Goal: Task Accomplishment & Management: Use online tool/utility

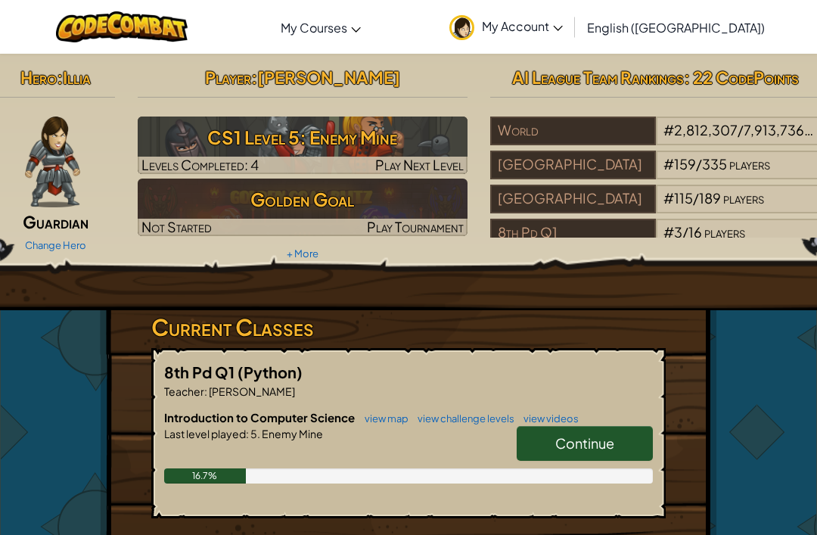
click at [598, 436] on span "Continue" at bounding box center [584, 442] width 59 height 17
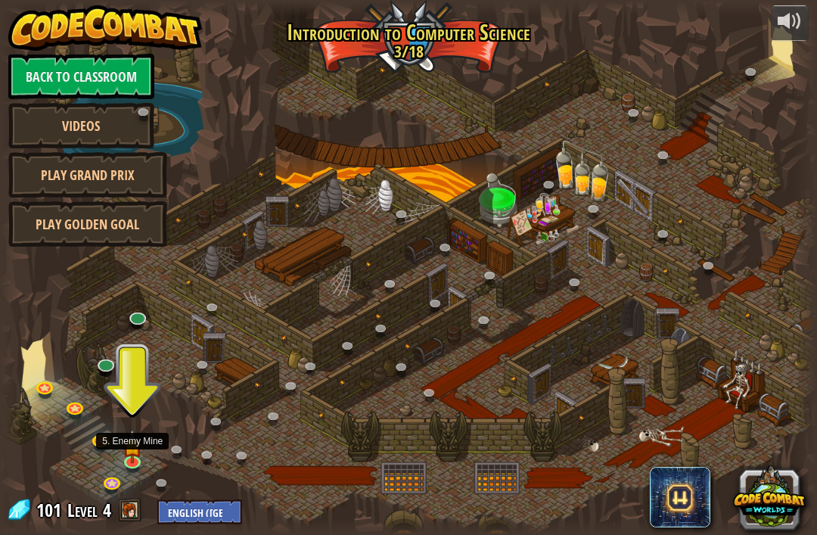
click at [131, 449] on img at bounding box center [133, 445] width 20 height 35
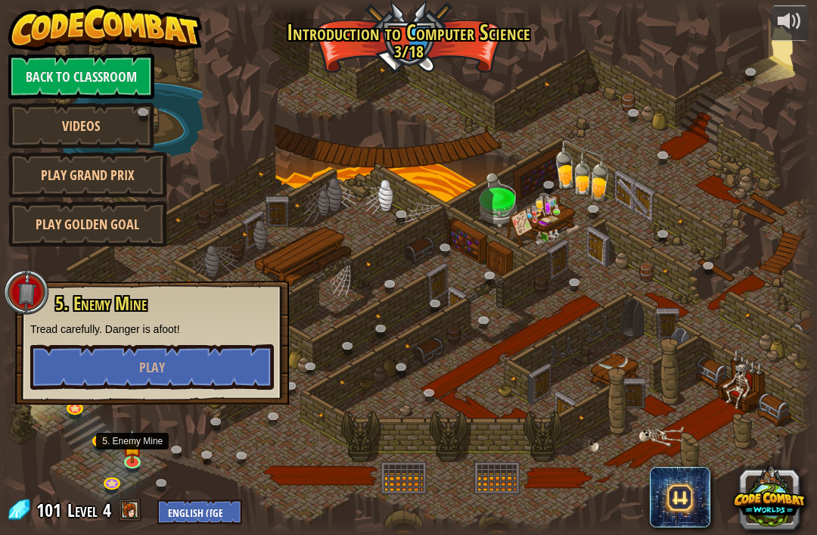
click at [63, 350] on button "Play" at bounding box center [152, 366] width 244 height 45
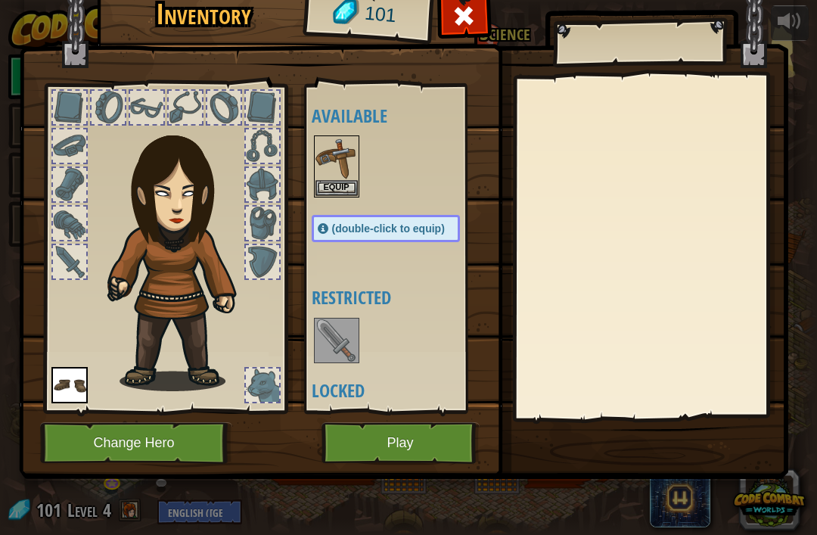
click at [365, 415] on img at bounding box center [403, 204] width 769 height 549
click at [352, 436] on button "Play" at bounding box center [400, 443] width 158 height 42
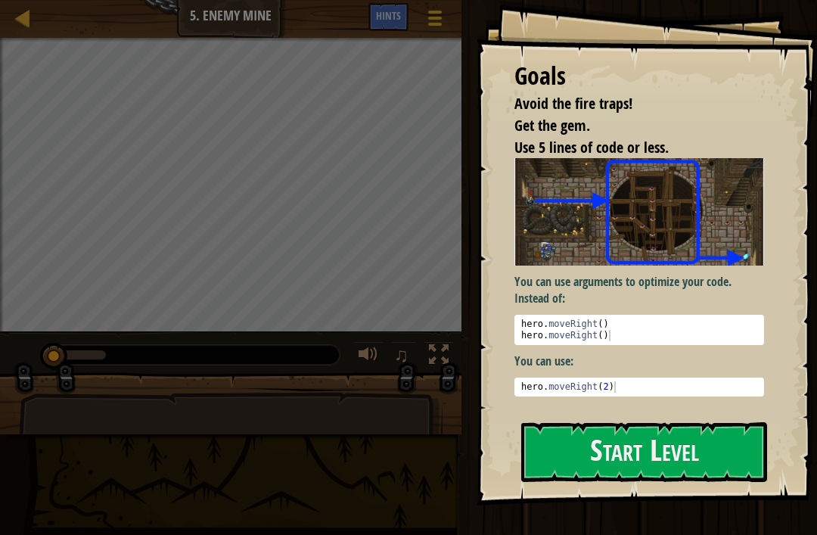
click at [679, 433] on button "Start Level" at bounding box center [644, 452] width 246 height 60
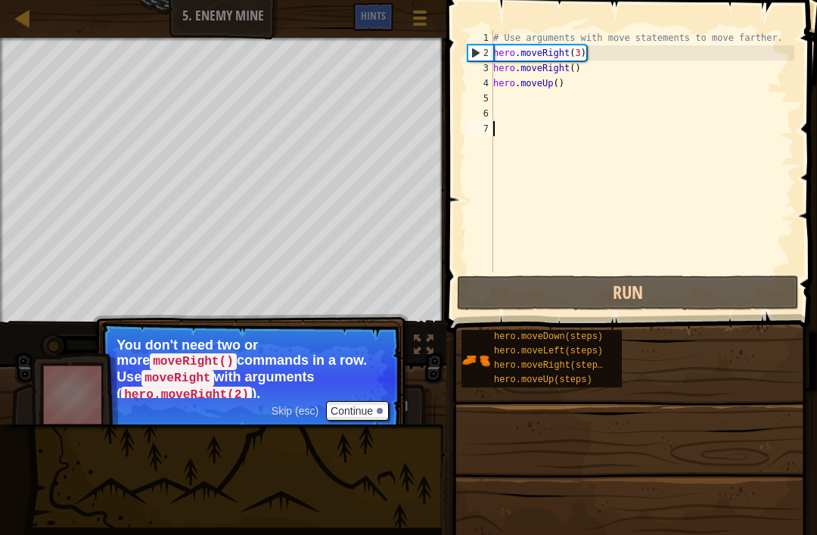
click at [566, 292] on button "Run" at bounding box center [628, 292] width 342 height 35
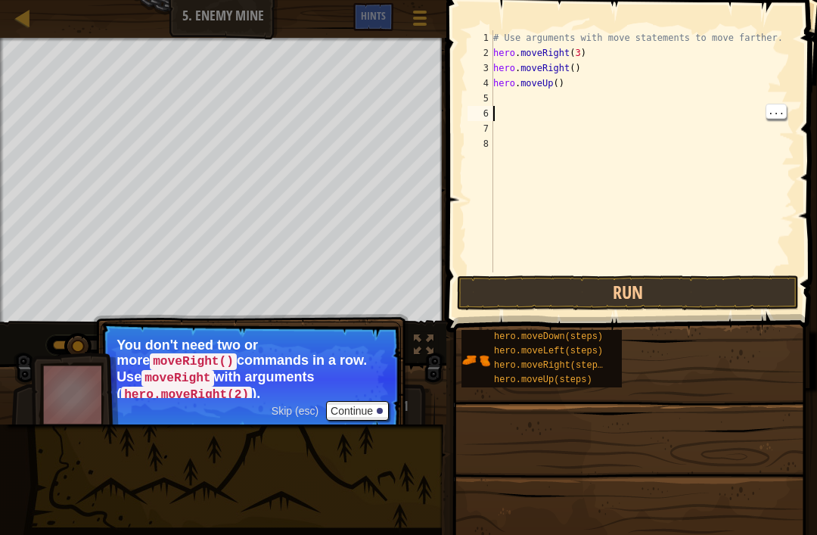
click at [807, 80] on span at bounding box center [633, 144] width 383 height 377
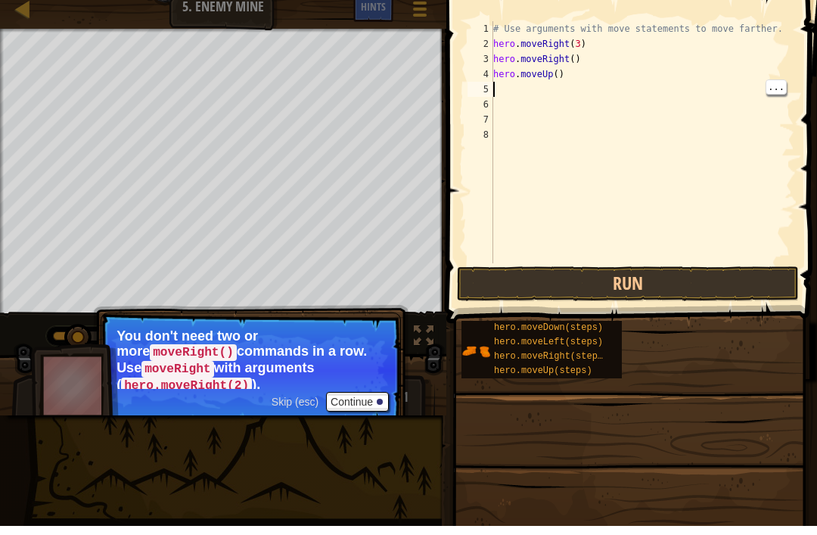
click at [516, 85] on div "# Use arguments with move statements to move farther. hero . moveRight ( 3 ) he…" at bounding box center [642, 166] width 304 height 272
click at [503, 93] on div "# Use arguments with move statements to move farther. hero . moveRight ( 3 ) he…" at bounding box center [642, 166] width 304 height 272
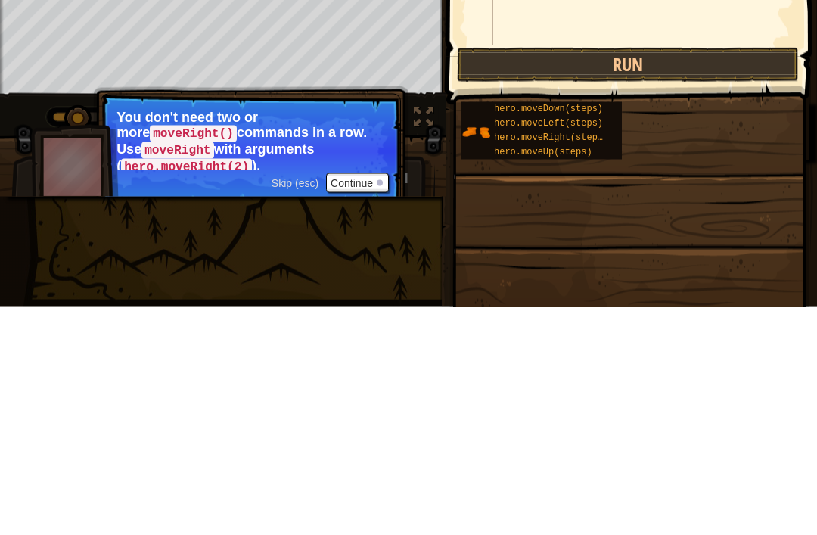
click at [722, 275] on button "Run" at bounding box center [628, 292] width 342 height 35
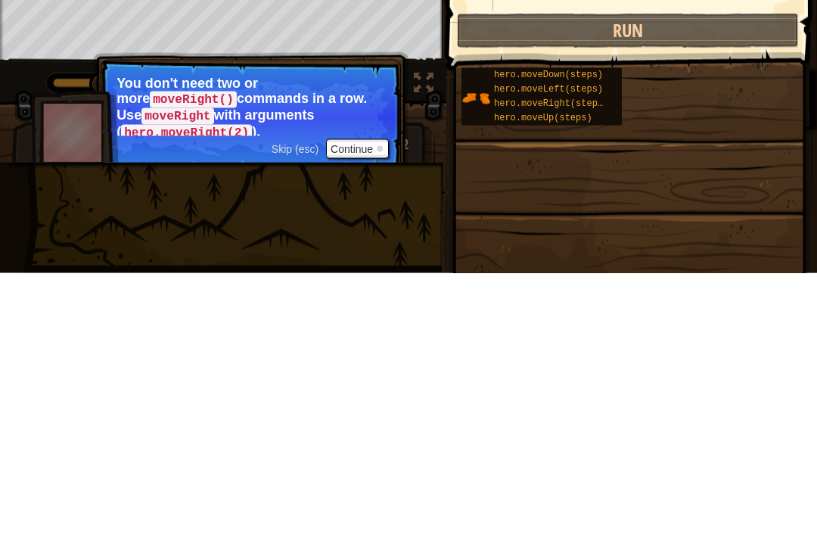
click at [746, 275] on button "Run" at bounding box center [628, 292] width 342 height 35
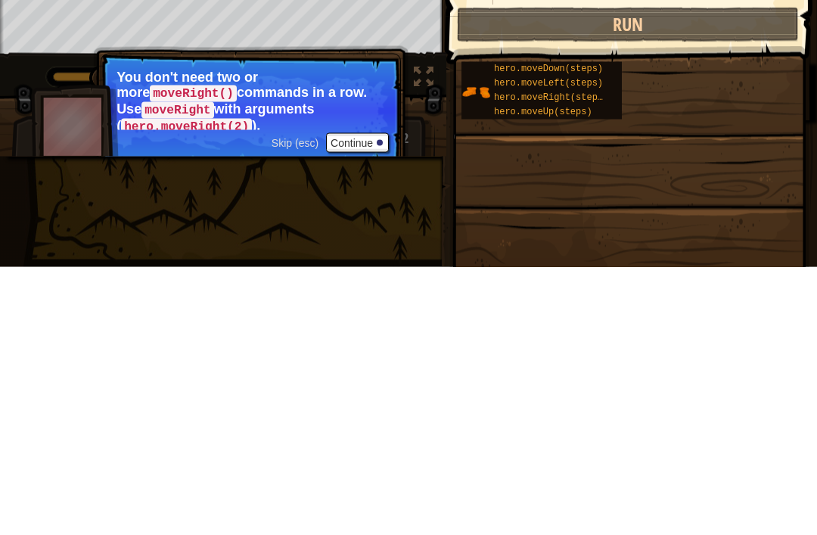
click at [375, 401] on button "Continue" at bounding box center [357, 411] width 63 height 20
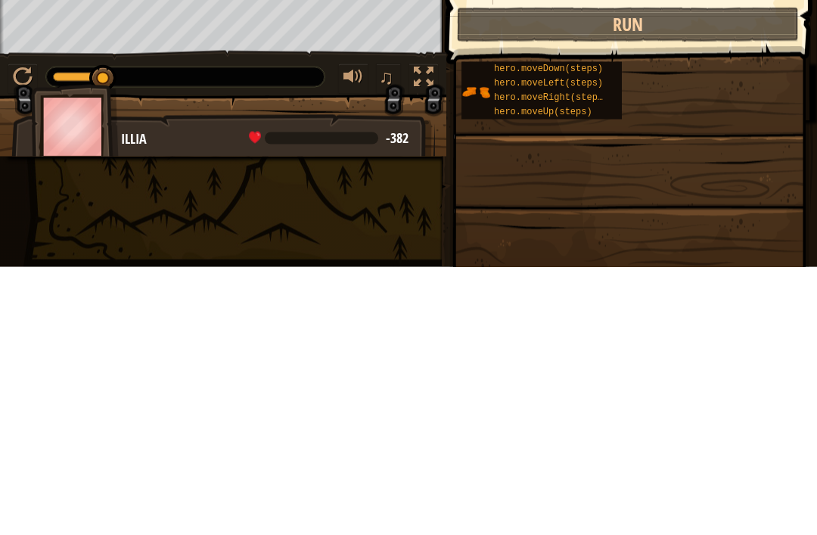
scroll to position [8, 0]
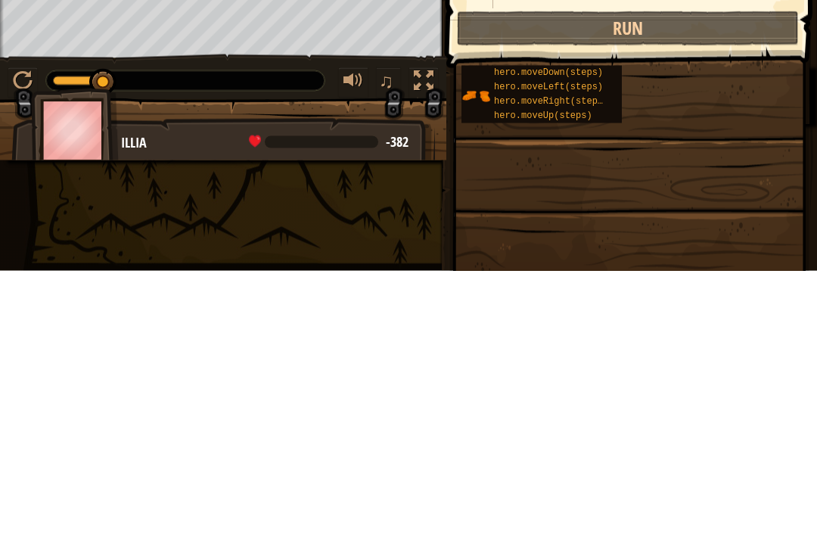
click at [4, 318] on div "♫" at bounding box center [223, 340] width 446 height 45
click at [16, 335] on div at bounding box center [23, 345] width 20 height 20
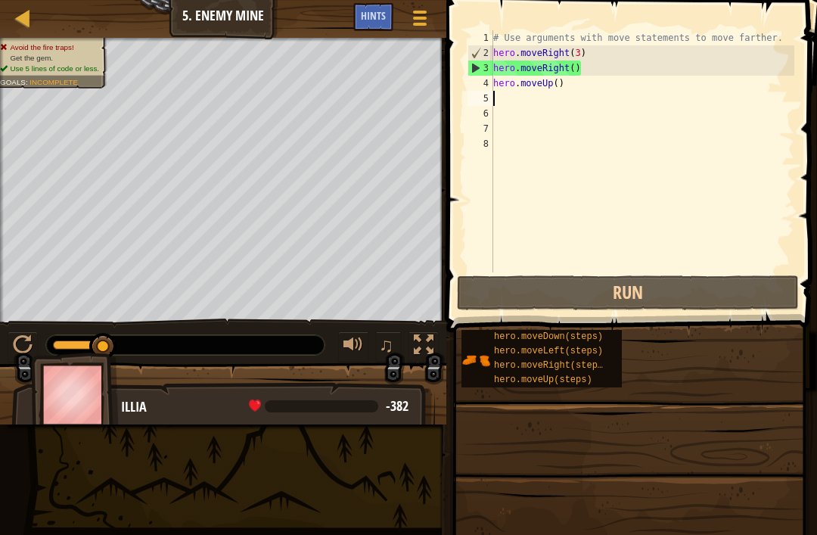
click at [368, 27] on div "Hints" at bounding box center [373, 17] width 40 height 28
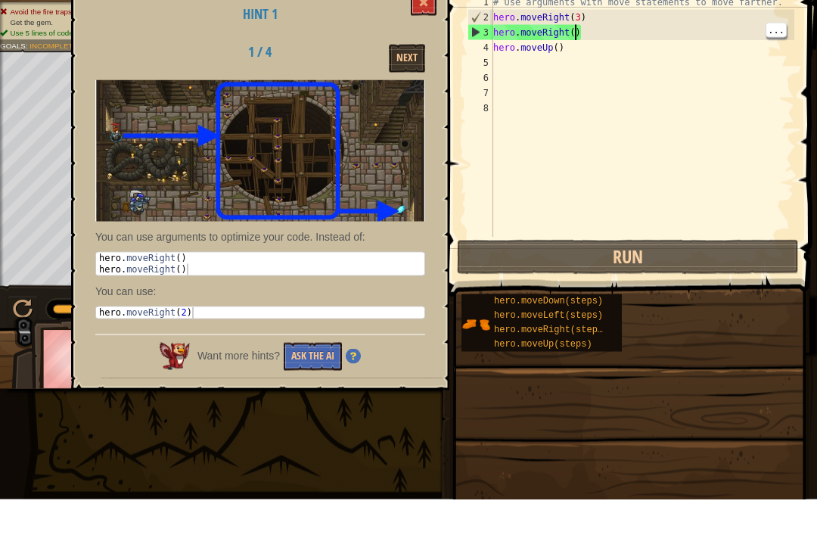
click at [573, 34] on div "# Use arguments with move statements to move farther. hero . moveRight ( 3 ) he…" at bounding box center [642, 166] width 304 height 272
click at [601, 30] on div "# Use arguments with move statements to move farther. hero . moveRight ( 3 ) he…" at bounding box center [642, 166] width 304 height 272
click at [590, 37] on div "# Use arguments with move statements to move farther. hero . moveRight ( 3 ) he…" at bounding box center [642, 166] width 304 height 272
click at [598, 30] on div "# Use arguments with move statements to move farther. hero . moveRight ( 3 ) he…" at bounding box center [642, 166] width 304 height 272
click at [586, 30] on div "# Use arguments with move statements to move farther. hero . moveRight ( 3 ) he…" at bounding box center [642, 166] width 304 height 272
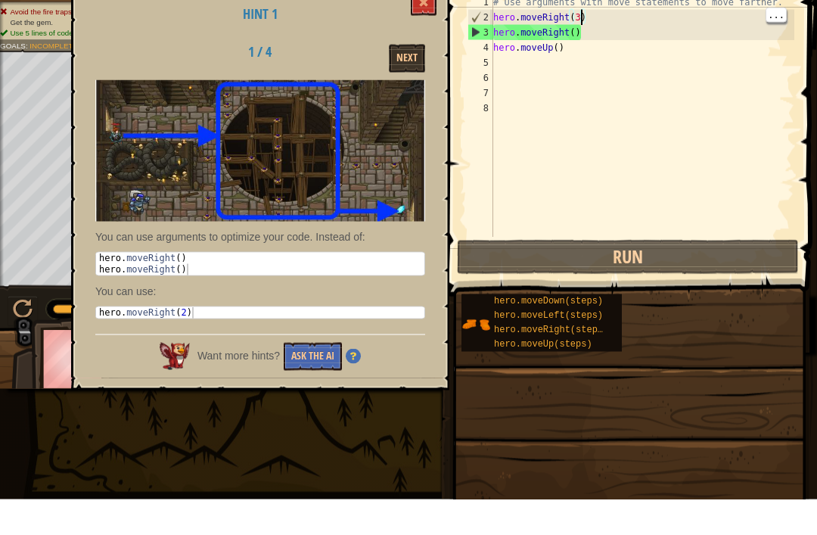
click at [579, 30] on div "# Use arguments with move statements to move farther. hero . moveRight ( 3 ) he…" at bounding box center [642, 166] width 304 height 272
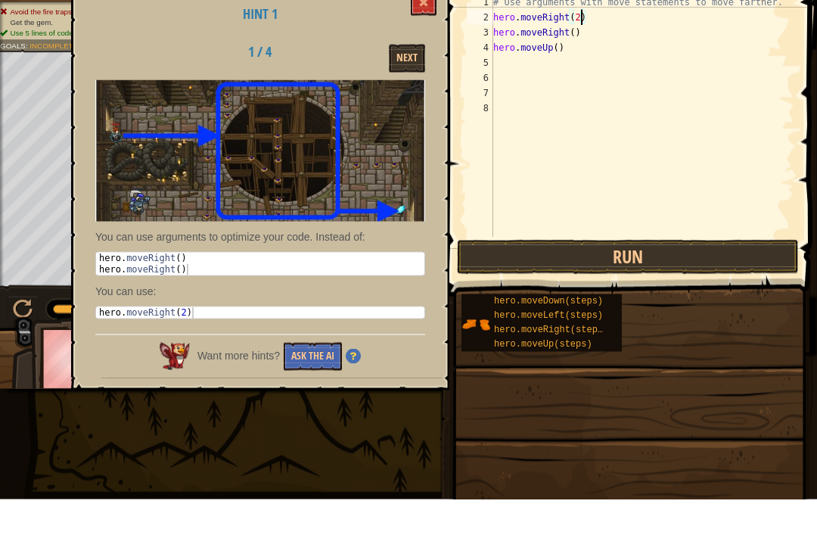
scroll to position [8, 7]
click at [571, 30] on div "# Use arguments with move statements to move farther. hero . moveRight ( 2 ) he…" at bounding box center [642, 166] width 304 height 272
click at [568, 30] on div "# Use arguments with move statements to move farther. hero . moveRight ( 2 ) he…" at bounding box center [642, 166] width 304 height 272
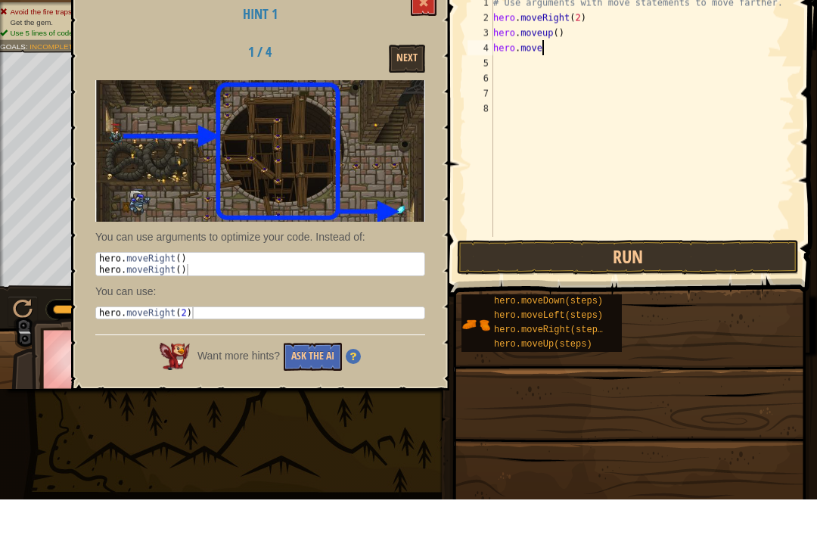
scroll to position [8, 3]
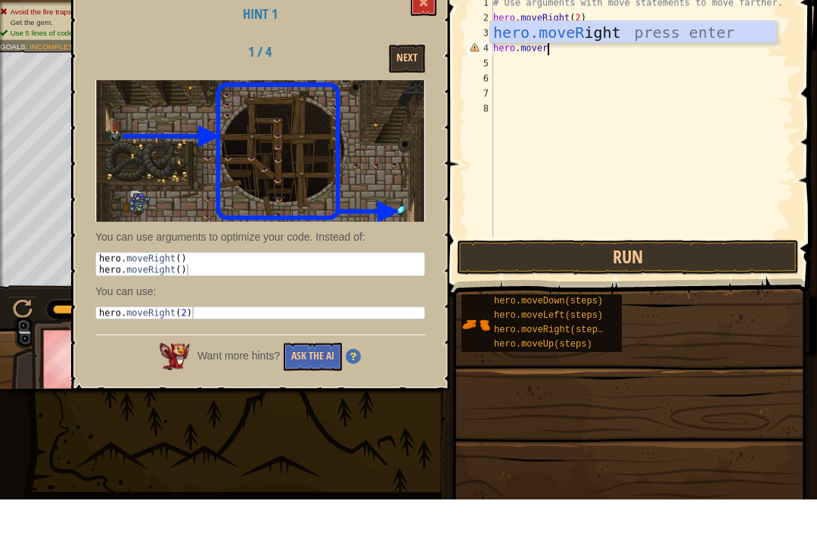
type textarea "hero.moveri"
click at [632, 57] on div "hero.moveRi ght press enter" at bounding box center [633, 91] width 286 height 68
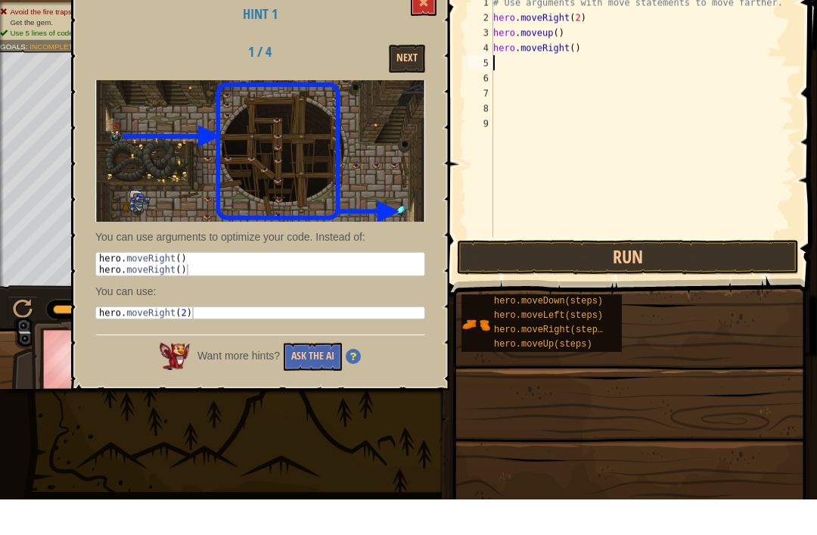
type textarea "m"
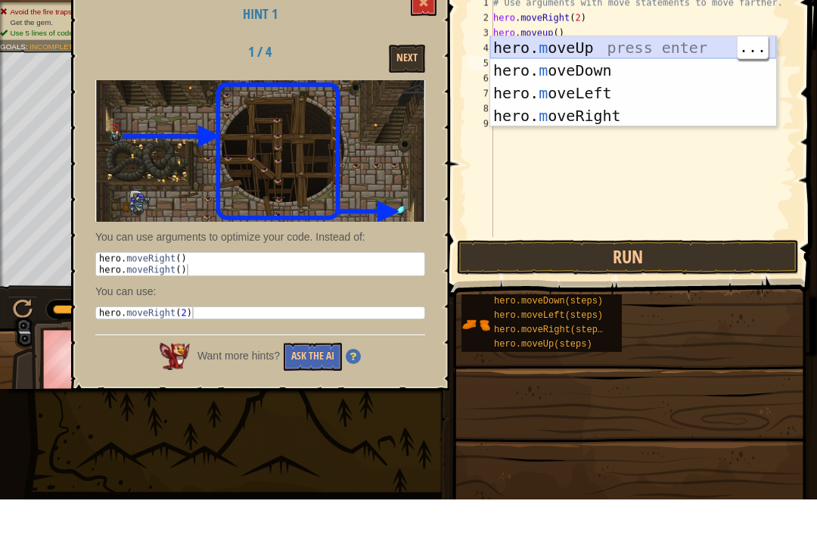
click at [615, 72] on div "hero. m oveUp press enter hero. m oveDown press enter hero. m oveLeft press ent…" at bounding box center [633, 140] width 286 height 136
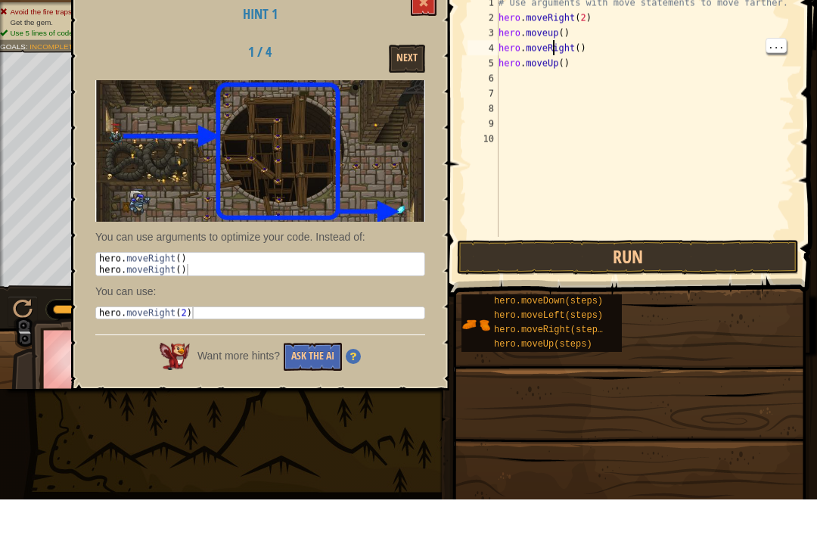
click at [559, 60] on div "# Use arguments with move statements to move farther. hero . moveRight ( 2 ) he…" at bounding box center [645, 166] width 300 height 272
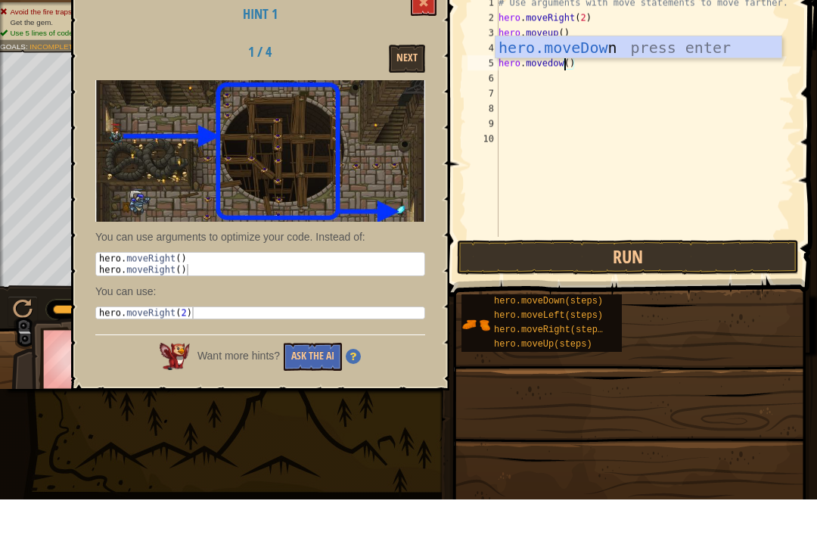
type textarea "hero.movedown()"
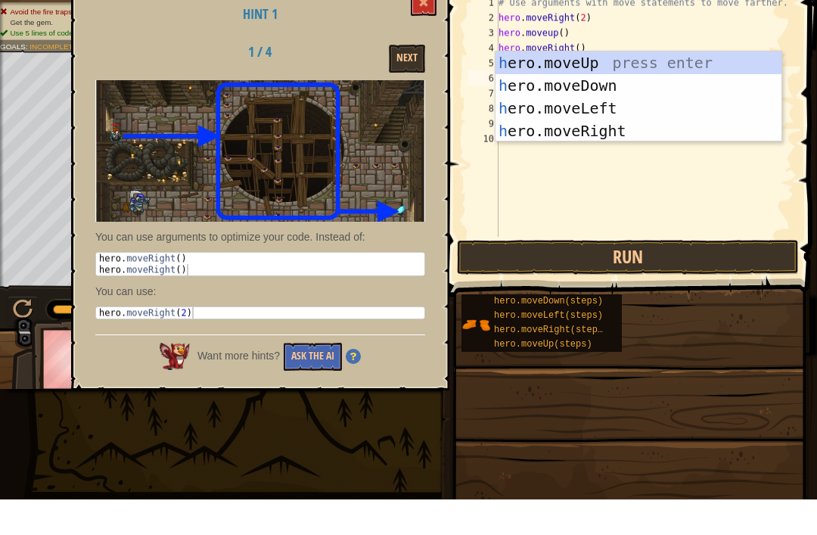
type textarea "he"
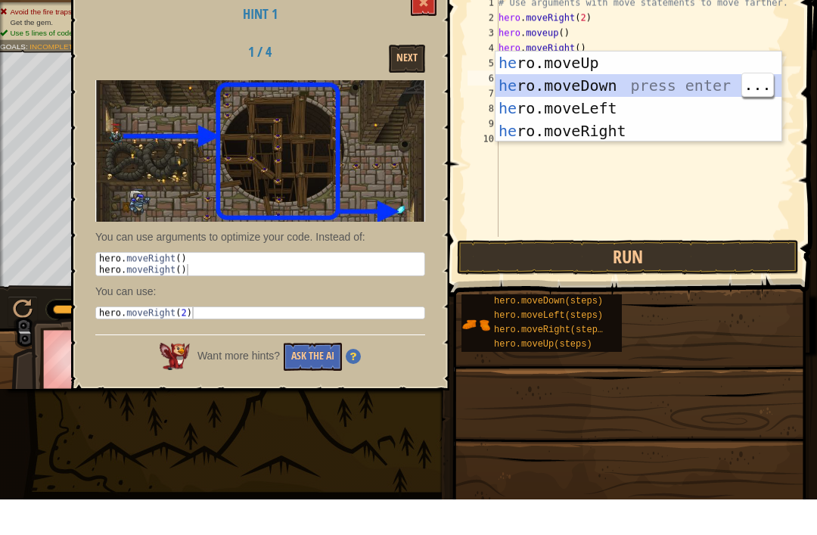
click at [593, 87] on div "he ro.moveUp press enter he ro.moveDown press enter he ro.moveLeft press enter …" at bounding box center [638, 155] width 286 height 136
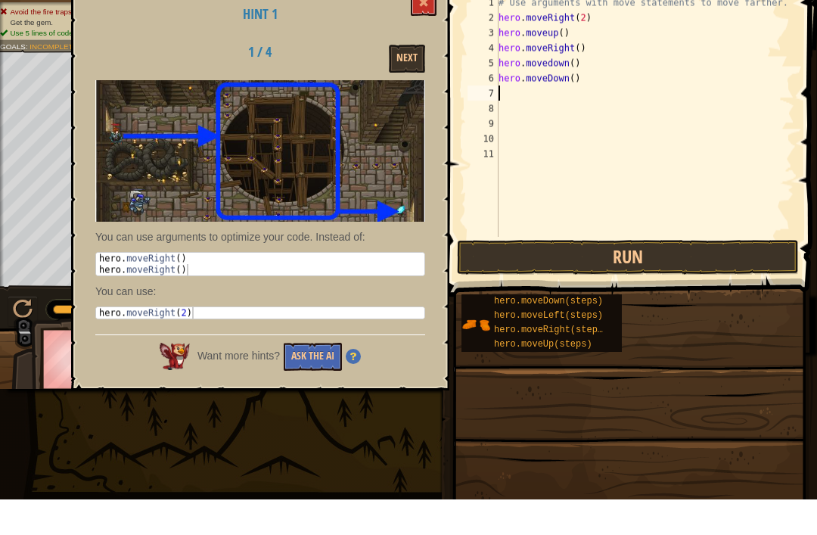
type textarea "l"
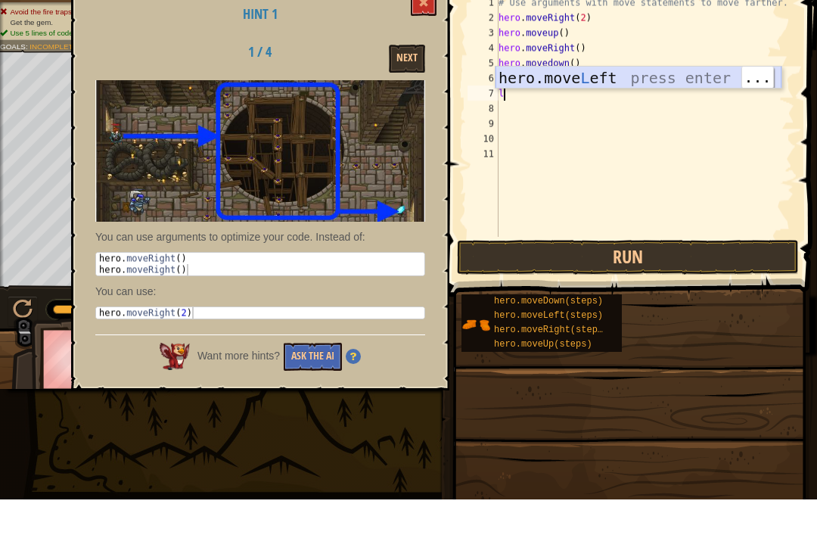
click at [610, 102] on div "hero.move L eft press enter" at bounding box center [638, 136] width 286 height 68
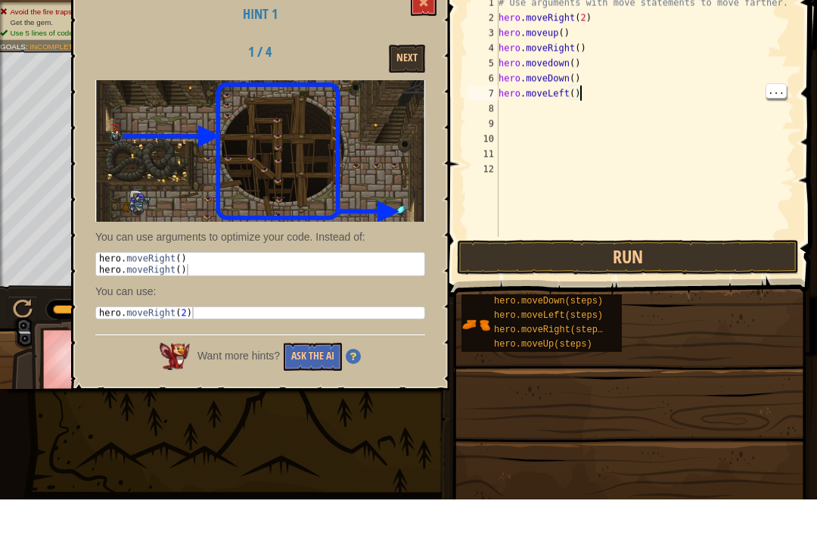
click at [579, 91] on div "# Use arguments with move statements to move farther. hero . moveRight ( 2 ) he…" at bounding box center [645, 166] width 300 height 272
click at [571, 85] on div "# Use arguments with move statements to move farther. hero . moveRight ( 2 ) he…" at bounding box center [645, 166] width 300 height 272
click at [572, 93] on div "# Use arguments with move statements to move farther. hero . moveRight ( 2 ) he…" at bounding box center [645, 166] width 300 height 272
type textarea "hero.moveLeft(2)"
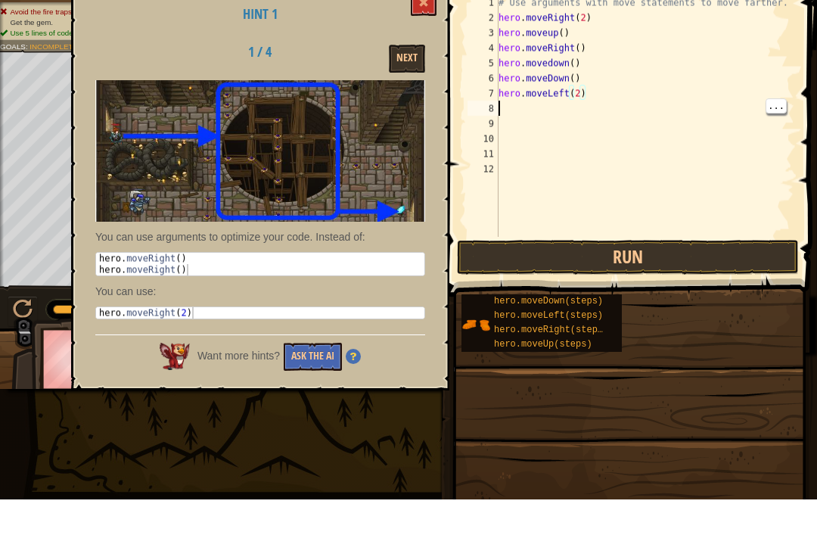
scroll to position [8, 0]
type textarea "u"
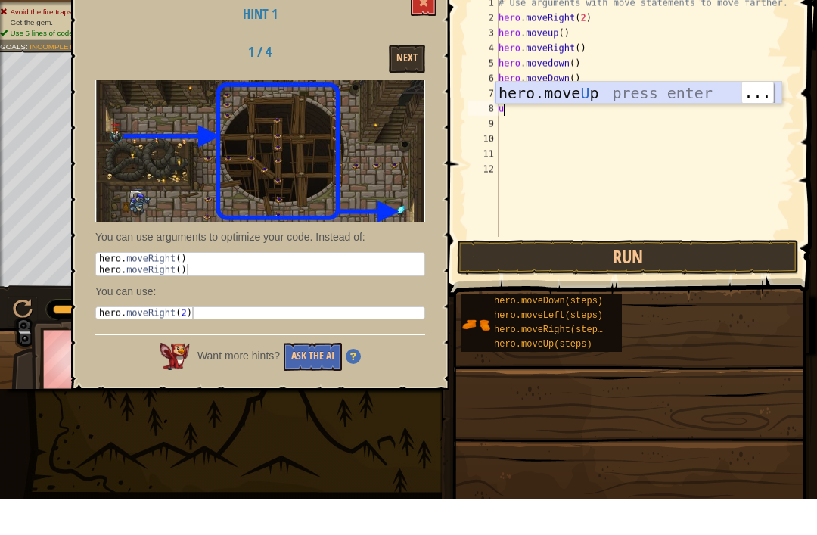
click at [538, 117] on div "hero.move U p press enter" at bounding box center [638, 151] width 286 height 68
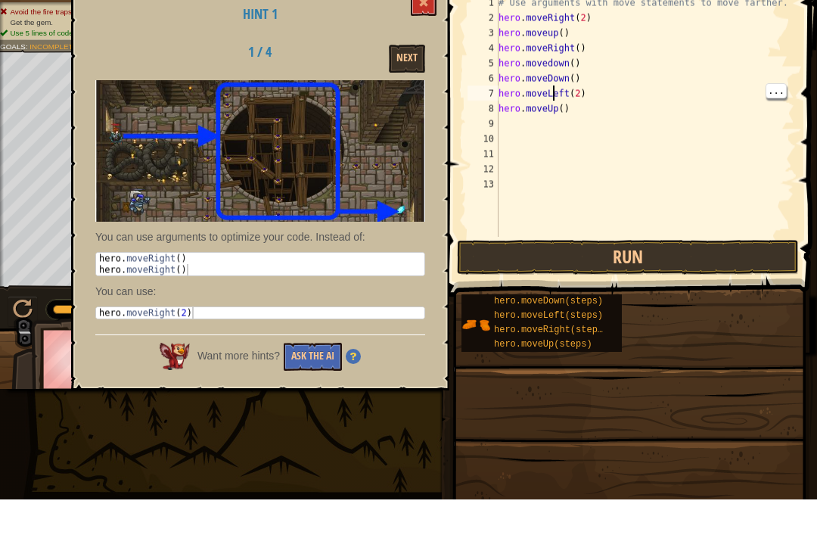
click at [567, 97] on div "# Use arguments with move statements to move farther. hero . moveRight ( 2 ) he…" at bounding box center [645, 166] width 300 height 272
click at [564, 106] on div "# Use arguments with move statements to move farther. hero . moveRight ( 2 ) he…" at bounding box center [645, 166] width 300 height 272
type textarea "hero.moveUp(2)"
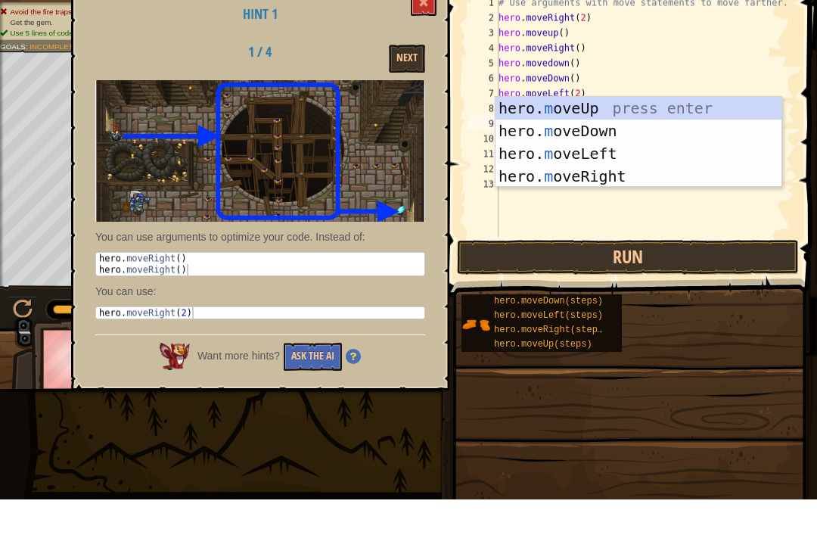
type textarea "mo"
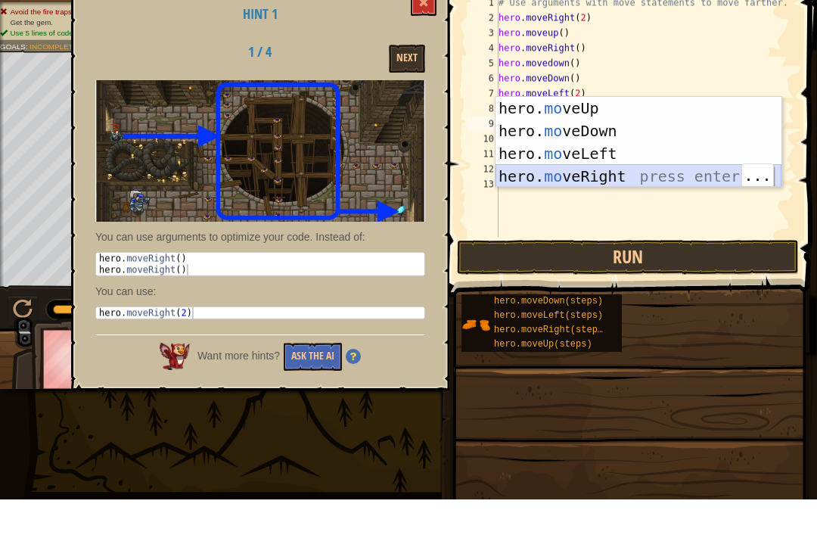
click at [601, 169] on div "hero. mo veUp press enter hero. mo veDown press enter hero. mo veLeft press ent…" at bounding box center [638, 200] width 286 height 136
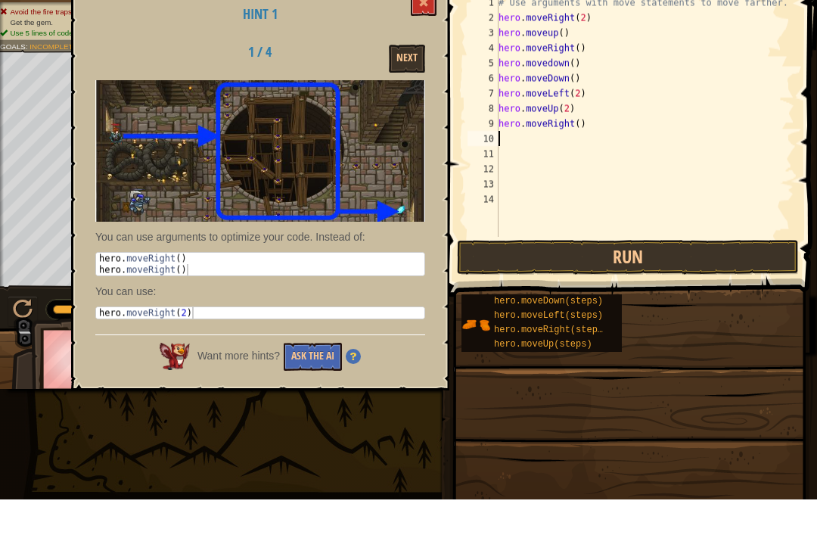
type textarea "hero.moveRight()"
click at [508, 147] on div "# Use arguments with move statements to move farther. hero . moveRight ( 2 ) he…" at bounding box center [645, 166] width 300 height 272
click at [513, 135] on div "# Use arguments with move statements to move farther. hero . moveRight ( 2 ) he…" at bounding box center [645, 166] width 300 height 272
type textarea "m"
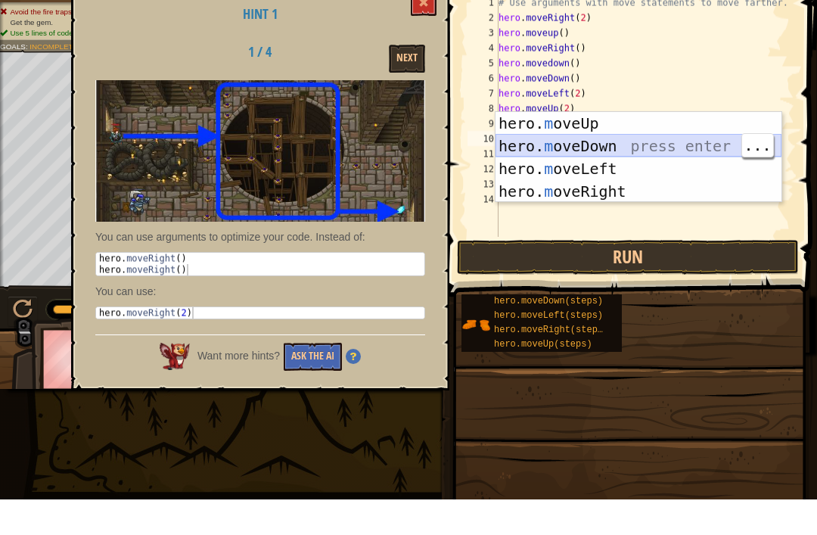
click at [607, 148] on div "hero. m oveUp press enter hero. m oveDown press enter hero. m oveLeft press ent…" at bounding box center [638, 216] width 286 height 136
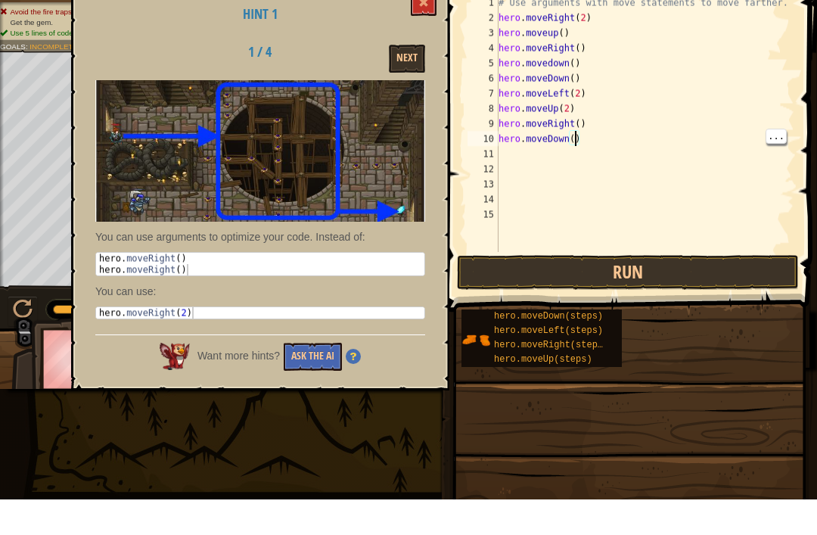
click at [576, 135] on div "# Use arguments with move statements to move farther. hero . moveRight ( 2 ) he…" at bounding box center [644, 173] width 299 height 287
type textarea "hero.moveDown(2)"
type textarea "r"
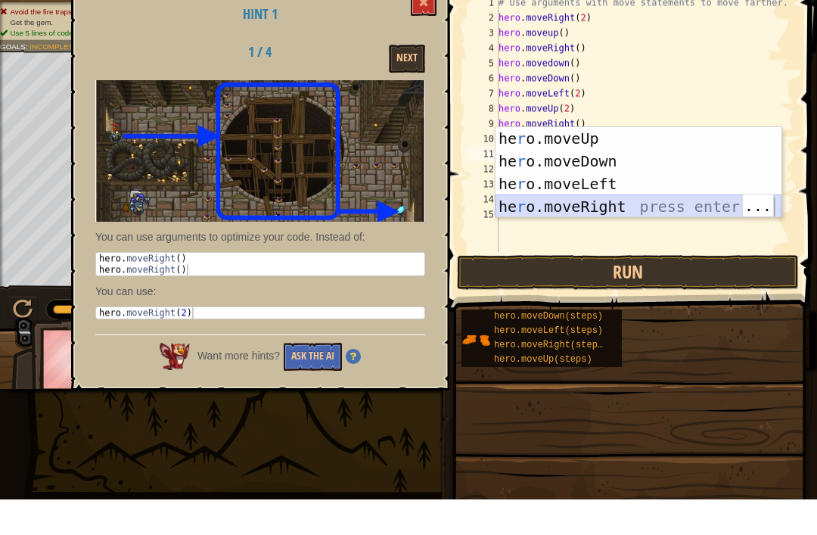
click at [623, 200] on div "he r o.moveUp press enter he r o.moveDown press enter he r o.moveLeft press ent…" at bounding box center [638, 231] width 286 height 136
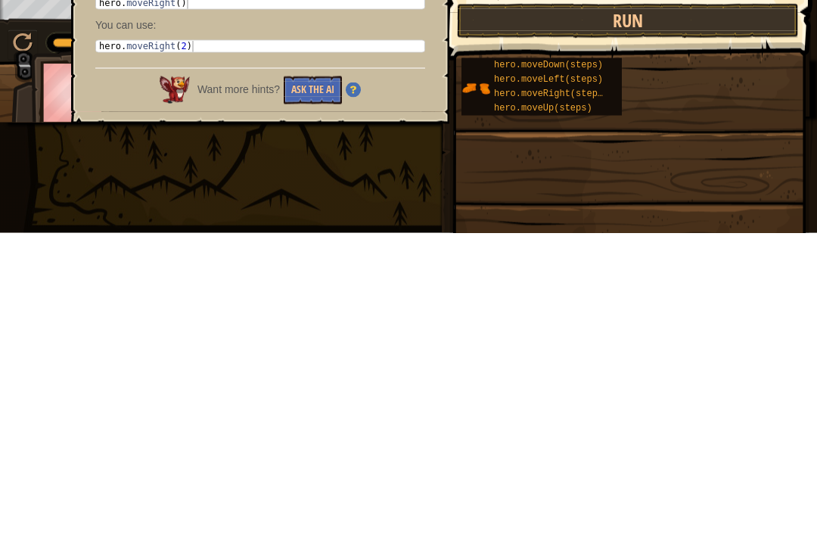
click at [728, 306] on button "Run" at bounding box center [628, 323] width 342 height 35
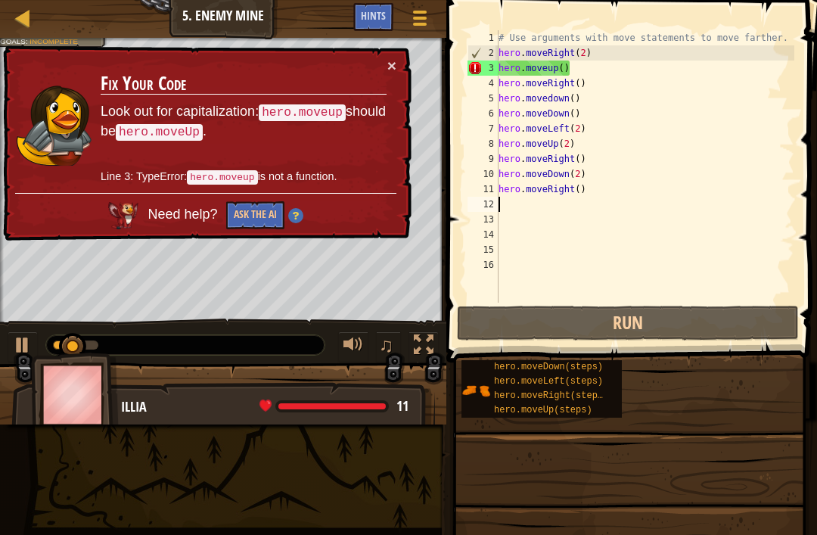
click at [394, 61] on button "×" at bounding box center [391, 65] width 9 height 16
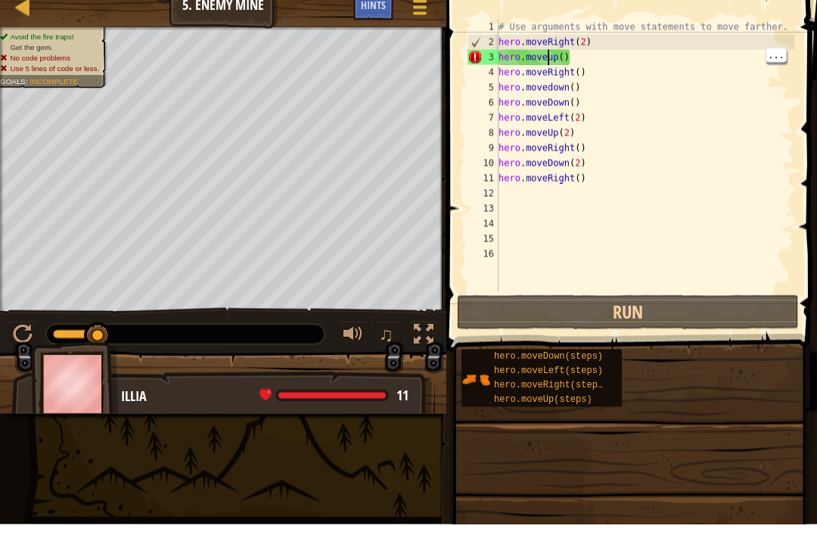
click at [553, 47] on div "# Use arguments with move statements to move farther. hero . moveRight ( 2 ) he…" at bounding box center [644, 181] width 299 height 303
click at [563, 49] on div "# Use arguments with move statements to move farther. hero . moveRight ( 2 ) he…" at bounding box center [644, 181] width 299 height 303
click at [555, 54] on div "# Use arguments with move statements to move farther. hero . moveRight ( 2 ) he…" at bounding box center [644, 181] width 299 height 303
click at [553, 54] on div "# Use arguments with move statements to move farther. hero . moveRight ( 2 ) he…" at bounding box center [644, 181] width 299 height 303
click at [558, 55] on div "# Use arguments with move statements to move farther. hero . moveRight ( 2 ) he…" at bounding box center [644, 181] width 299 height 303
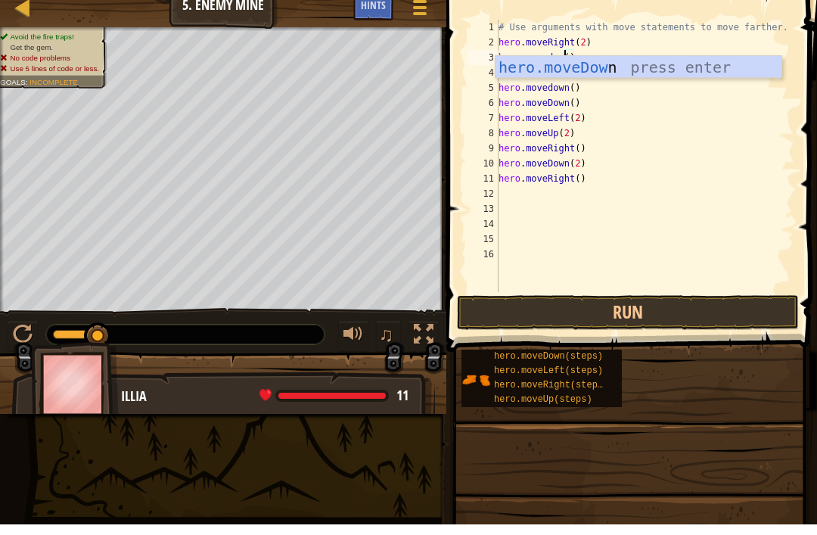
scroll to position [8, 6]
click at [652, 68] on div "hero.moveDown press enter" at bounding box center [638, 101] width 286 height 68
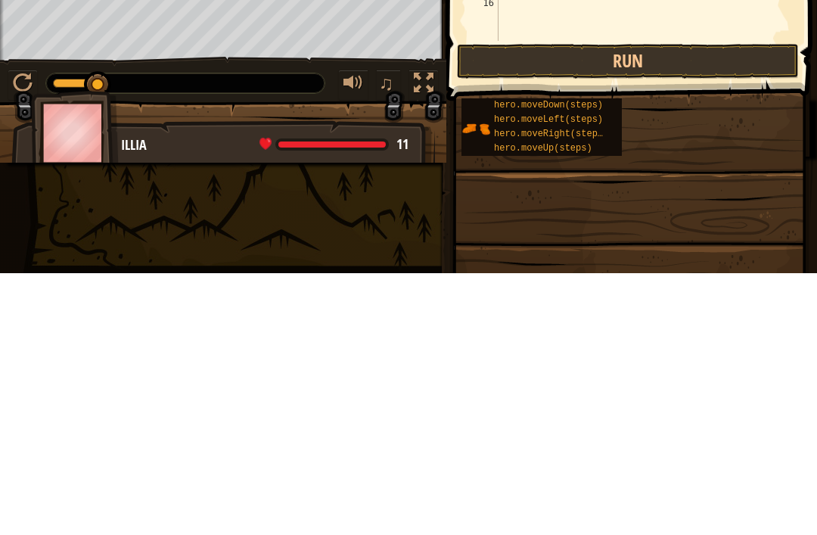
click at [711, 306] on button "Run" at bounding box center [628, 323] width 342 height 35
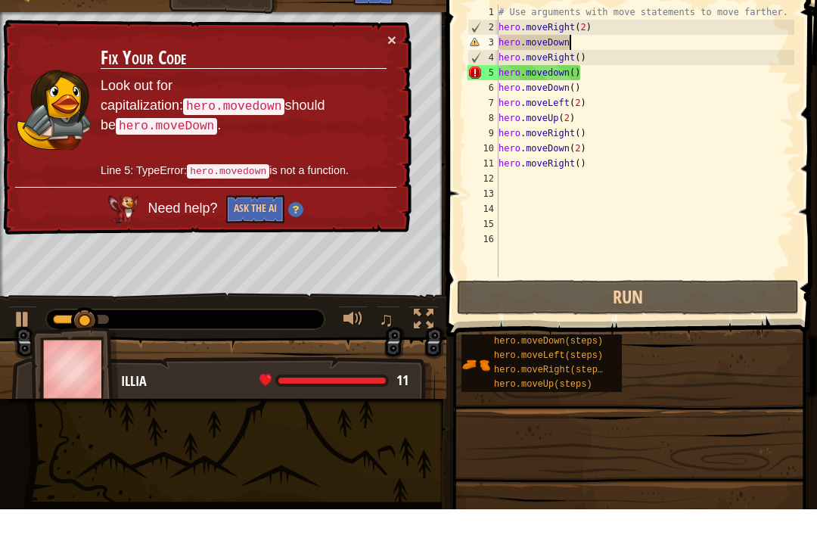
click at [392, 57] on button "×" at bounding box center [391, 65] width 9 height 16
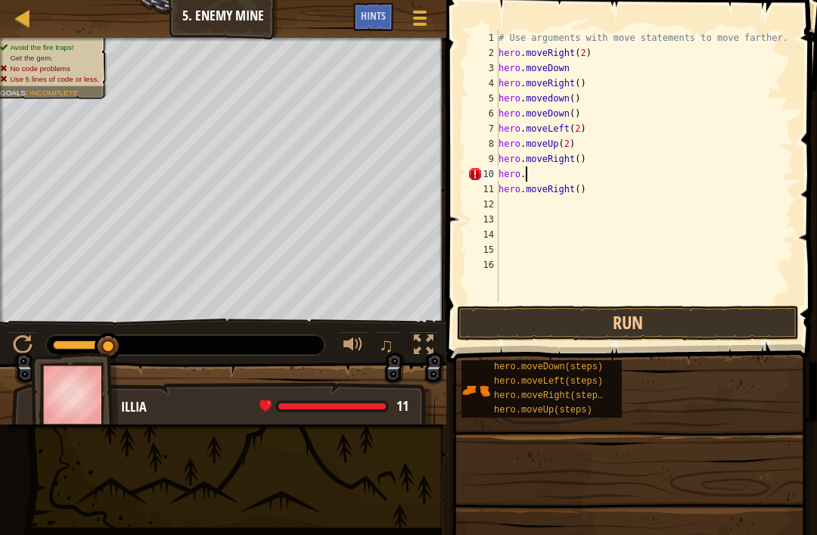
scroll to position [8, 1]
type textarea "h"
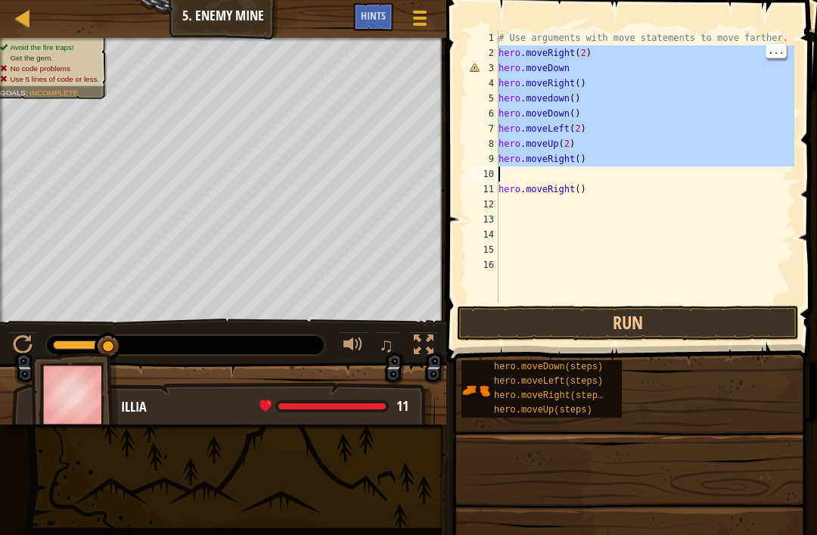
type textarea "hero.moveRight()"
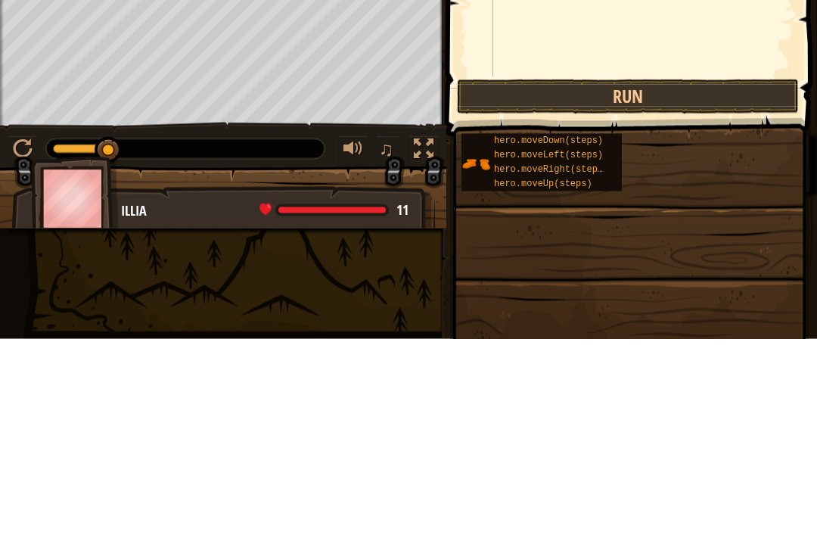
click at [24, 331] on button at bounding box center [23, 346] width 30 height 31
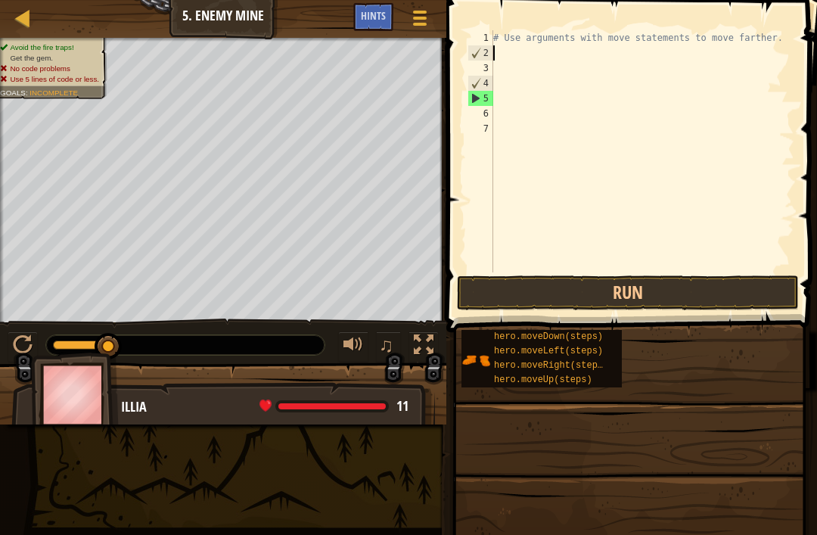
type textarea "# Use arguments with move statements to move farther."
click at [517, 40] on div "# Use arguments with move statements to move farther." at bounding box center [642, 166] width 304 height 272
click at [515, 63] on div "# Use arguments with move statements to move farther." at bounding box center [642, 166] width 304 height 272
click at [514, 47] on div "# Use arguments with move statements to move farther." at bounding box center [642, 166] width 304 height 272
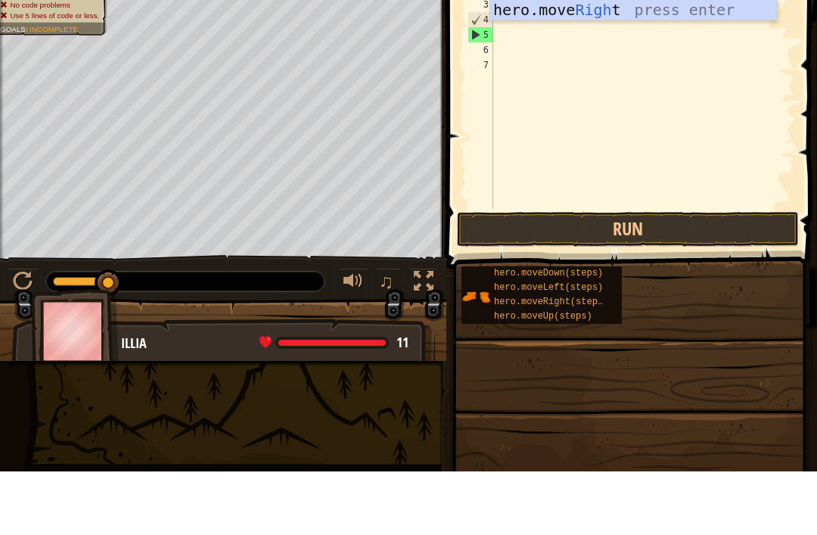
type textarea "right"
click at [632, 73] on div "hero.move Right press enter" at bounding box center [633, 96] width 286 height 68
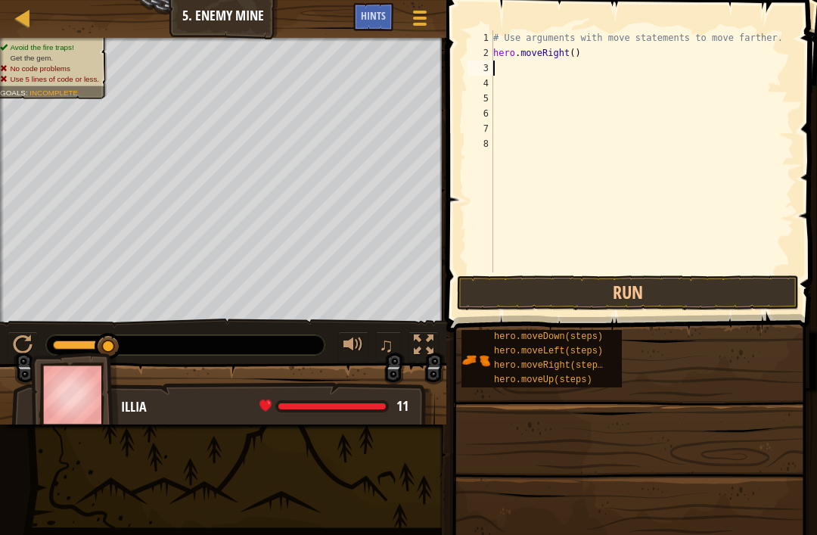
click at [584, 42] on div "# Use arguments with move statements to move farther. hero . moveRight ( )" at bounding box center [642, 166] width 304 height 272
click at [572, 49] on div "# Use arguments with move statements to move farther. hero . moveRight ( )" at bounding box center [642, 166] width 304 height 272
click at [578, 47] on div "# Use arguments with move statements to move farther. hero . moveRight ( )" at bounding box center [642, 166] width 304 height 272
type textarea "hero.moveRight(2)"
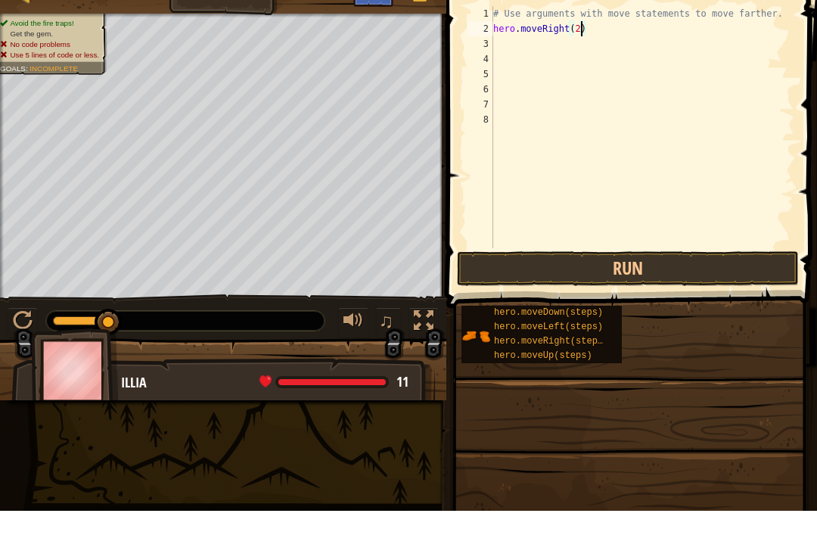
click at [498, 30] on div "# Use arguments with move statements to move farther. hero . moveRight ( 2 )" at bounding box center [642, 166] width 304 height 272
click at [504, 45] on div "# Use arguments with move statements to move farther. hero . moveRight ( 2 )" at bounding box center [642, 166] width 304 height 272
type textarea "d"
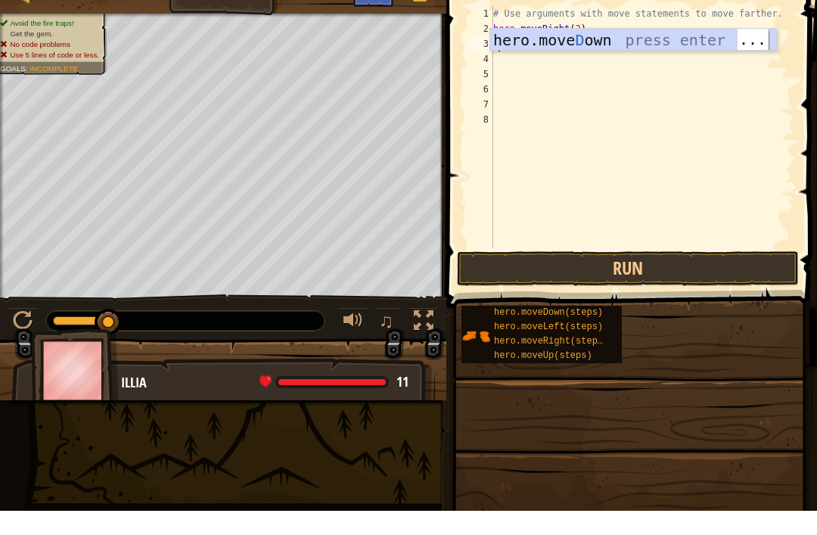
click at [663, 53] on div "hero.[PERSON_NAME] own press enter" at bounding box center [633, 87] width 286 height 68
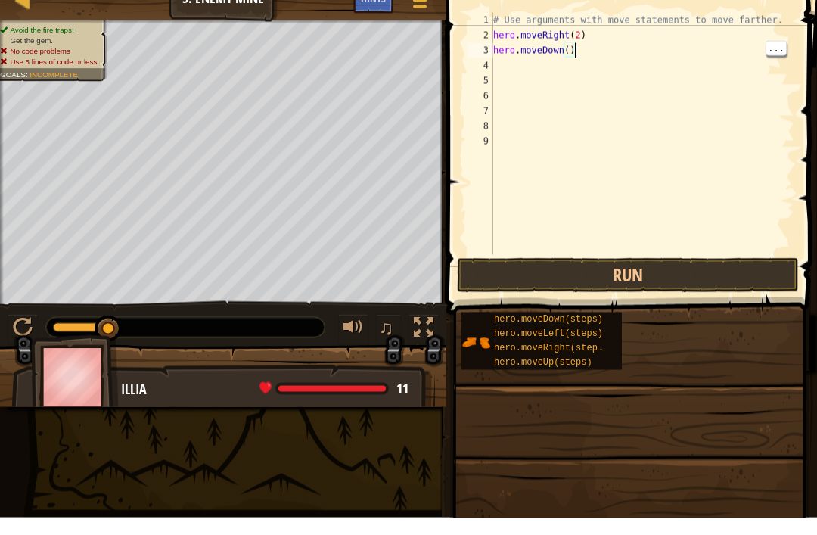
click at [573, 47] on div "# Use arguments with move statements to move farther. hero . moveRight ( 2 ) he…" at bounding box center [642, 166] width 304 height 272
click at [570, 41] on div "# Use arguments with move statements to move farther. hero . moveRight ( 2 ) he…" at bounding box center [642, 166] width 304 height 272
click at [576, 40] on div "# Use arguments with move statements to move farther. hero . moveRight ( 2 ) he…" at bounding box center [642, 166] width 304 height 272
click at [563, 39] on div "# Use arguments with move statements to move farther. hero . moveRight ( 2 ) he…" at bounding box center [642, 166] width 304 height 272
click at [566, 48] on div "# Use arguments with move statements to move farther. hero . moveRight ( 2 ) he…" at bounding box center [642, 166] width 304 height 272
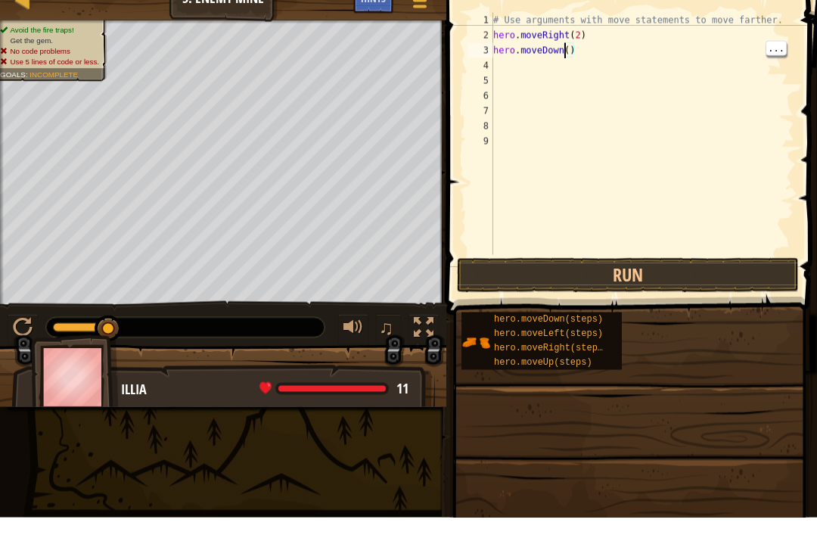
click at [571, 43] on div "# Use arguments with move statements to move farther. hero . moveRight ( 2 ) he…" at bounding box center [642, 166] width 304 height 272
type textarea "hero.moveDown(3)"
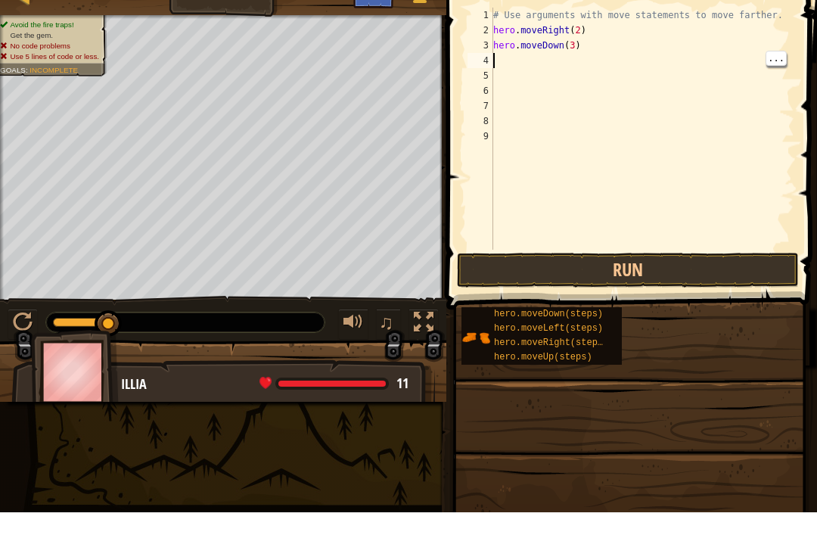
type textarea "r"
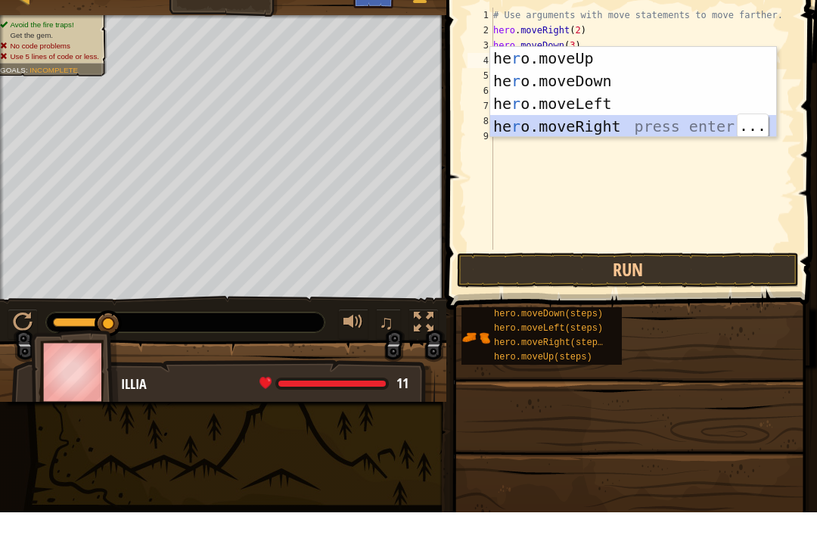
click at [621, 123] on div "he r o.moveUp press enter he r o.moveDown press enter he r o.moveLeft press ent…" at bounding box center [633, 138] width 286 height 136
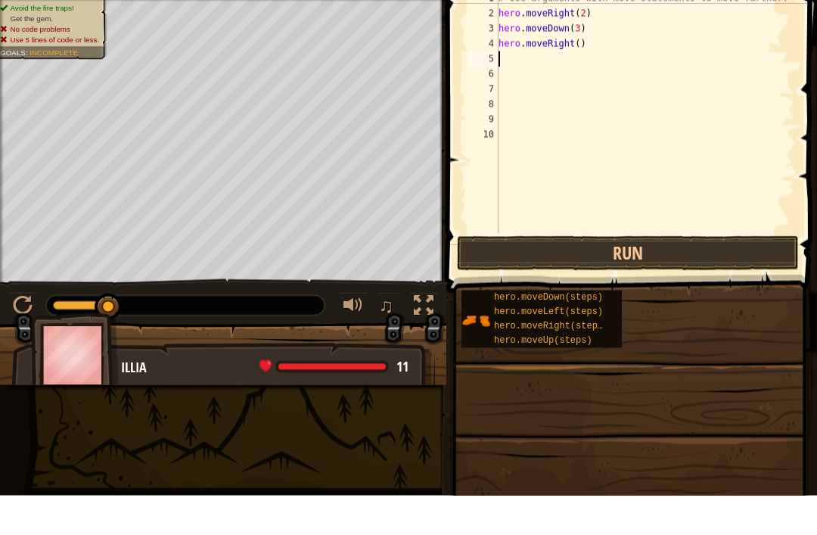
type textarea "u"
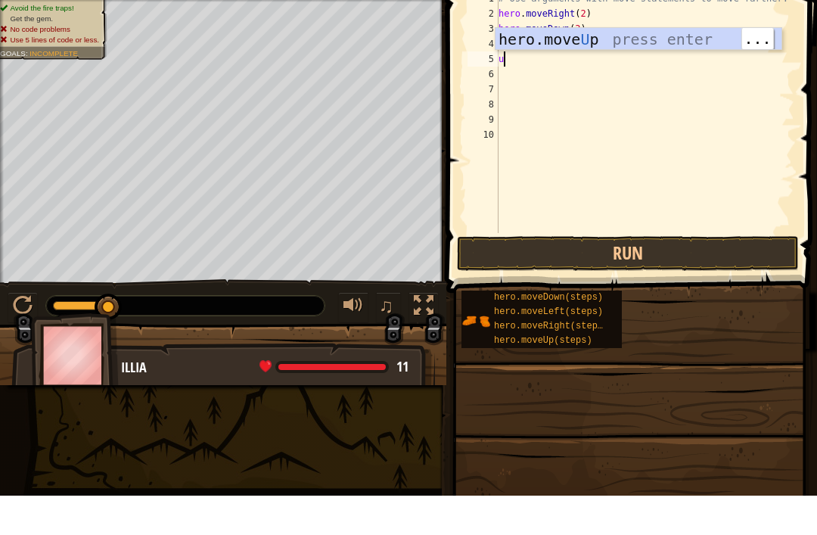
click at [619, 67] on div "hero.move U p press enter" at bounding box center [638, 101] width 286 height 68
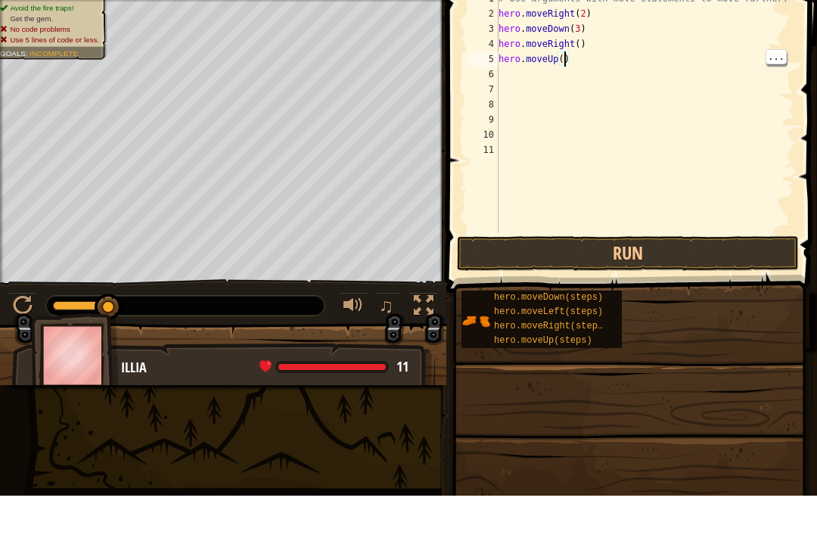
type textarea "hero.moveUp(3)"
type textarea "r"
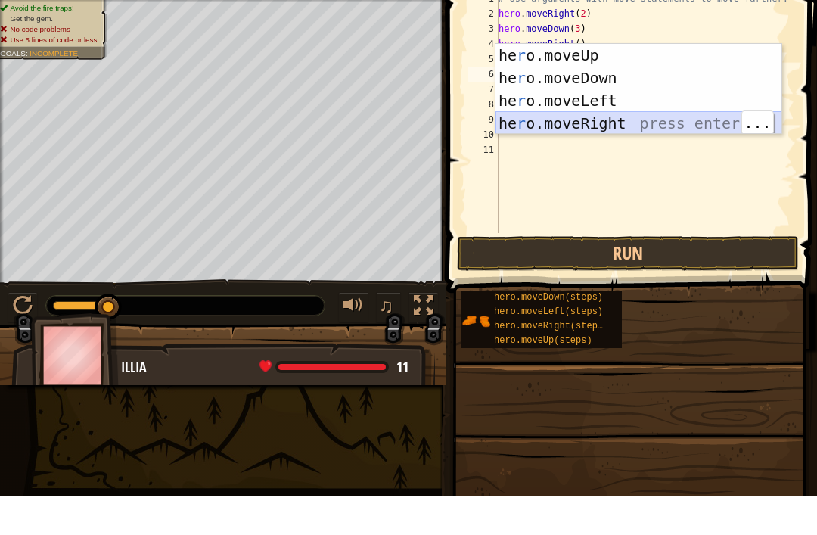
click at [592, 120] on div "he r o.moveUp press enter he r o.moveDown press enter he r o.moveLeft press ent…" at bounding box center [638, 151] width 286 height 136
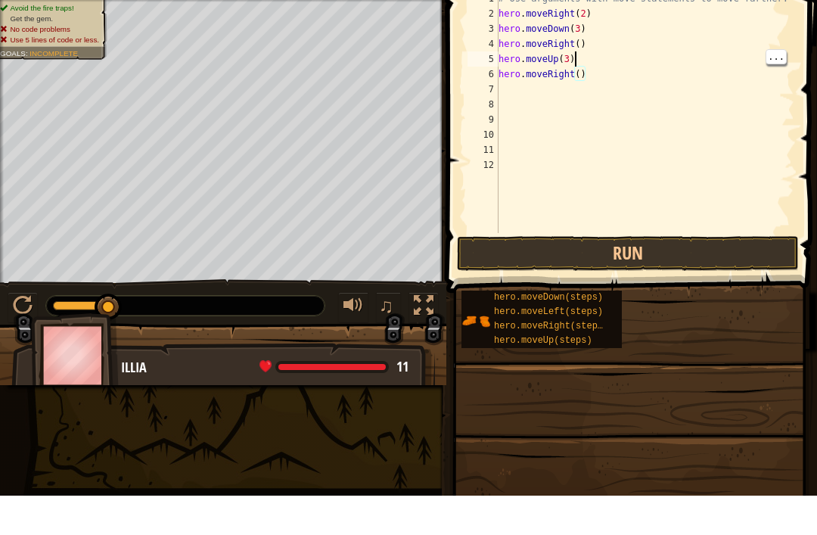
click at [579, 65] on div "# Use arguments with move statements to move farther. hero . moveRight ( 2 ) he…" at bounding box center [645, 166] width 300 height 272
click at [578, 73] on div "# Use arguments with move statements to move farther. hero . moveRight ( 2 ) he…" at bounding box center [645, 166] width 300 height 272
type textarea "hero.moveRight(3)"
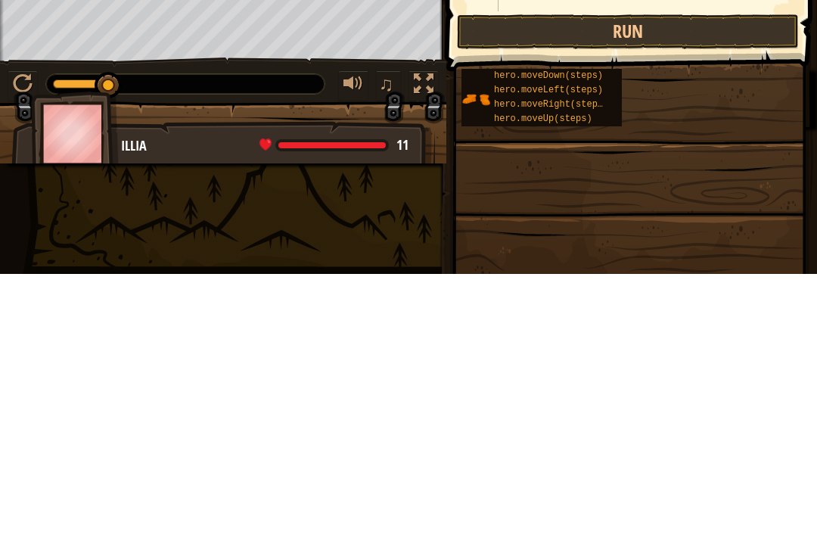
click at [716, 275] on button "Run" at bounding box center [628, 292] width 342 height 35
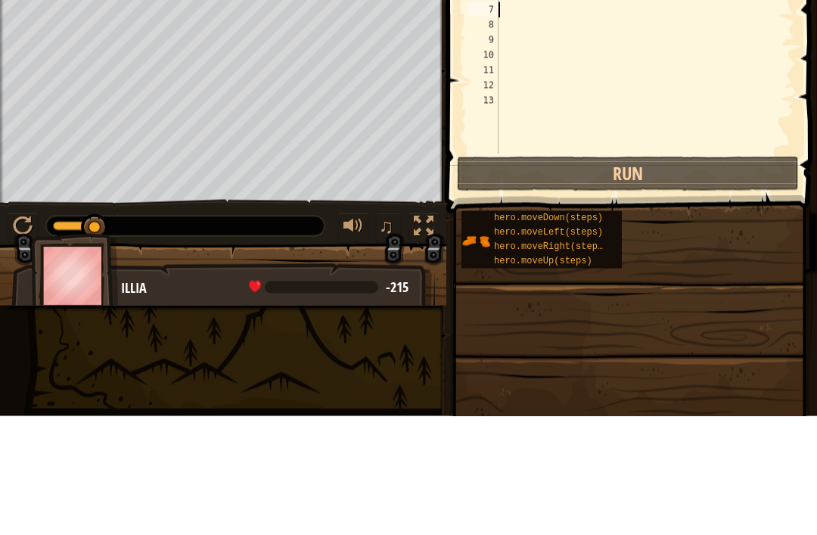
click at [660, 275] on button "Run" at bounding box center [628, 292] width 342 height 35
click at [694, 151] on div "# Use arguments with move statements to move farther. hero . moveRight ( 2 ) he…" at bounding box center [645, 166] width 300 height 272
click at [676, 275] on button "Run" at bounding box center [628, 292] width 342 height 35
click at [690, 149] on div "# Use arguments with move statements to move farther. hero . moveRight ( 2 ) he…" at bounding box center [645, 166] width 300 height 272
click at [688, 150] on div "# Use arguments with move statements to move farther. hero . moveRight ( 2 ) he…" at bounding box center [645, 166] width 300 height 272
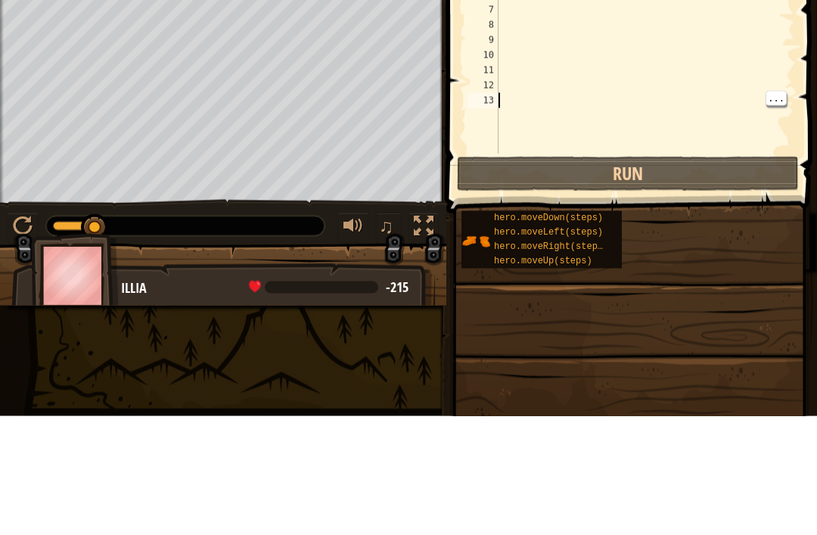
click at [669, 275] on button "Run" at bounding box center [628, 292] width 342 height 35
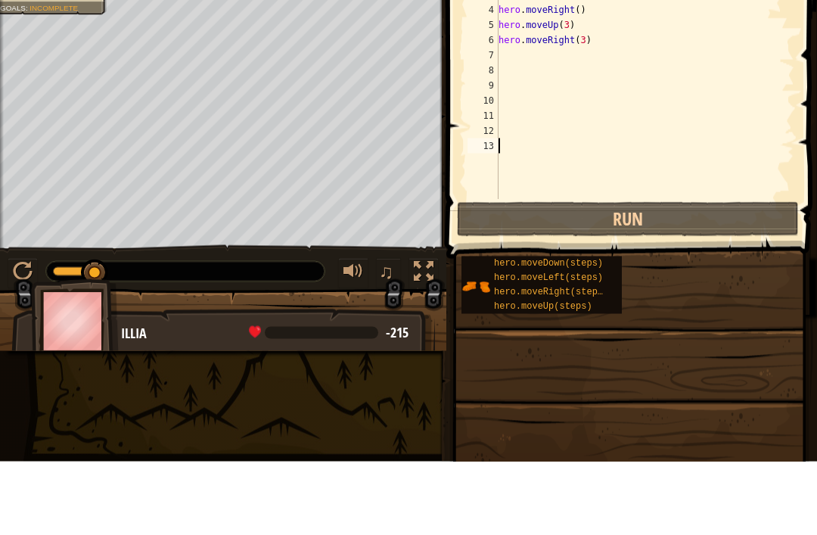
click at [707, 275] on button "Run" at bounding box center [628, 292] width 342 height 35
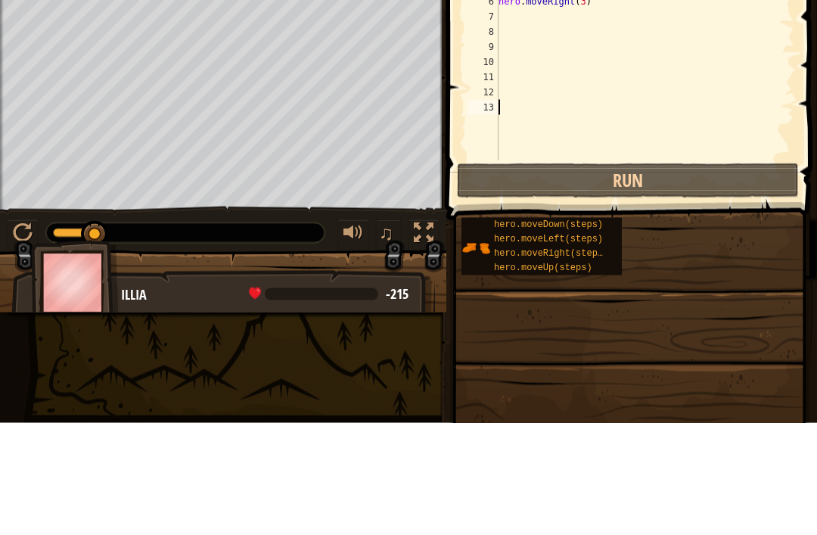
click at [679, 275] on button "Run" at bounding box center [628, 292] width 342 height 35
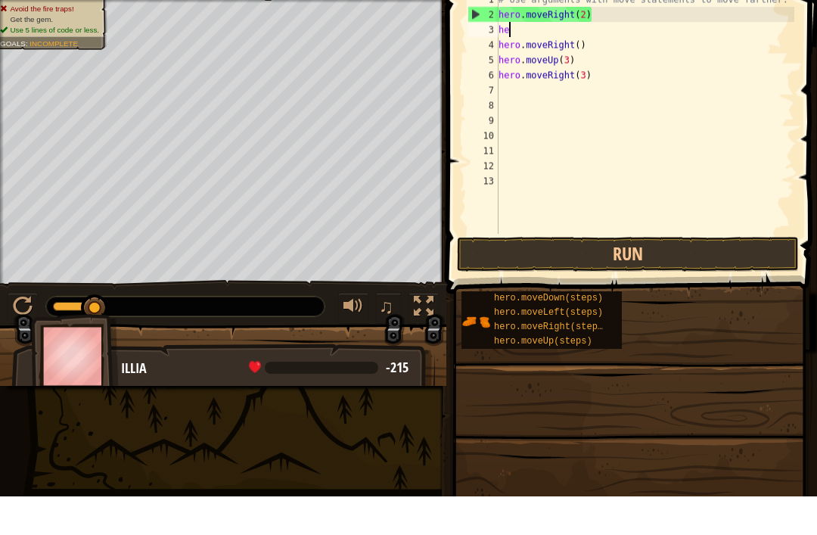
type textarea "h"
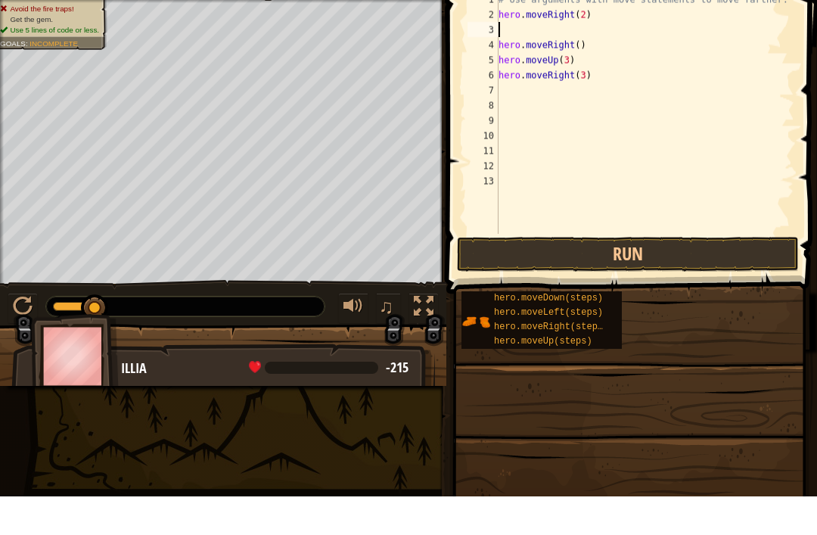
type textarea "hero.moveRight()"
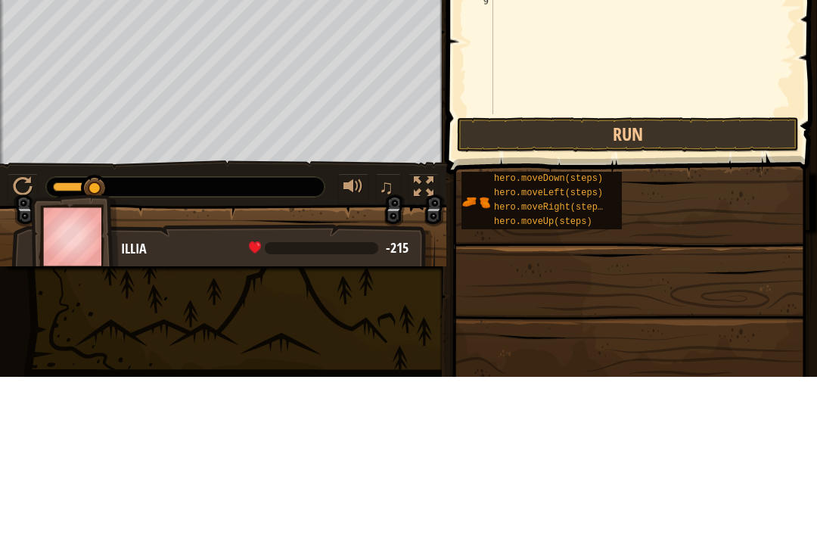
click at [689, 275] on button "Run" at bounding box center [628, 292] width 342 height 35
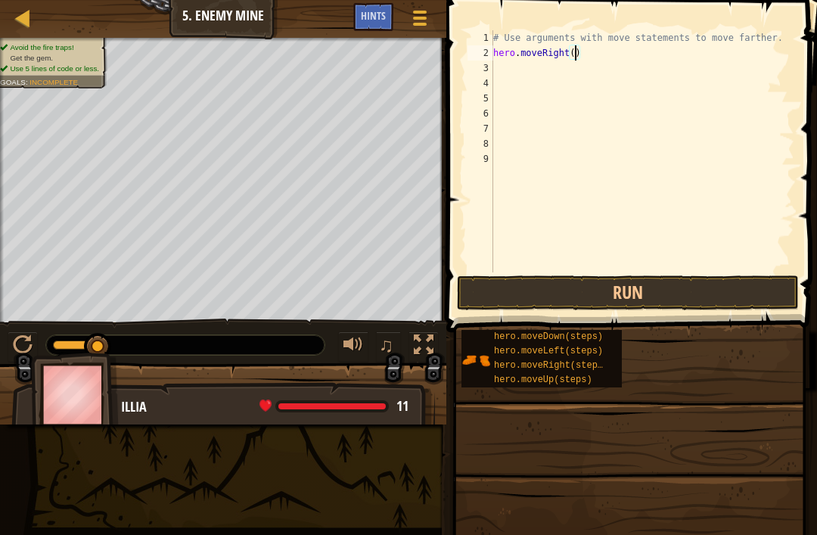
type textarea "hero.moveRight(3)"
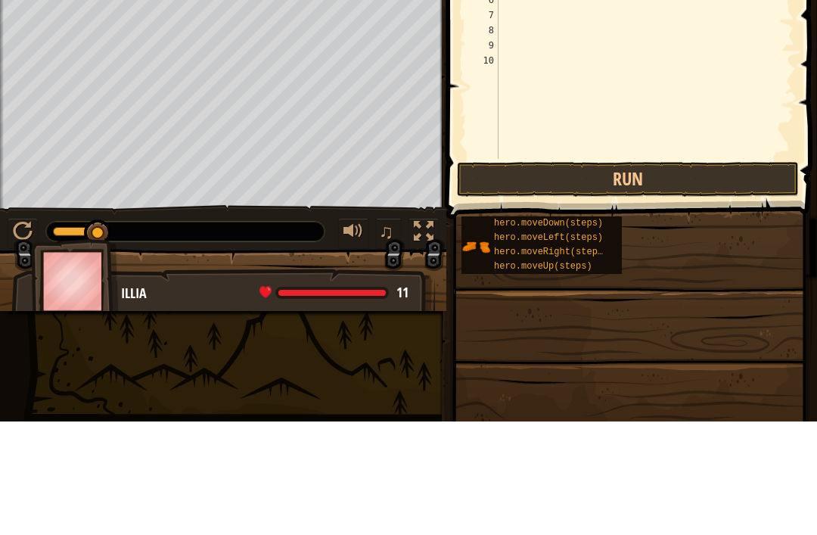
click at [706, 275] on button "Run" at bounding box center [628, 292] width 342 height 35
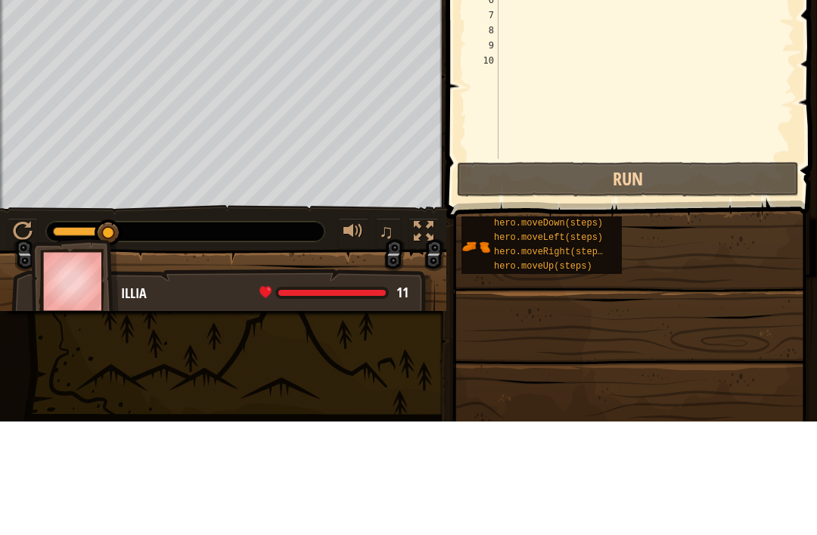
type textarea "u"
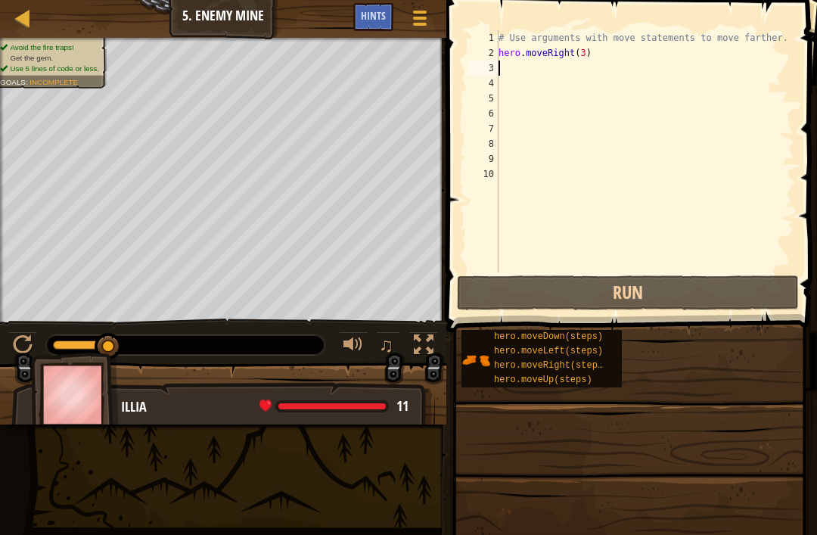
type textarea "h"
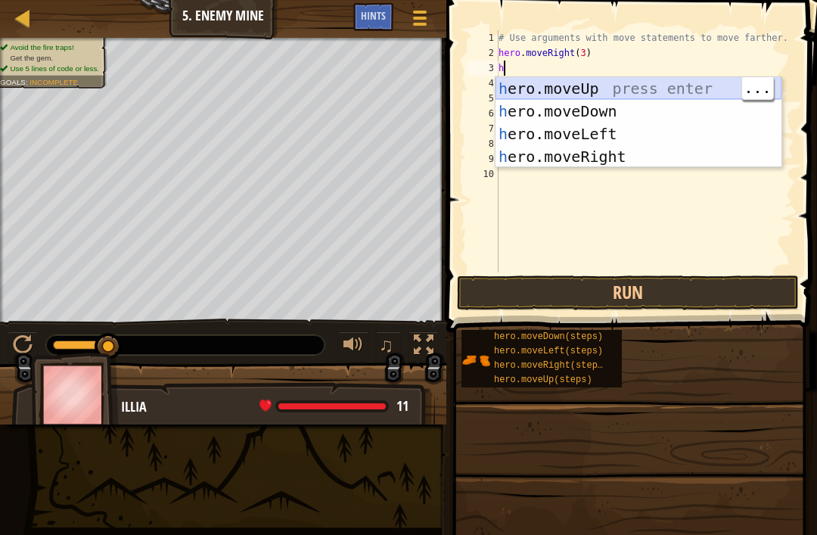
click at [634, 89] on div "h ero.moveUp press enter h ero.moveDown press enter h ero.moveLeft press enter …" at bounding box center [638, 145] width 286 height 136
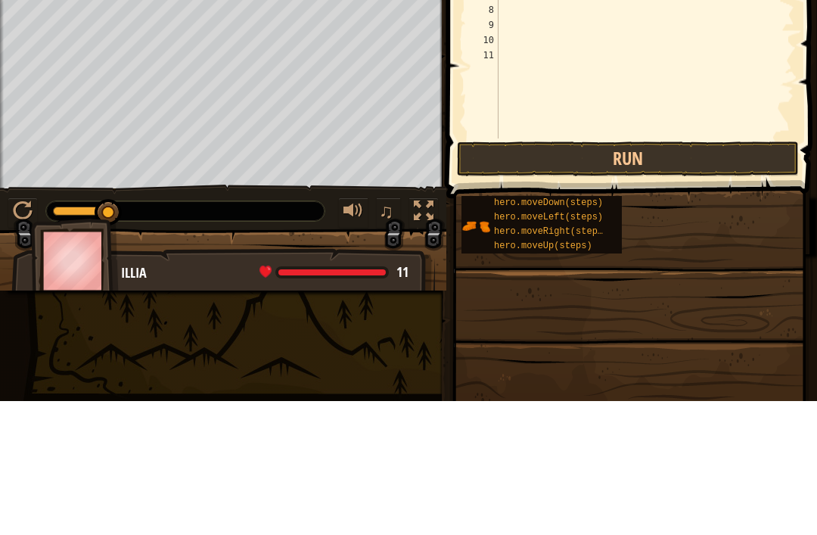
click at [694, 275] on button "Run" at bounding box center [628, 292] width 342 height 35
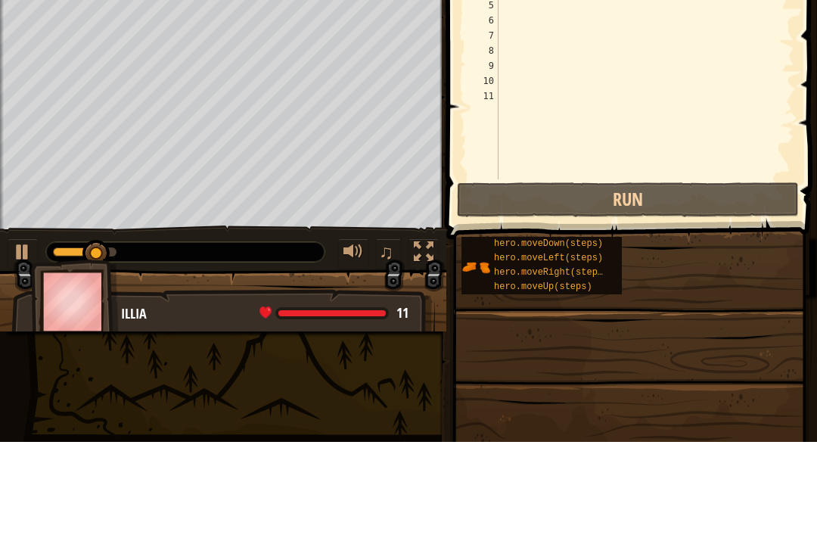
type textarea "h"
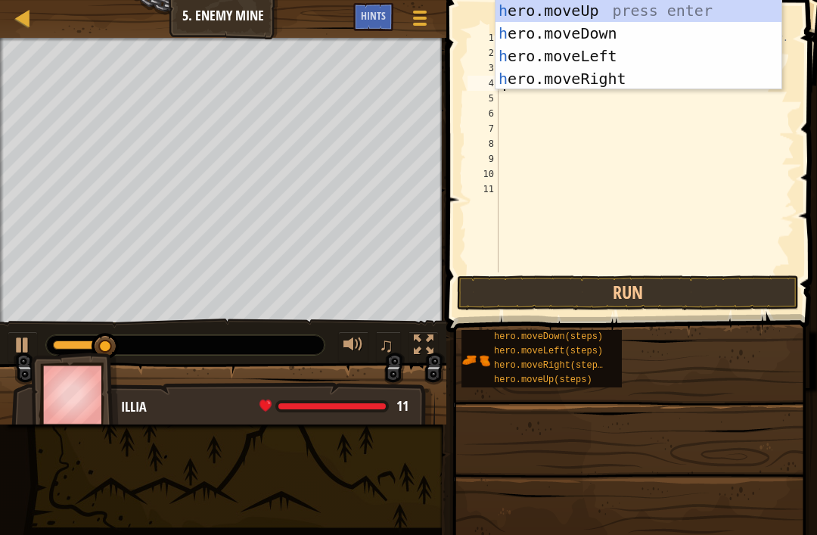
click at [614, 71] on div "h ero.moveUp press enter h ero.moveDown press enter h ero.moveLeft press enter …" at bounding box center [638, 67] width 286 height 136
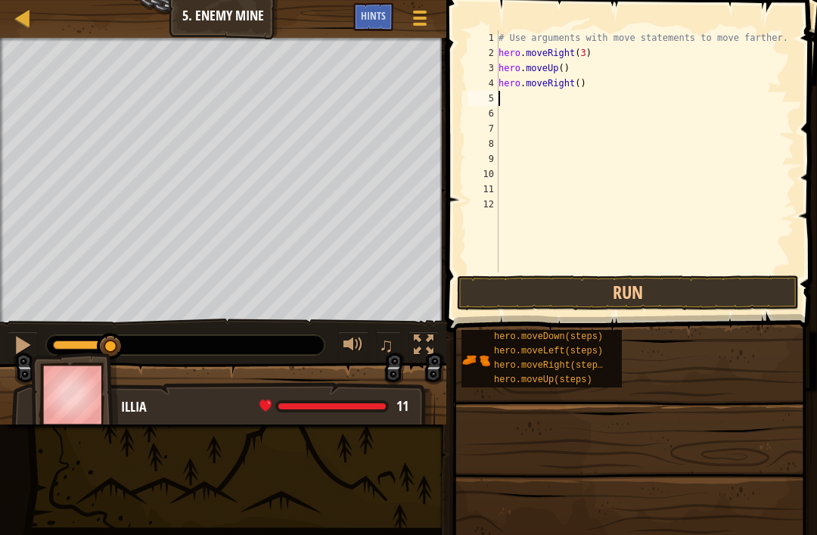
type textarea "h"
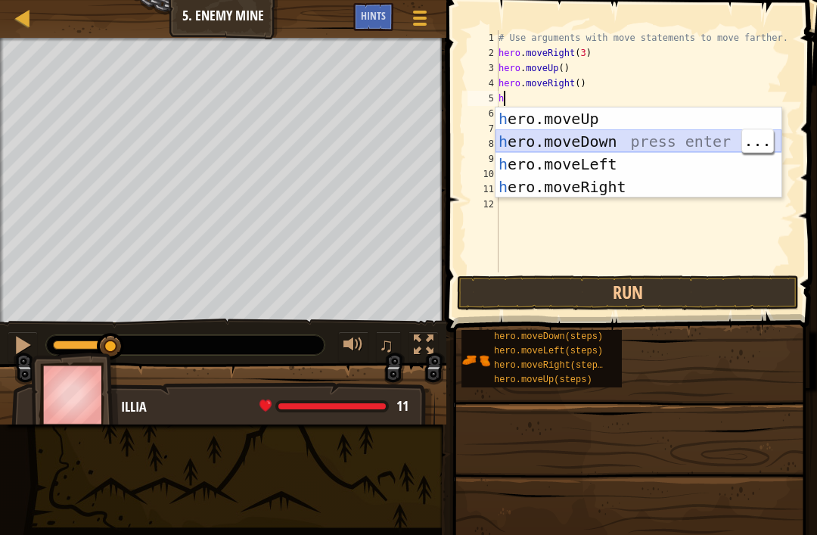
click at [586, 140] on div "h ero.moveUp press enter h ero.moveDown press enter h ero.moveLeft press enter …" at bounding box center [638, 175] width 286 height 136
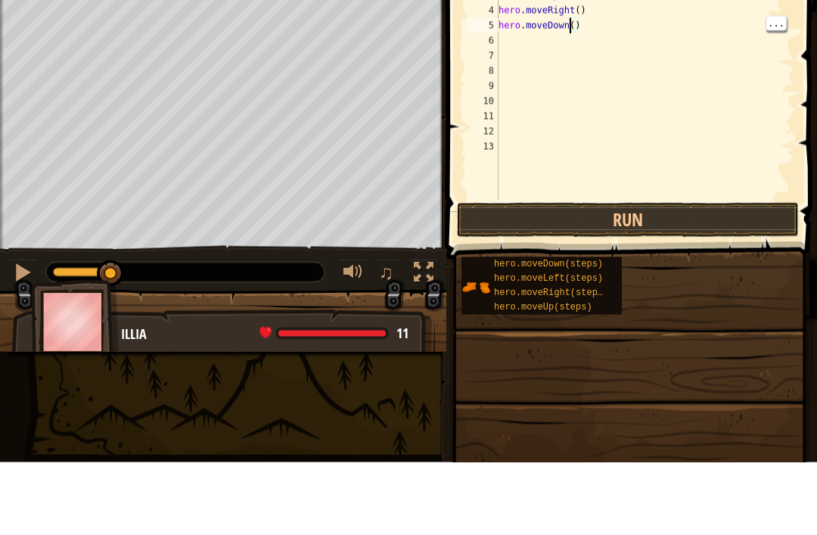
click at [567, 30] on div "# Use arguments with move statements to move farther. hero . moveRight ( 3 ) he…" at bounding box center [645, 166] width 300 height 272
click at [576, 30] on div "# Use arguments with move statements to move farther. hero . moveRight ( 3 ) he…" at bounding box center [645, 166] width 300 height 272
click at [698, 275] on button "Run" at bounding box center [628, 292] width 342 height 35
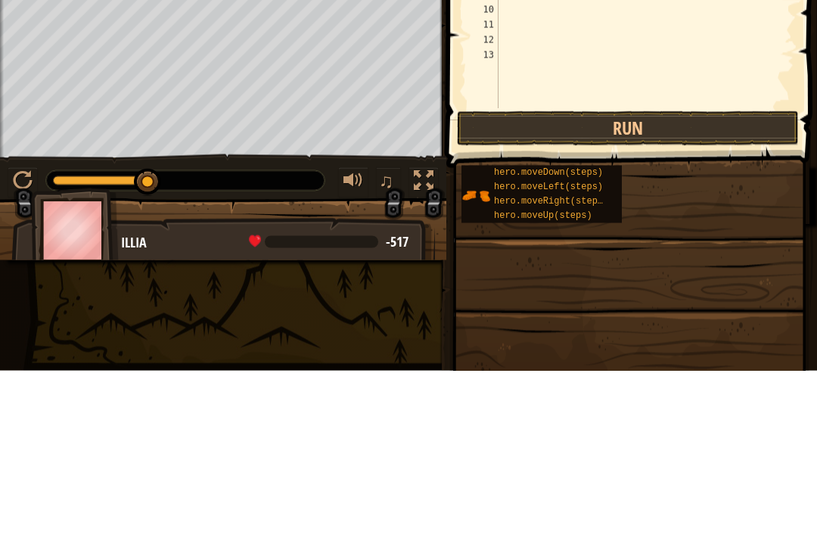
click at [681, 275] on button "Run" at bounding box center [628, 292] width 342 height 35
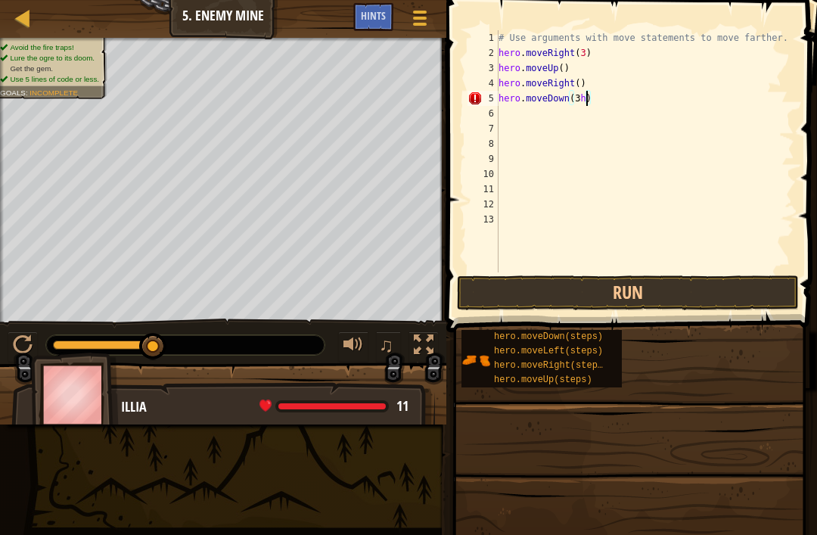
type textarea "hero.moveDown(3)"
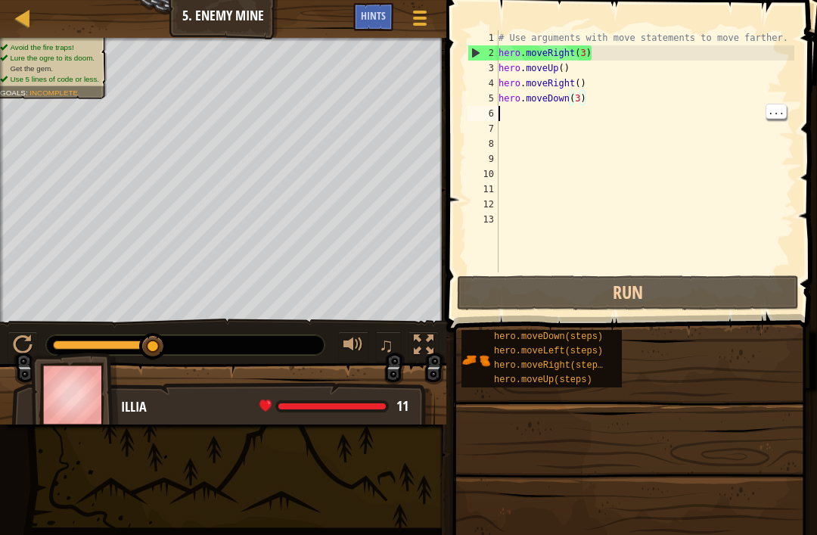
scroll to position [8, 0]
type textarea "h"
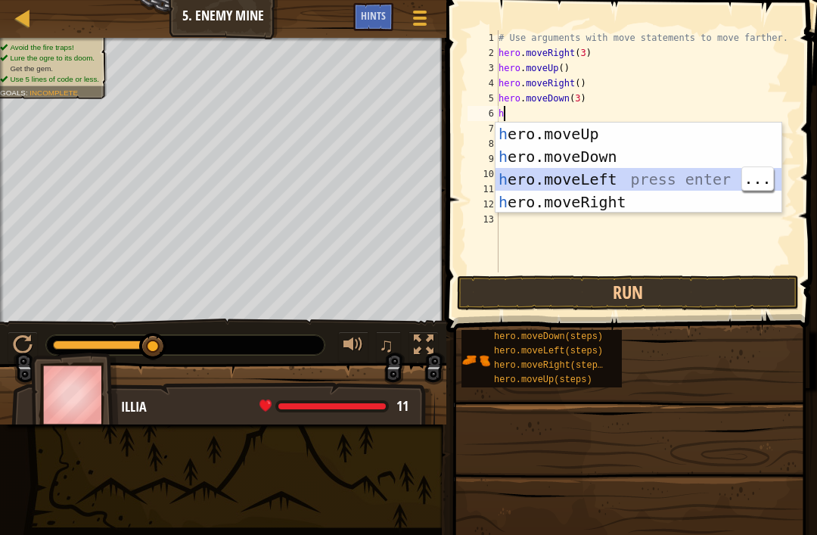
click at [675, 207] on div "h ero.moveUp press enter h ero.moveDown press enter h ero.moveLeft press enter …" at bounding box center [638, 191] width 286 height 136
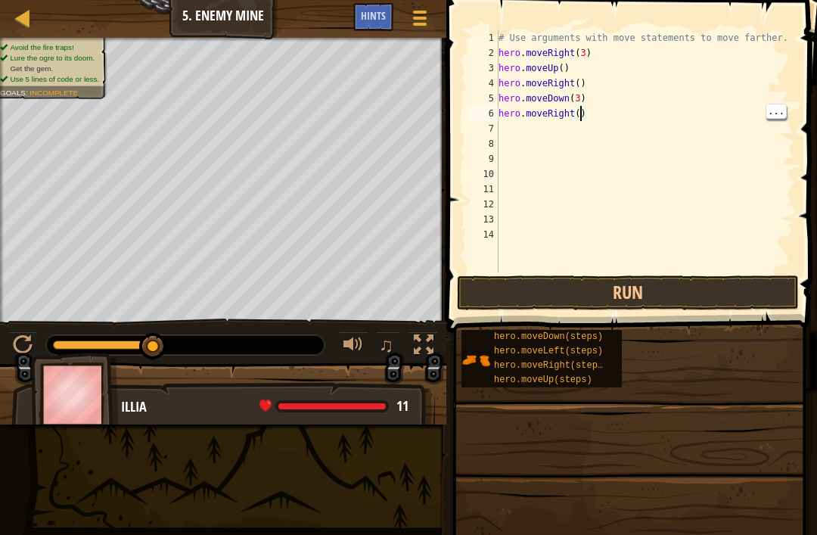
click at [582, 106] on div "# Use arguments with move statements to move farther. hero . moveRight ( 3 ) he…" at bounding box center [645, 166] width 300 height 272
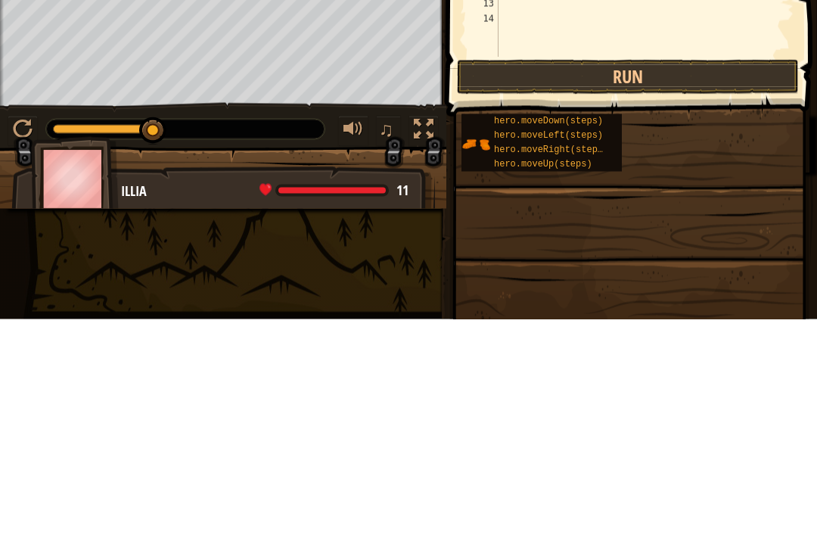
type textarea "hero.moveRight(2)"
click at [728, 275] on button "Run" at bounding box center [628, 292] width 342 height 35
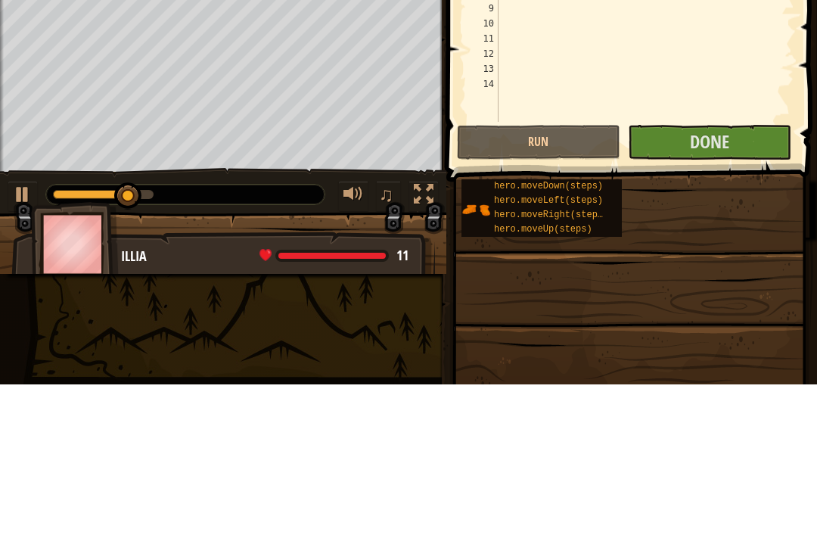
click at [722, 275] on button "Done" at bounding box center [709, 292] width 163 height 35
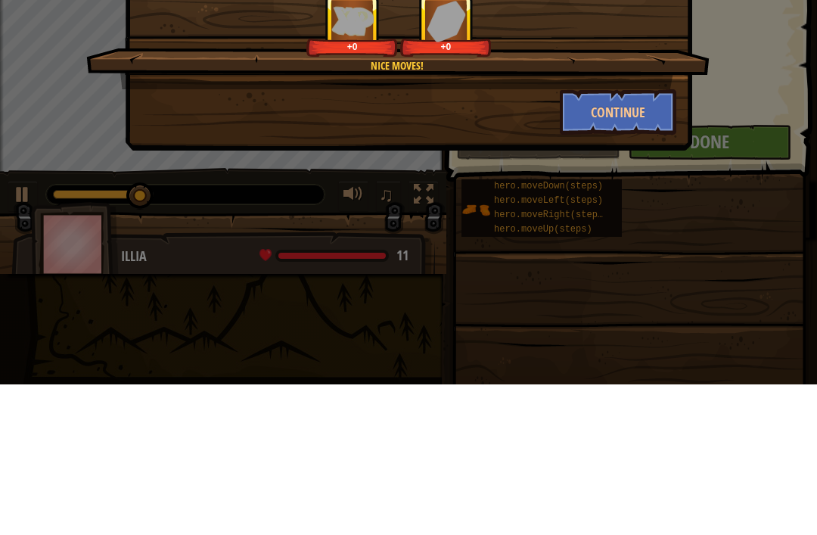
click at [632, 240] on button "Continue" at bounding box center [618, 262] width 117 height 45
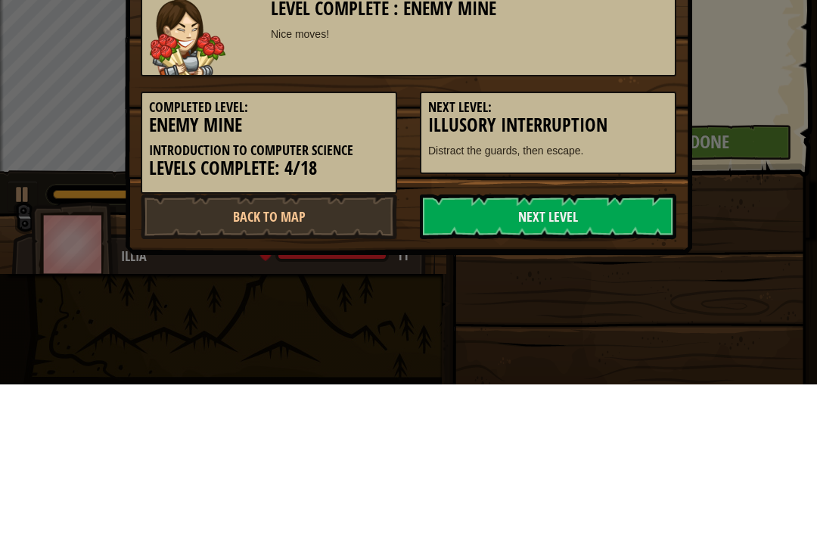
click at [619, 255] on h5 "Next Level:" at bounding box center [548, 257] width 240 height 15
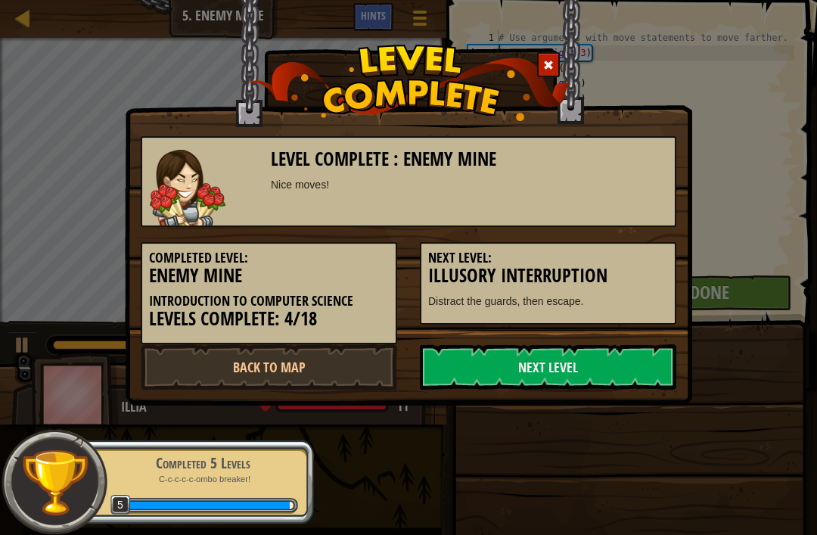
click at [545, 64] on span at bounding box center [548, 65] width 11 height 11
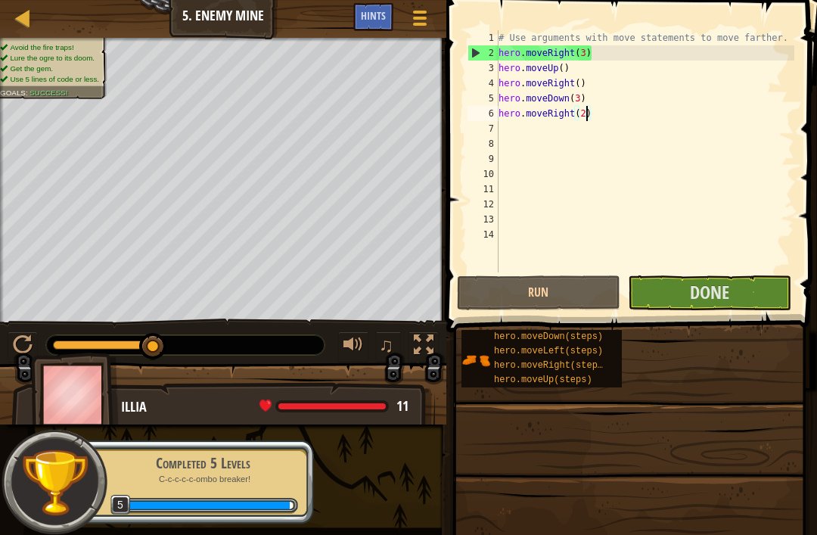
click at [698, 290] on span "Done" at bounding box center [709, 292] width 39 height 24
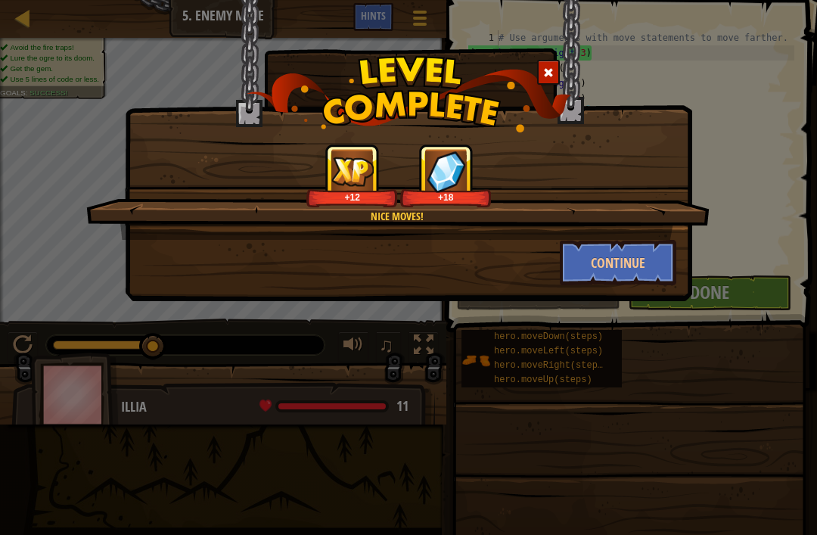
click at [603, 262] on button "Continue" at bounding box center [618, 262] width 117 height 45
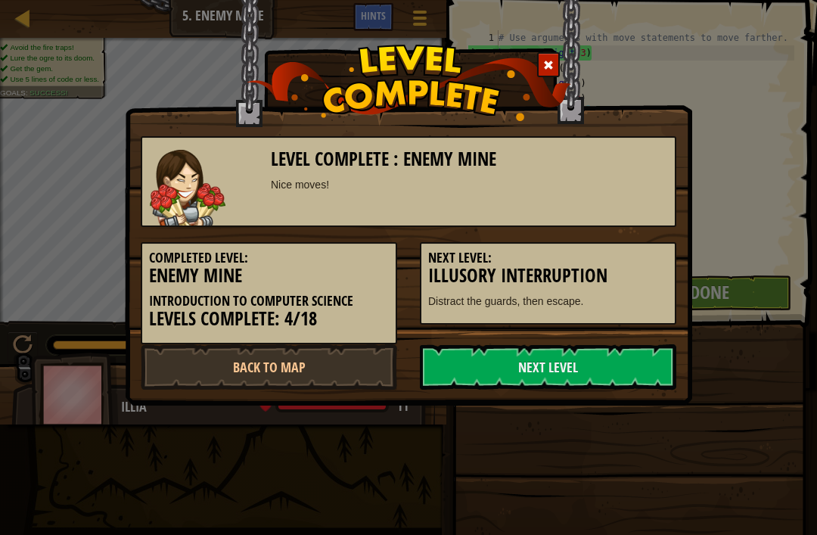
click at [605, 360] on link "Next Level" at bounding box center [548, 366] width 256 height 45
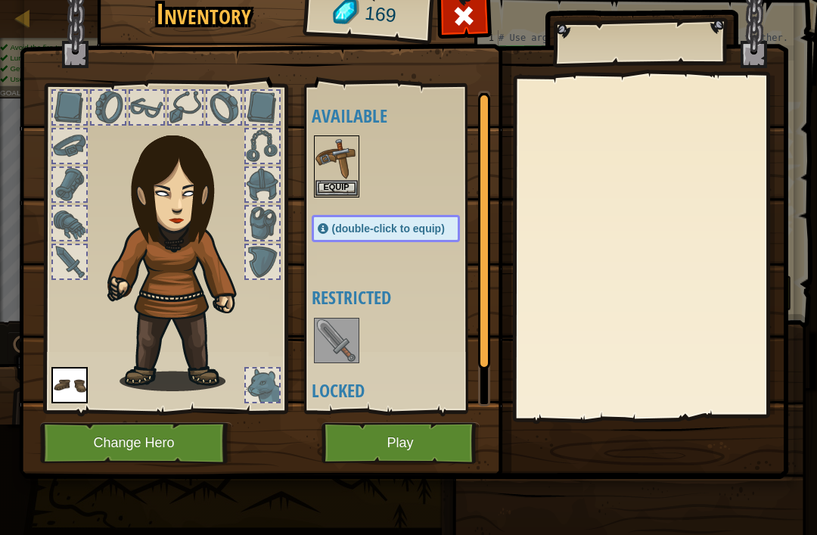
click at [374, 438] on button "Play" at bounding box center [400, 443] width 158 height 42
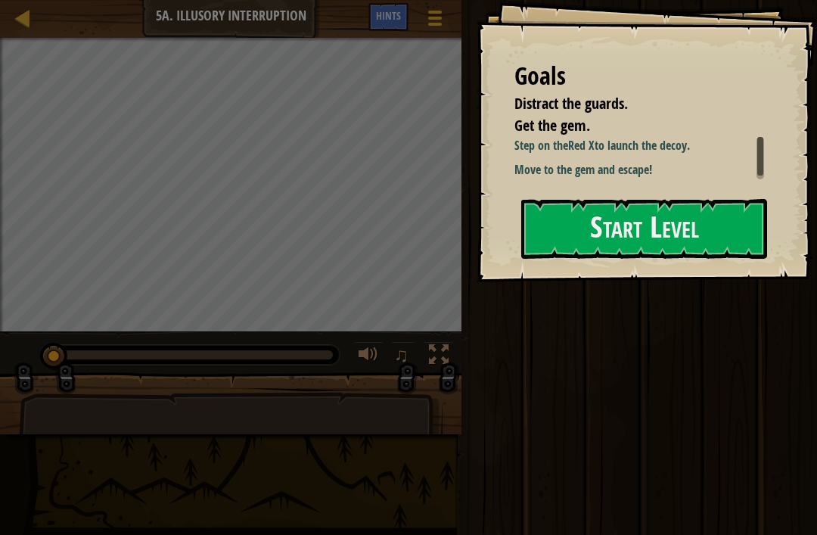
click at [691, 222] on button "Start Level" at bounding box center [644, 229] width 246 height 60
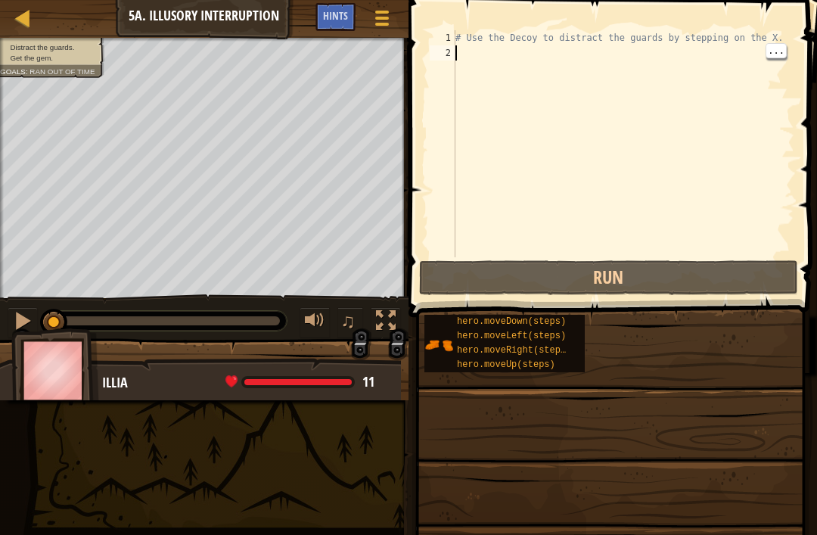
click at [502, 48] on div "# Use the Decoy to distract the guards by stepping on the X." at bounding box center [623, 158] width 342 height 257
type textarea "r"
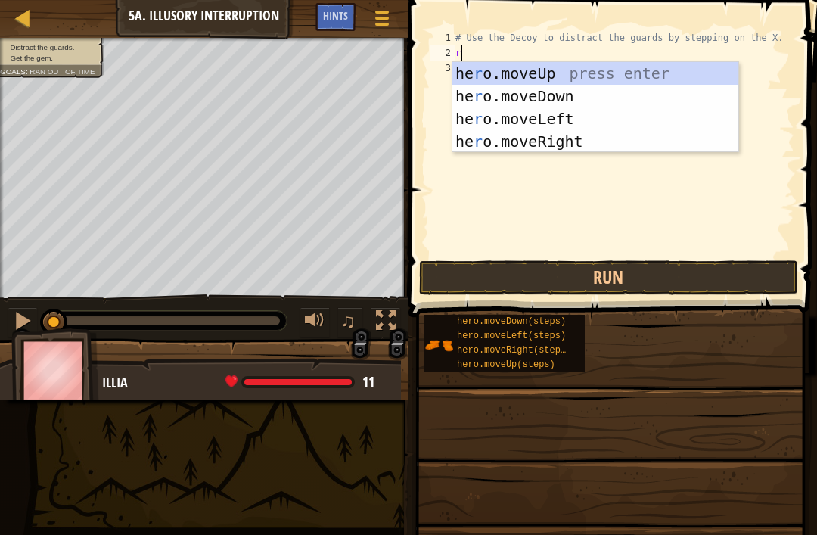
scroll to position [8, 0]
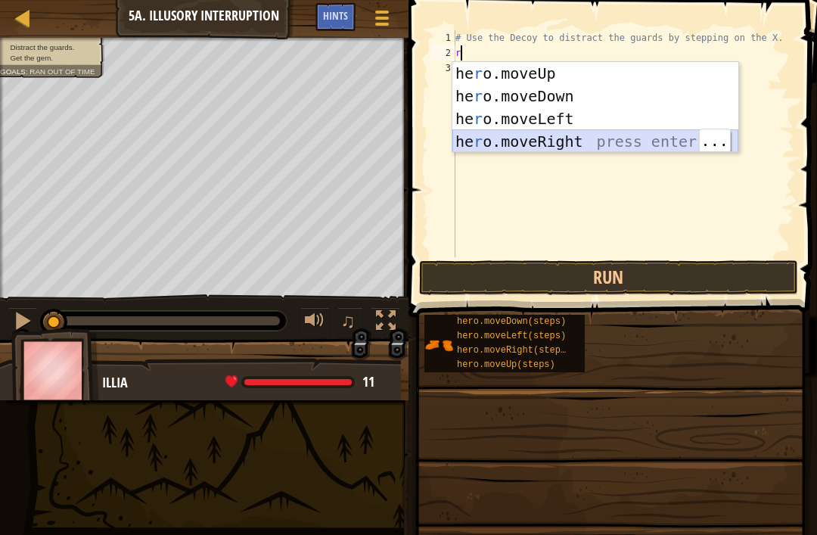
click at [563, 139] on div "he r o.moveUp press enter he r o.moveDown press enter he r o.moveLeft press ent…" at bounding box center [595, 130] width 286 height 136
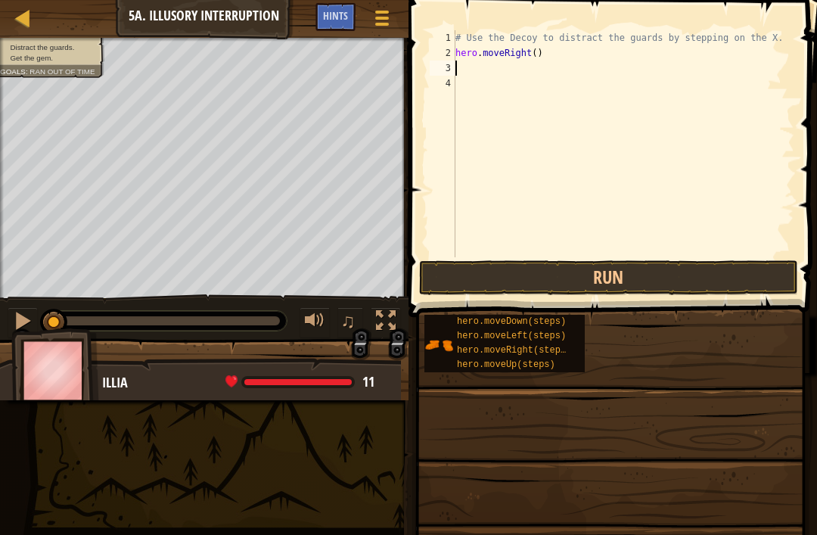
type textarea "d"
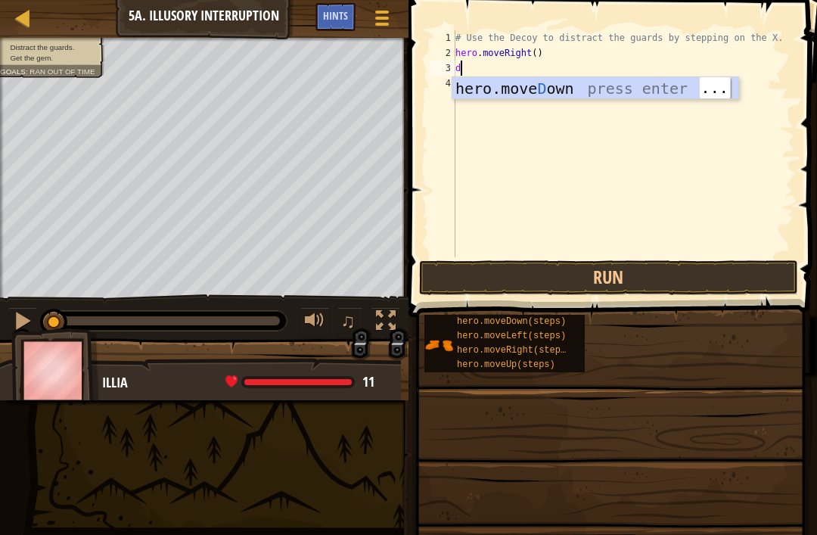
click at [561, 79] on div "hero.[PERSON_NAME] own press enter" at bounding box center [595, 111] width 286 height 68
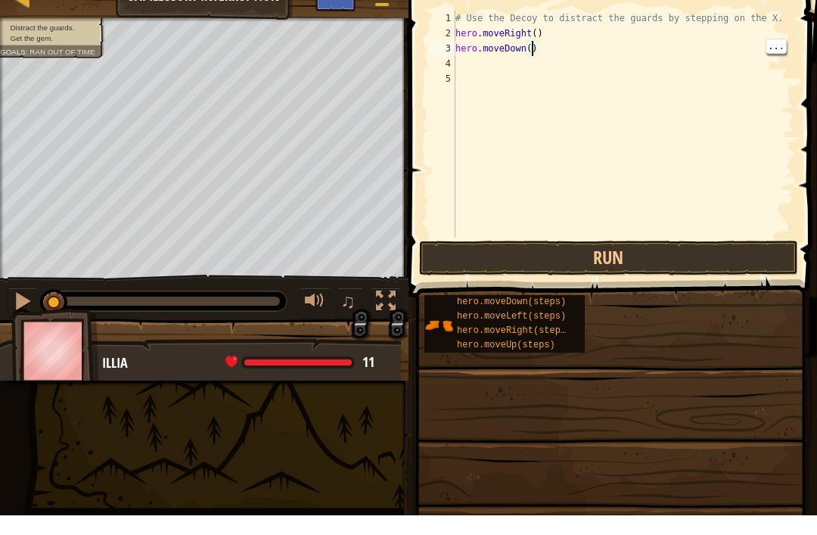
type textarea "hero.moveDown(2)"
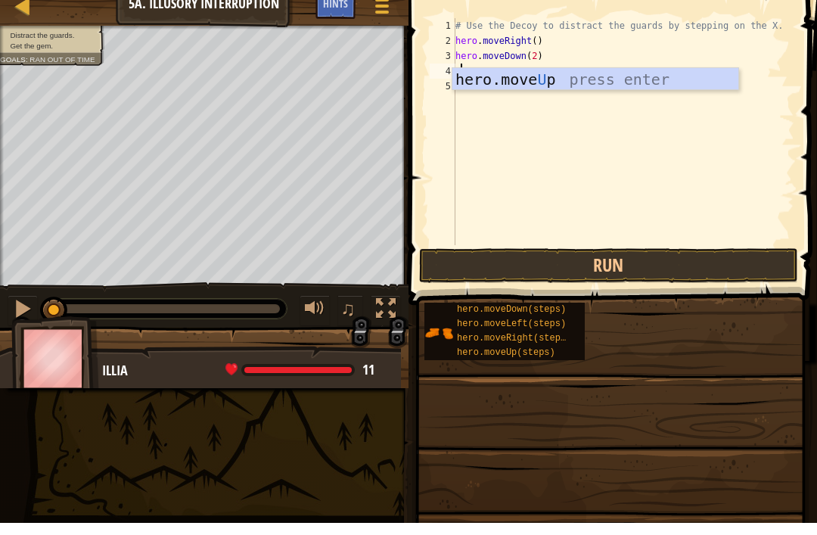
type textarea "up"
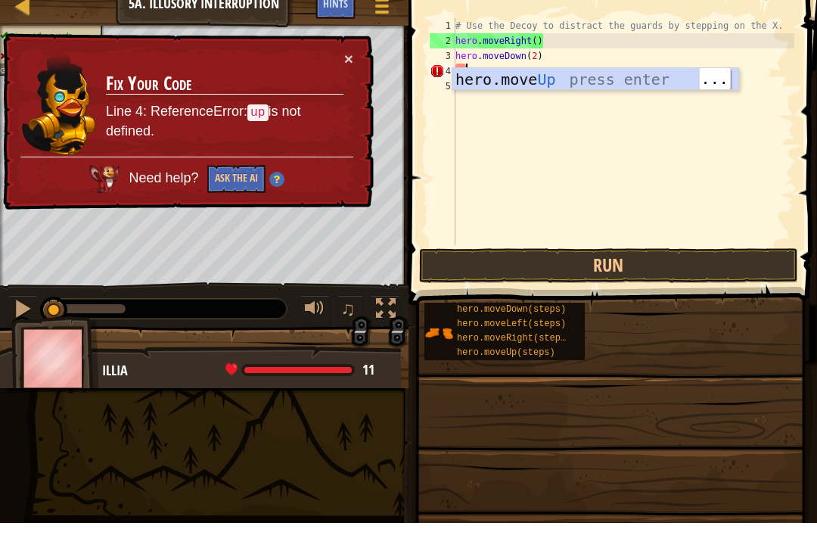
click at [598, 80] on div "hero.move Up press enter" at bounding box center [595, 114] width 286 height 68
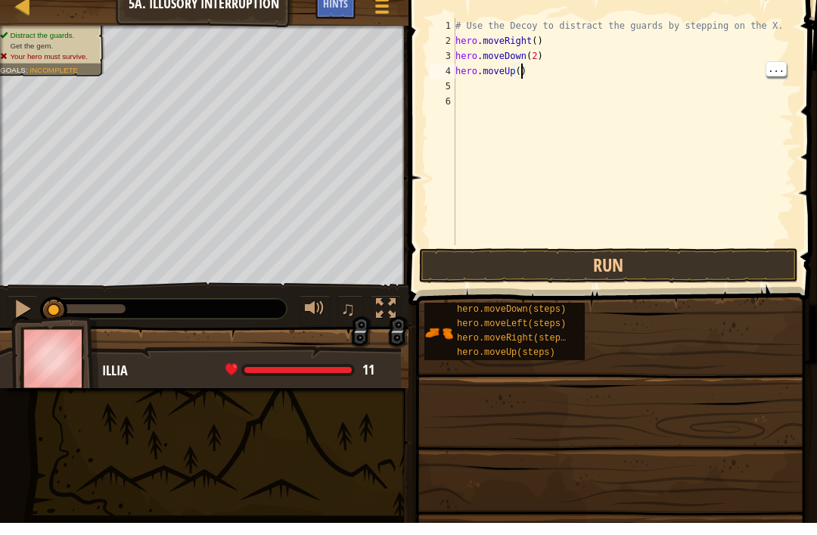
type textarea "hero.moveUp(2)"
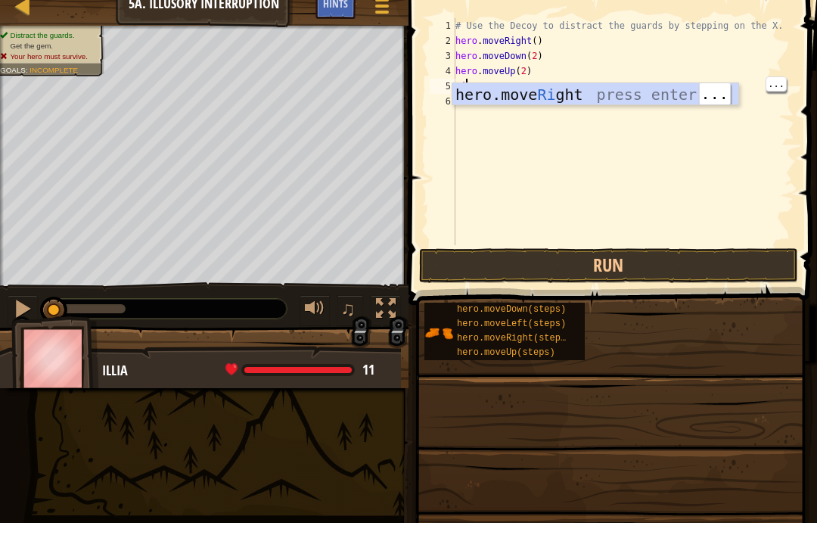
click at [552, 82] on div "# Use the Decoy to distract the guards by stepping on the X. hero . moveRight (…" at bounding box center [623, 158] width 342 height 257
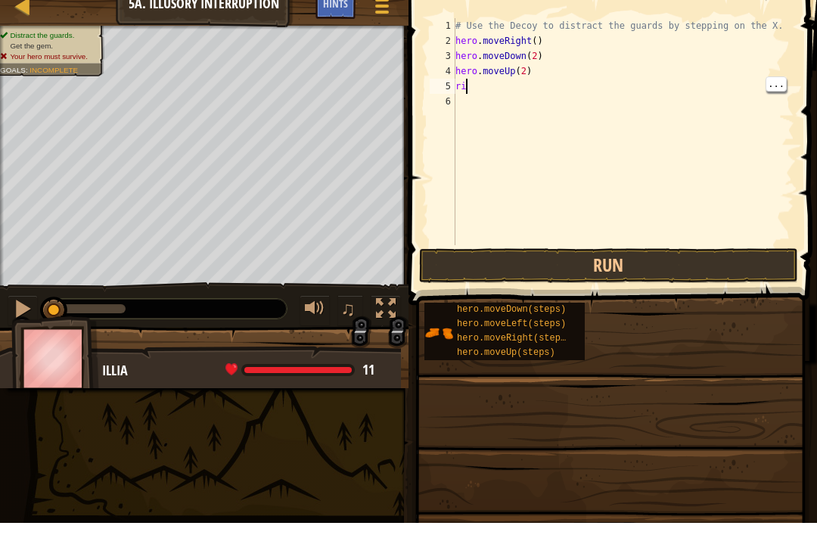
click at [472, 81] on div "# Use the Decoy to distract the guards by stepping on the X. hero . moveRight (…" at bounding box center [623, 158] width 342 height 257
type textarea "r"
type textarea "h"
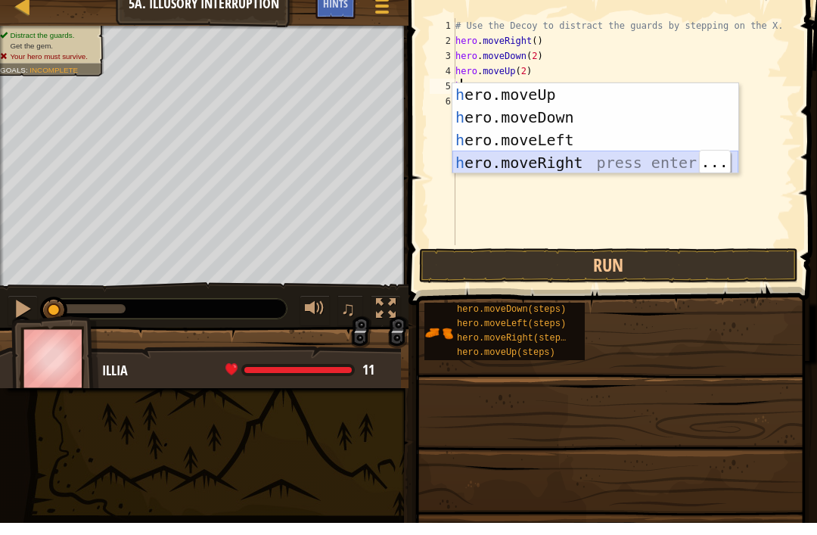
click at [573, 152] on div "h ero.moveUp press enter h ero.moveDown press enter h ero.moveLeft press enter …" at bounding box center [595, 163] width 286 height 136
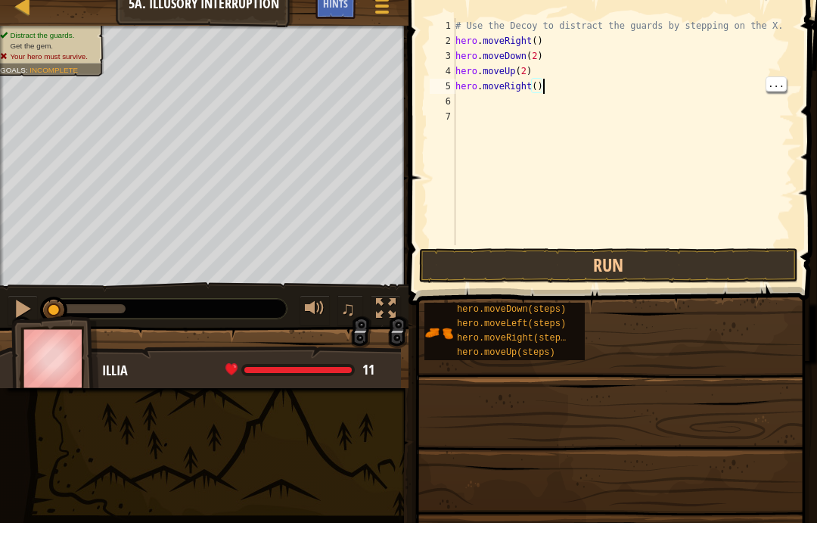
click at [547, 82] on div "# Use the Decoy to distract the guards by stepping on the X. hero . moveRight (…" at bounding box center [623, 158] width 342 height 257
click at [539, 82] on div "# Use the Decoy to distract the guards by stepping on the X. hero . moveRight (…" at bounding box center [623, 158] width 342 height 257
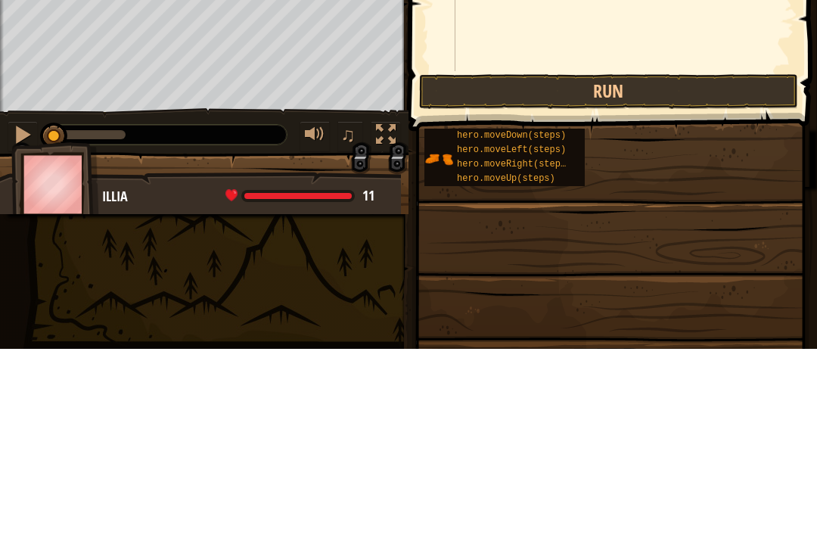
type textarea "hero.moveRight(3)"
click at [719, 260] on button "Run" at bounding box center [608, 277] width 379 height 35
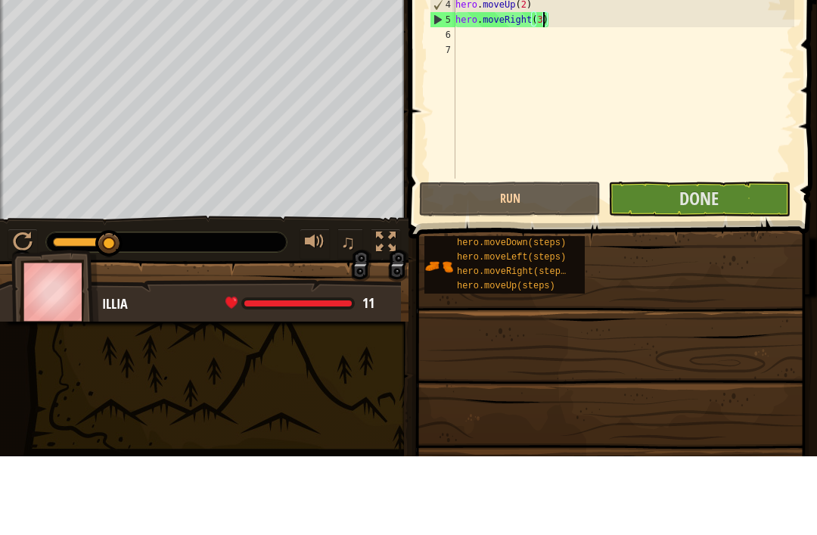
click at [744, 260] on button "Done" at bounding box center [699, 277] width 182 height 35
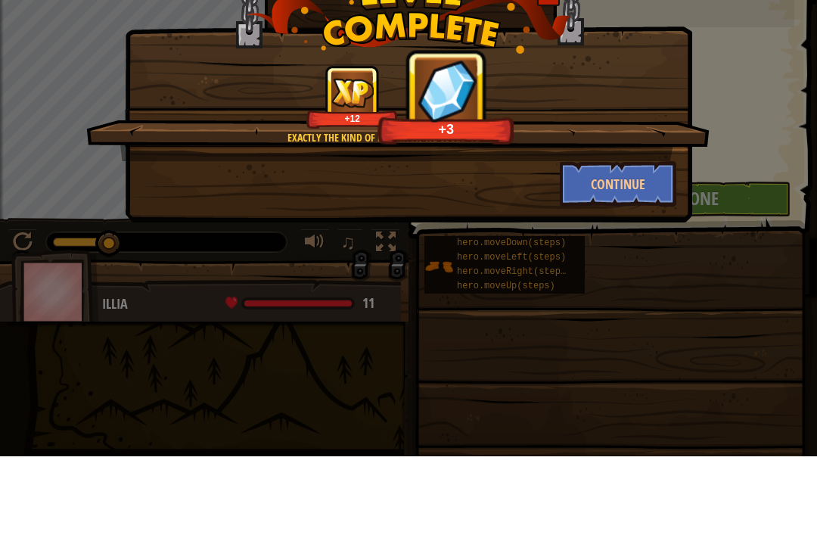
click at [646, 240] on button "Continue" at bounding box center [618, 262] width 117 height 45
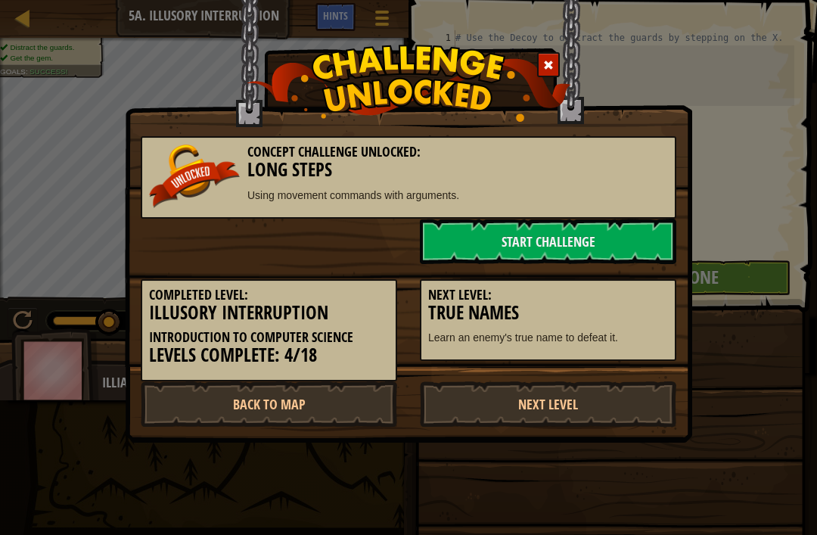
click at [601, 405] on link "Next Level" at bounding box center [548, 403] width 256 height 45
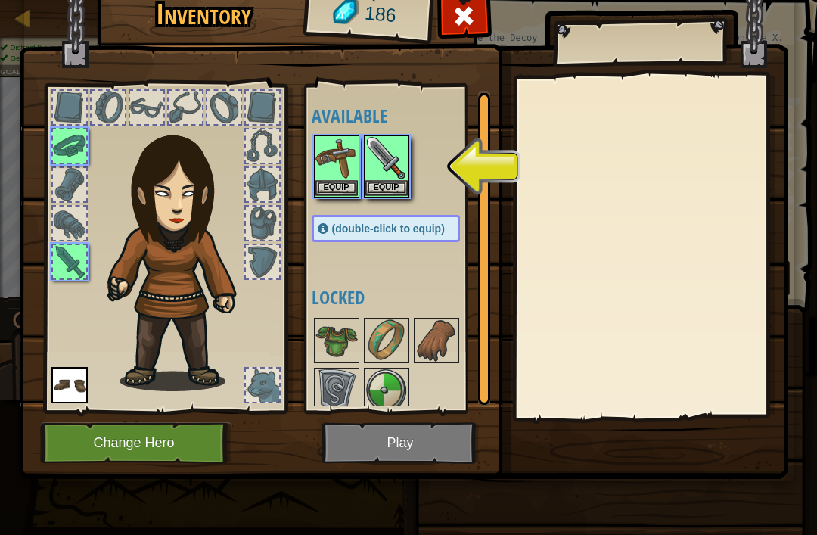
click at [399, 446] on img at bounding box center [403, 204] width 769 height 549
click at [393, 180] on button "Equip" at bounding box center [386, 188] width 42 height 16
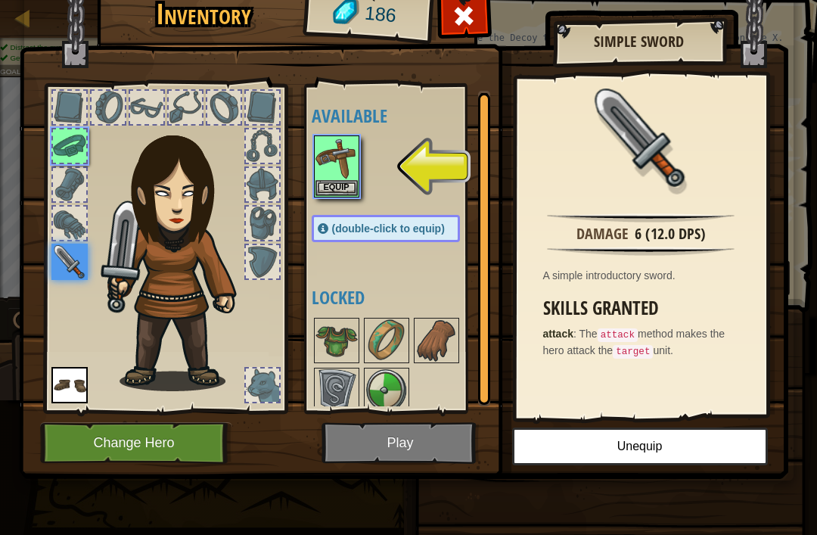
click at [353, 188] on button "Equip" at bounding box center [336, 188] width 42 height 16
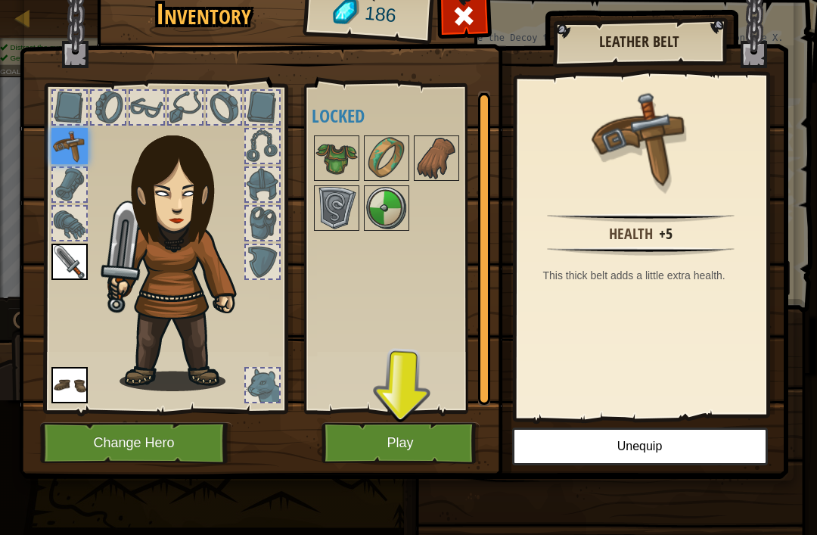
click at [386, 417] on img at bounding box center [403, 204] width 769 height 549
click at [398, 447] on button "Play" at bounding box center [400, 443] width 158 height 42
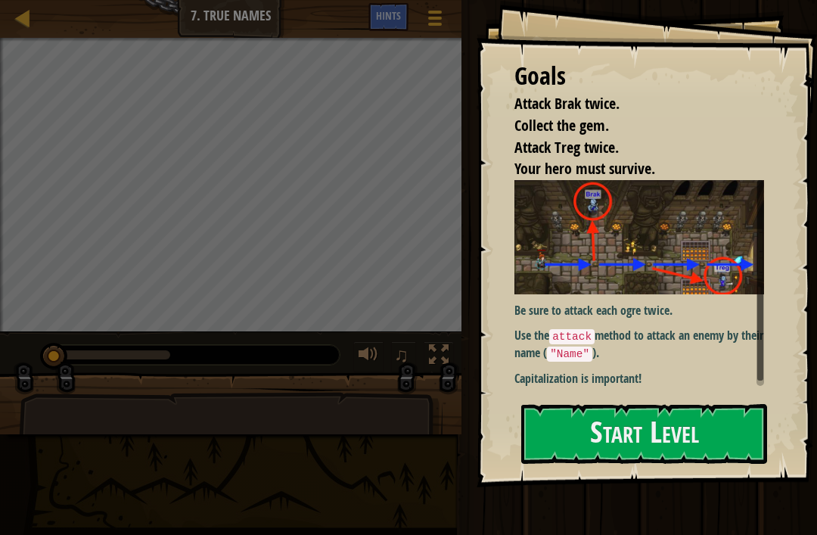
click at [667, 338] on p "Use the attack method to attack an enemy by their name ( "Name" )." at bounding box center [639, 345] width 250 height 36
click at [645, 425] on button "Start Level" at bounding box center [644, 434] width 246 height 60
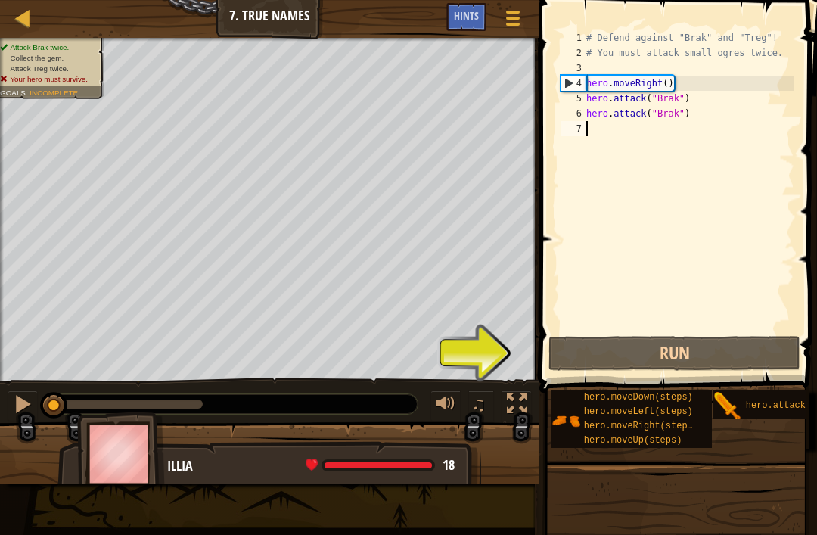
click at [644, 346] on button "Run" at bounding box center [674, 353] width 252 height 35
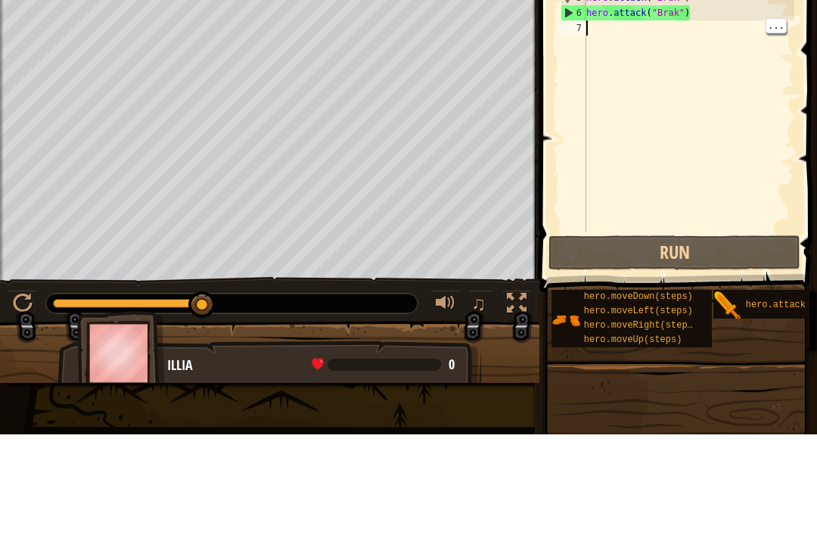
click at [609, 30] on div "# Defend against "Brak" and "Treg"! # You must attack small ogres twice. hero .…" at bounding box center [688, 196] width 211 height 333
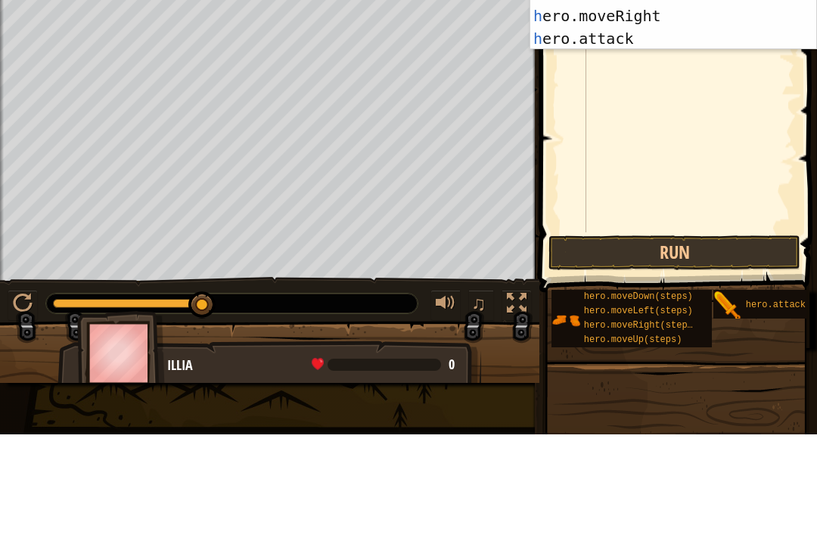
scroll to position [8, 0]
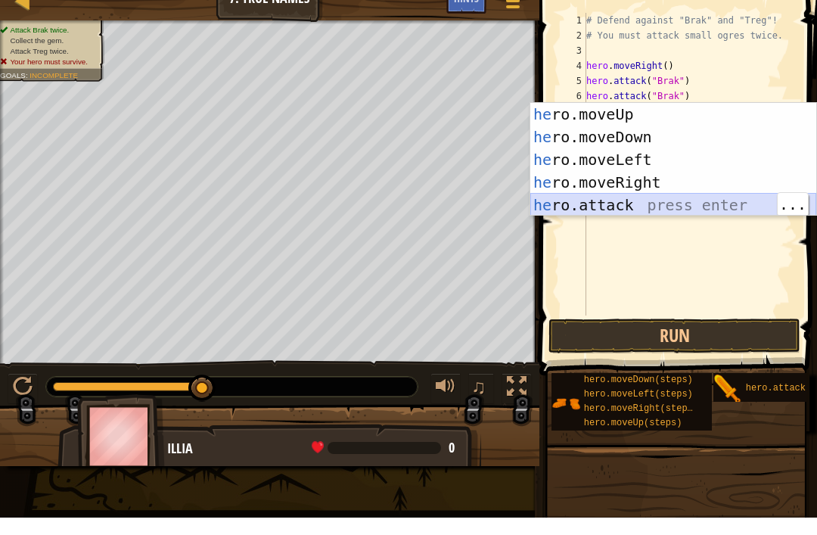
click at [592, 197] on div "he ro.moveUp press enter he ro.moveDown press enter he ro.moveLeft press enter …" at bounding box center [673, 199] width 286 height 159
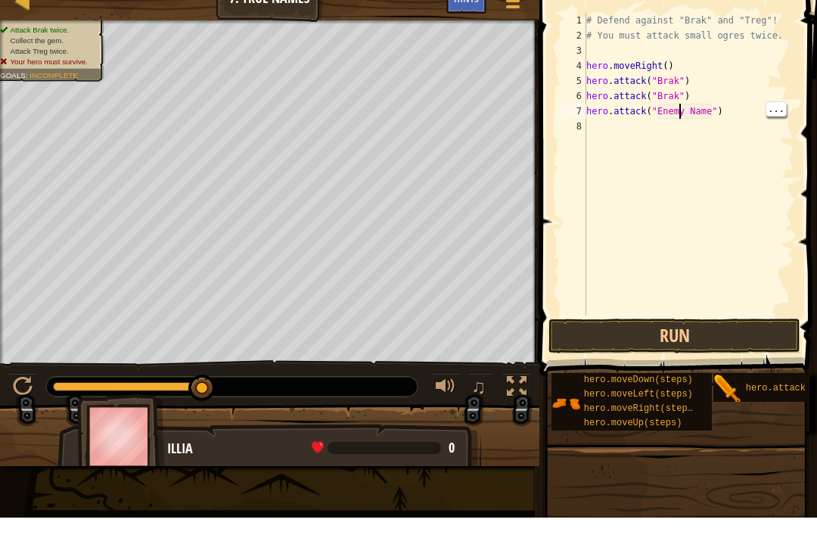
click at [699, 106] on div "# Defend against "Brak" and "Treg"! # You must attack small ogres twice. hero .…" at bounding box center [688, 196] width 211 height 333
click at [705, 107] on div "# Defend against "Brak" and "Treg"! # You must attack small ogres twice. hero .…" at bounding box center [688, 196] width 211 height 333
click at [707, 107] on div "# Defend against "Brak" and "Treg"! # You must attack small ogres twice. hero .…" at bounding box center [688, 196] width 211 height 333
type textarea "hero.attack("Enemy Name")"
click at [700, 104] on div "# Defend against "Brak" and "Treg"! # You must attack small ogres twice. hero .…" at bounding box center [688, 196] width 211 height 333
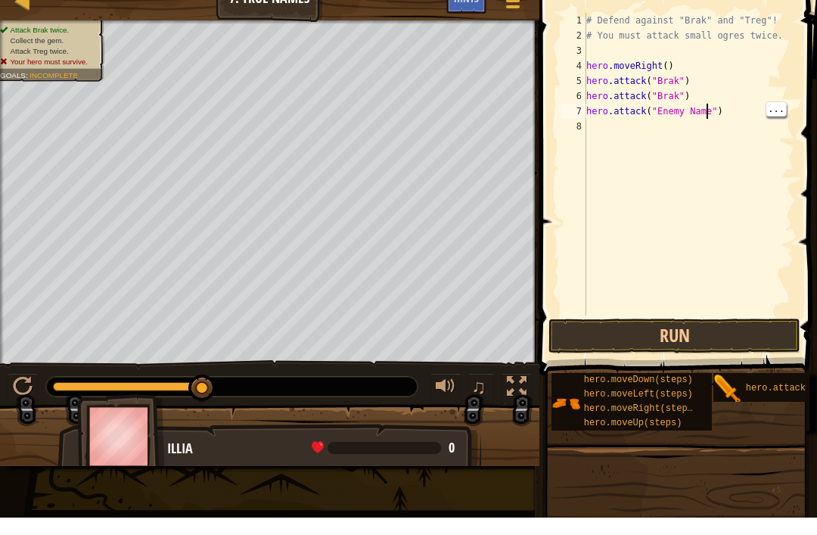
click at [707, 108] on div "# Defend against "Brak" and "Treg"! # You must attack small ogres twice. hero .…" at bounding box center [688, 196] width 211 height 333
click at [696, 166] on div "# Defend against "Brak" and "Treg"! # You must attack small ogres twice. hero .…" at bounding box center [688, 196] width 211 height 333
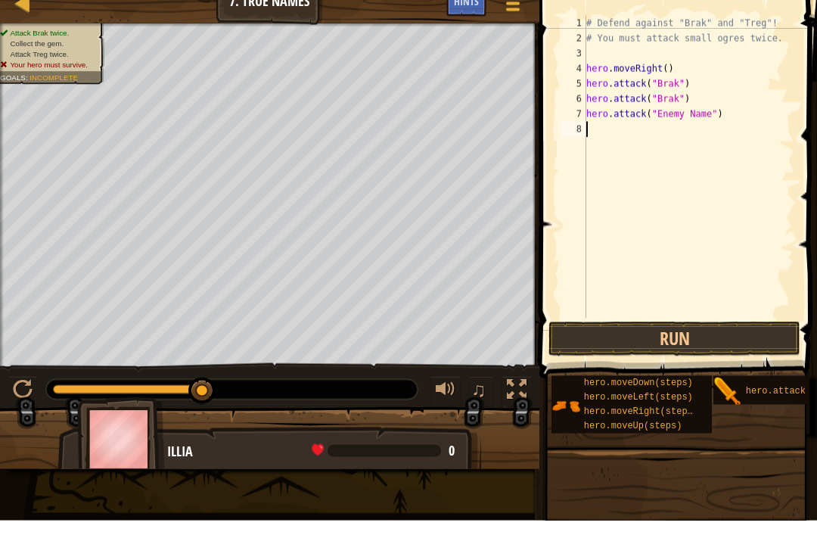
type textarea "hero.attack("Enemy Name")"
click at [703, 109] on div "# Defend against "Brak" and "Treg"! # You must attack small ogres twice. hero .…" at bounding box center [688, 196] width 211 height 333
click at [709, 108] on div "# Defend against "Brak" and "Treg"! # You must attack small ogres twice. hero .…" at bounding box center [688, 196] width 211 height 333
click at [709, 107] on div "# Defend against "Brak" and "Treg"! # You must attack small ogres twice. hero .…" at bounding box center [688, 196] width 211 height 333
click at [704, 109] on div "# Defend against "Brak" and "Treg"! # You must attack small ogres twice. hero .…" at bounding box center [688, 196] width 211 height 333
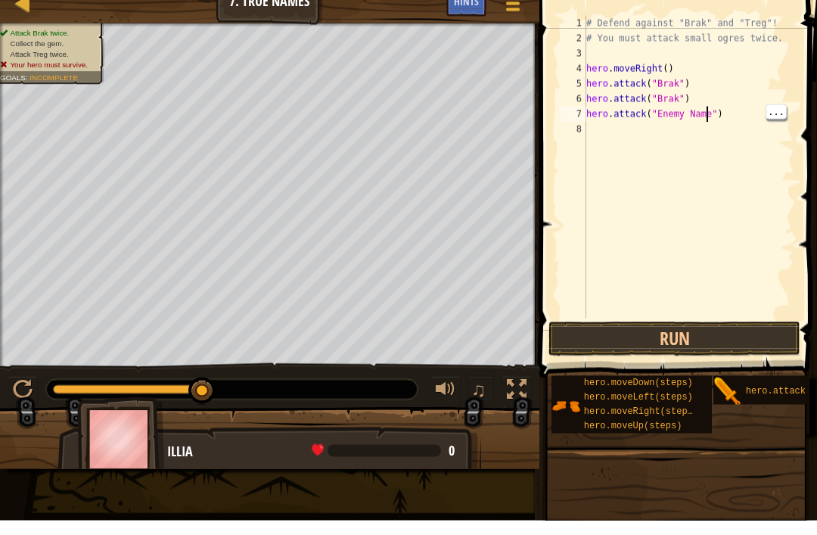
click at [706, 107] on div "# Defend against "Brak" and "Treg"! # You must attack small ogres twice. hero .…" at bounding box center [688, 196] width 211 height 333
click at [707, 110] on div "# Defend against "Brak" and "Treg"! # You must attack small ogres twice. hero .…" at bounding box center [688, 196] width 211 height 333
type textarea "hero.attack("Treg")"
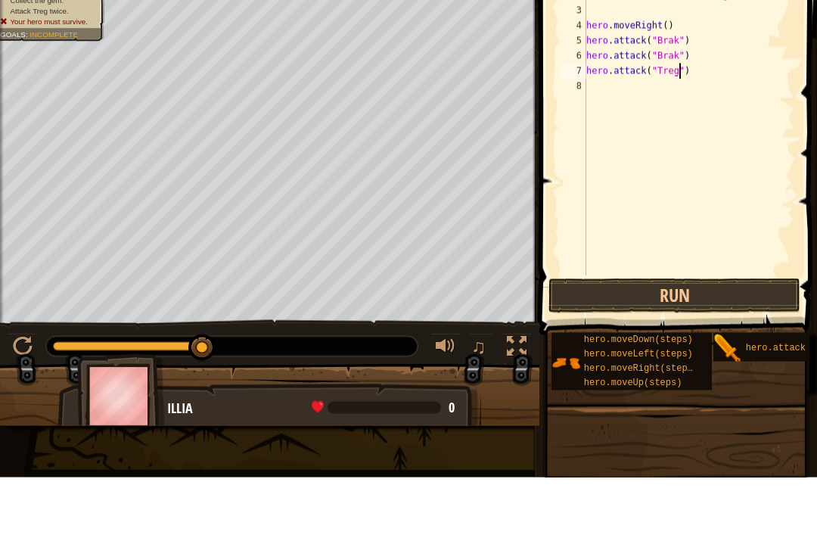
scroll to position [8, 0]
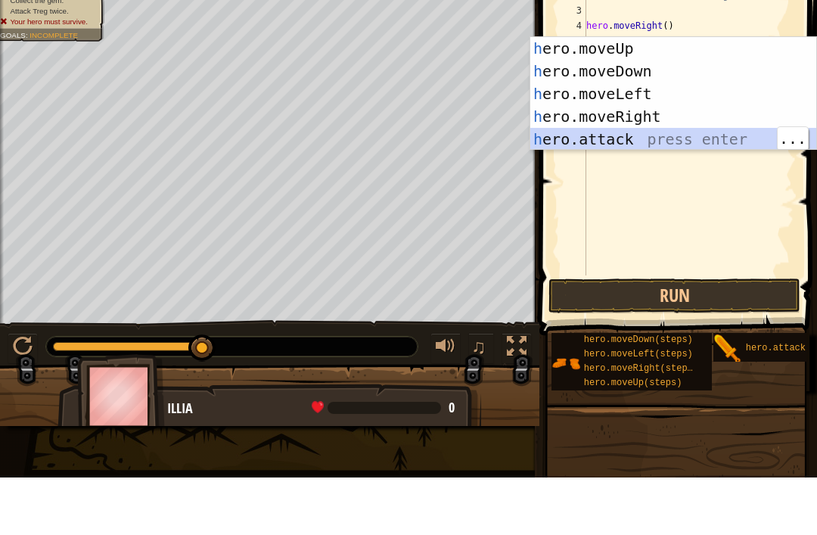
click at [575, 131] on div "h ero.moveUp press enter h ero.moveDown press enter h ero.moveLeft press enter …" at bounding box center [673, 174] width 286 height 159
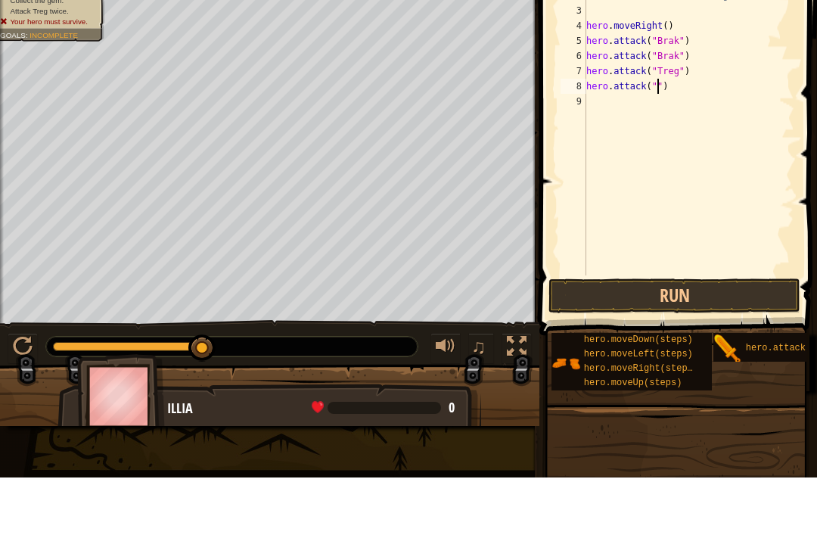
scroll to position [8, 7]
type textarea "hero.attack("Treg")"
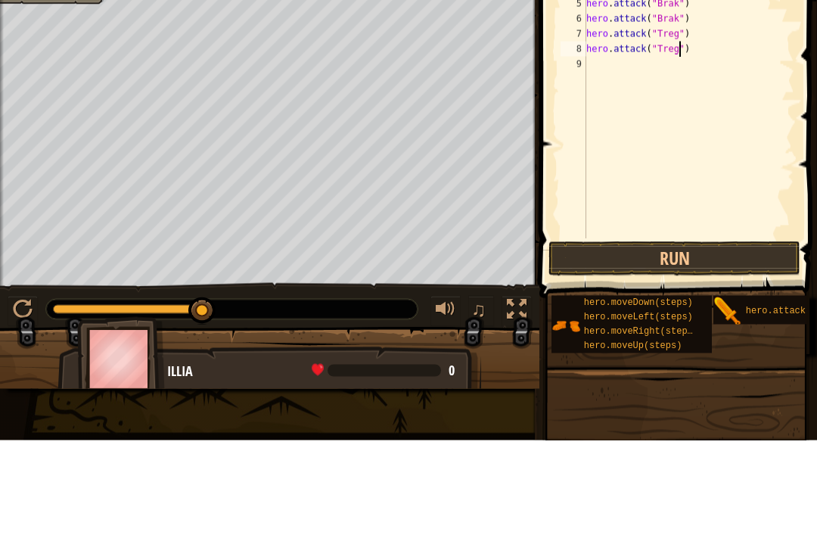
scroll to position [8, 0]
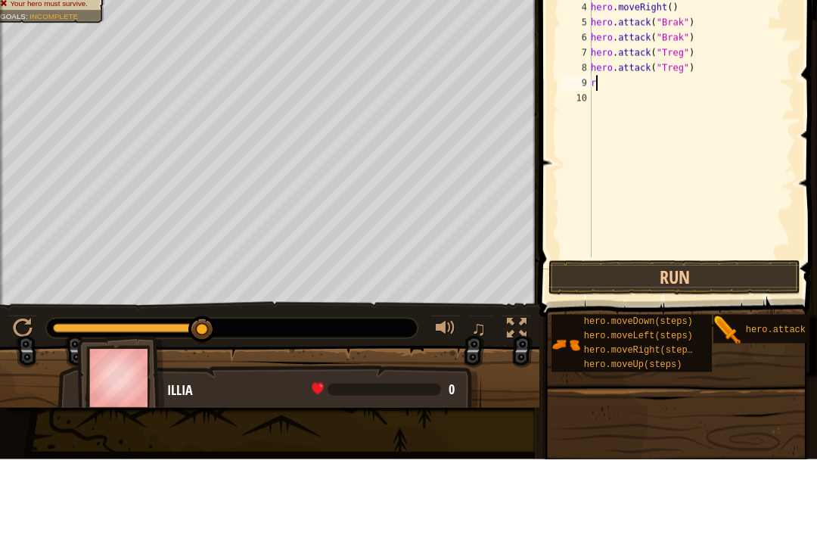
type textarea "ri"
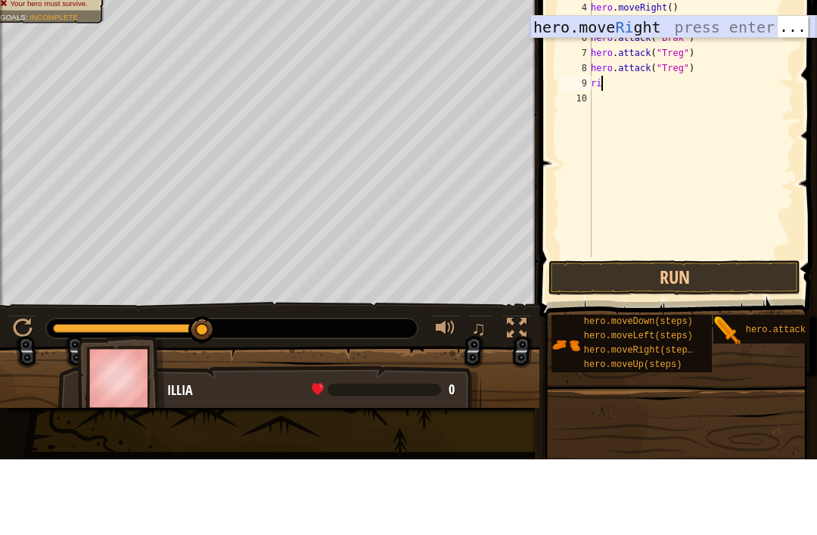
click at [665, 92] on div "hero.move Ri ght press enter" at bounding box center [673, 126] width 286 height 68
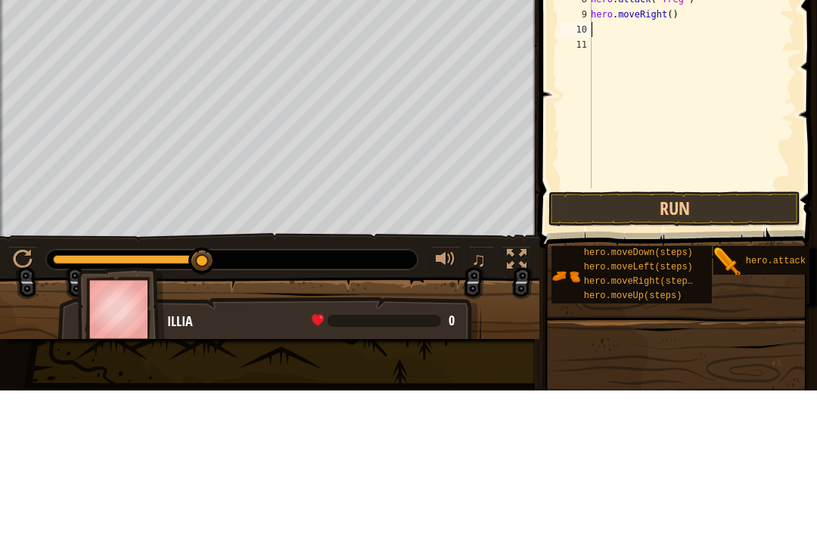
click at [716, 336] on button "Run" at bounding box center [674, 353] width 252 height 35
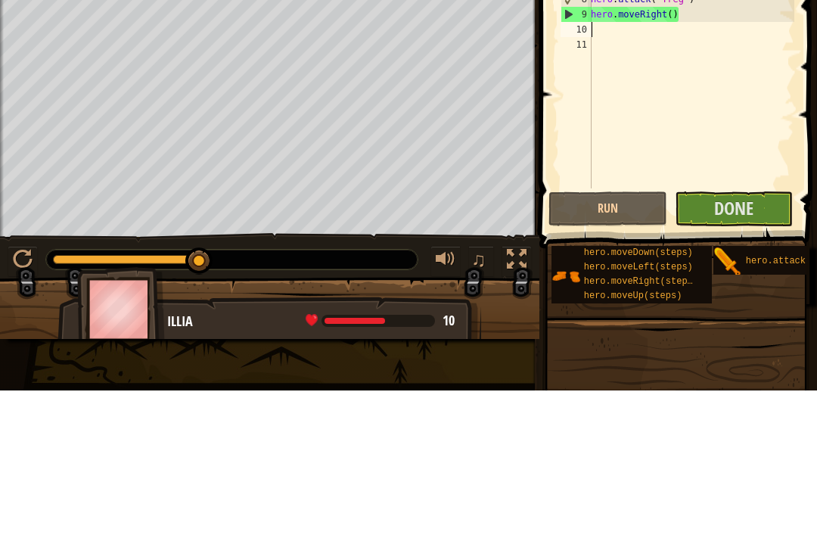
click at [729, 340] on span "Done" at bounding box center [733, 352] width 39 height 24
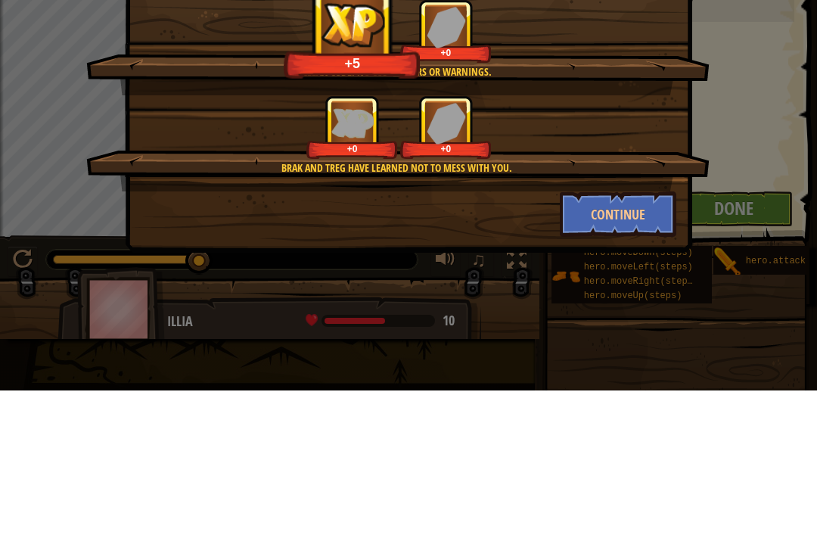
click at [623, 336] on button "Continue" at bounding box center [618, 358] width 117 height 45
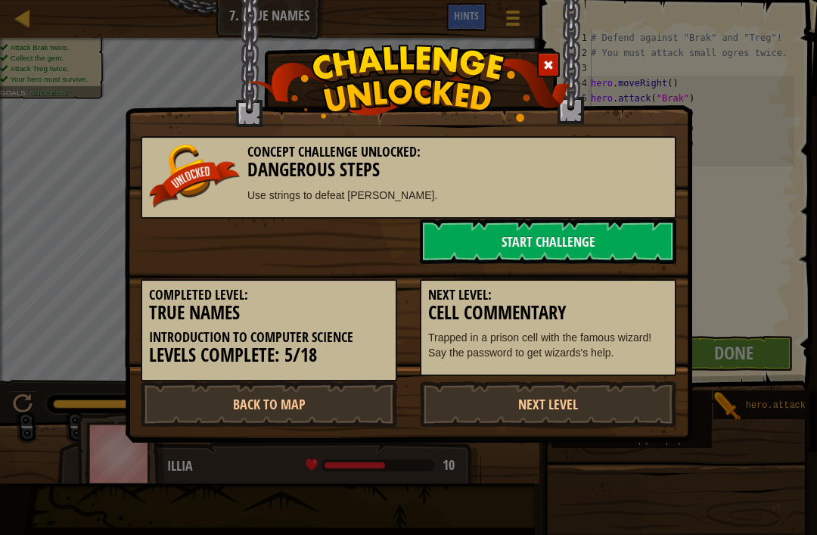
click at [619, 230] on link "Start Challenge" at bounding box center [548, 241] width 256 height 45
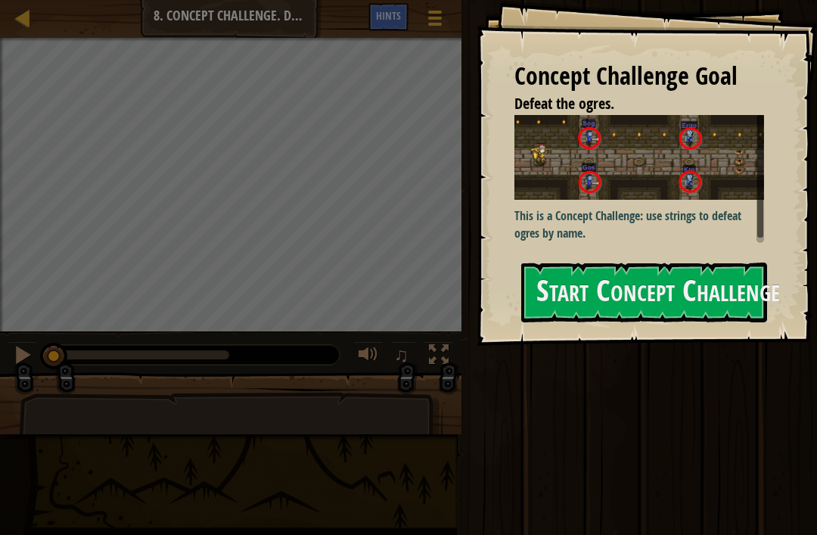
click at [716, 279] on button "Start Concept Challenge" at bounding box center [644, 292] width 246 height 60
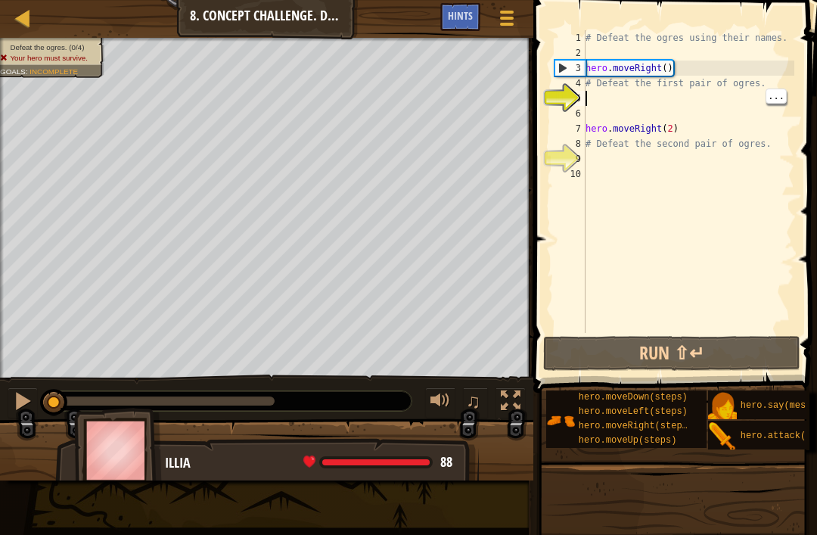
click at [611, 93] on div "# Defeat the ogres using their names. hero . moveRight ( ) # Defeat the first p…" at bounding box center [688, 196] width 212 height 333
click at [596, 98] on div "# Defeat the ogres using their names. hero . moveRight ( ) # Defeat the first p…" at bounding box center [688, 196] width 212 height 333
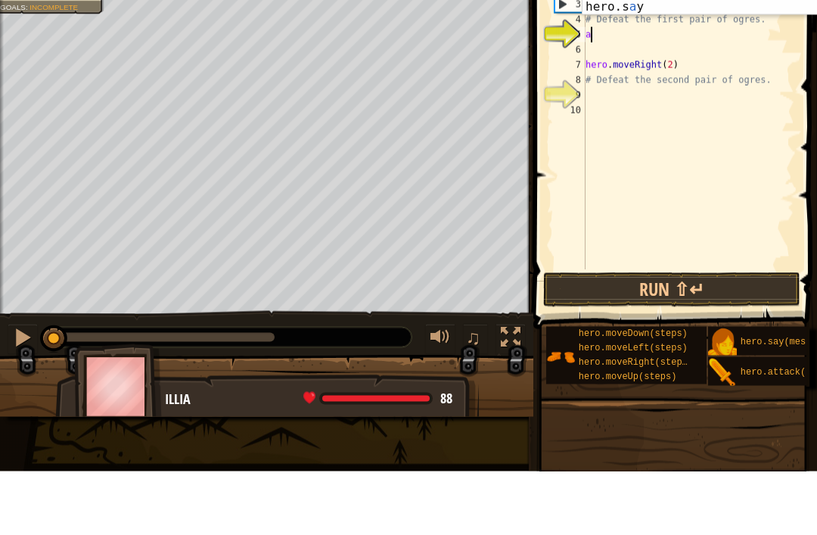
scroll to position [8, 0]
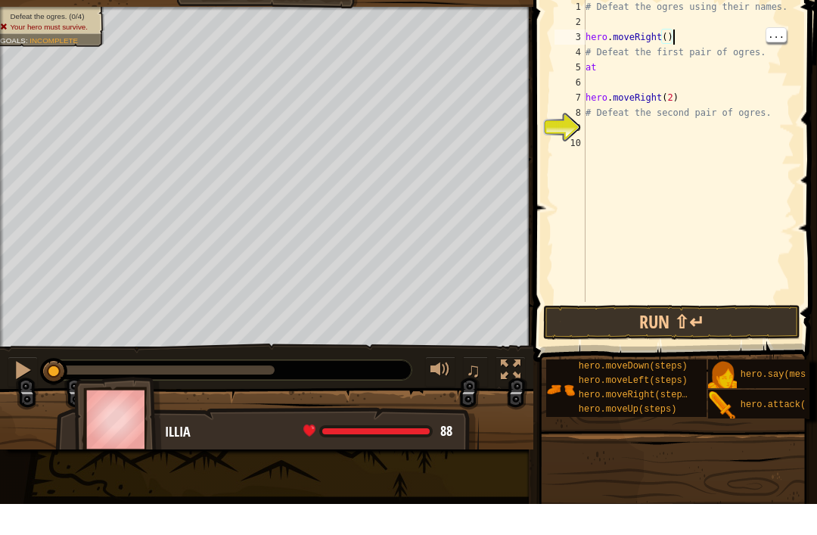
click at [601, 65] on div "# Defeat the ogres using their names. hero . moveRight ( ) # Defeat the first p…" at bounding box center [688, 196] width 212 height 333
click at [620, 67] on div "# Defeat the ogres using their names. hero . moveRight ( ) # Defeat the first p…" at bounding box center [688, 196] width 212 height 333
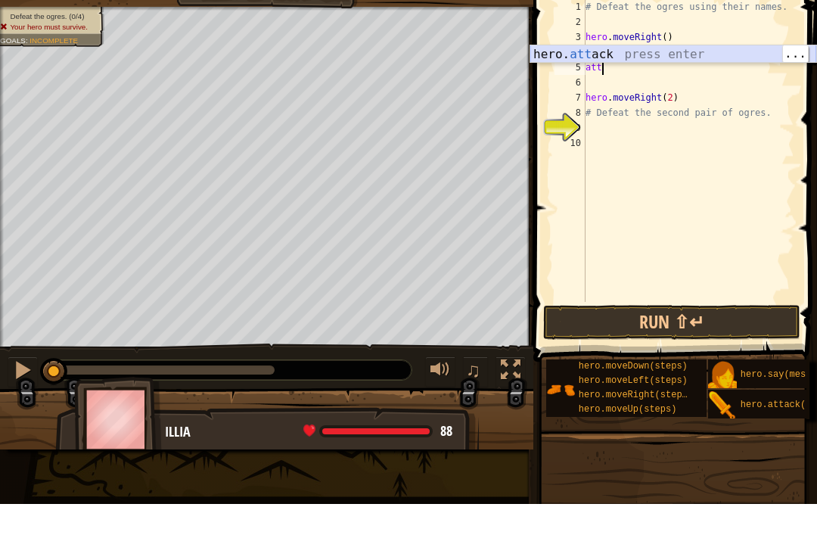
click at [626, 76] on div "hero. att ack press enter" at bounding box center [673, 103] width 286 height 54
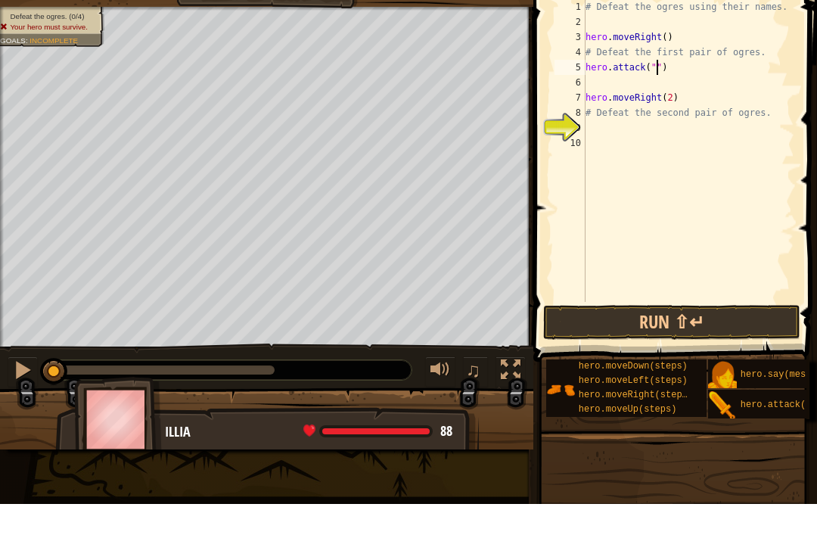
scroll to position [8, 6]
type textarea "hero.attack("Sog")"
click at [598, 75] on div "# Defeat the ogres using their names. hero . moveRight ( ) # Defeat the first p…" at bounding box center [688, 196] width 212 height 333
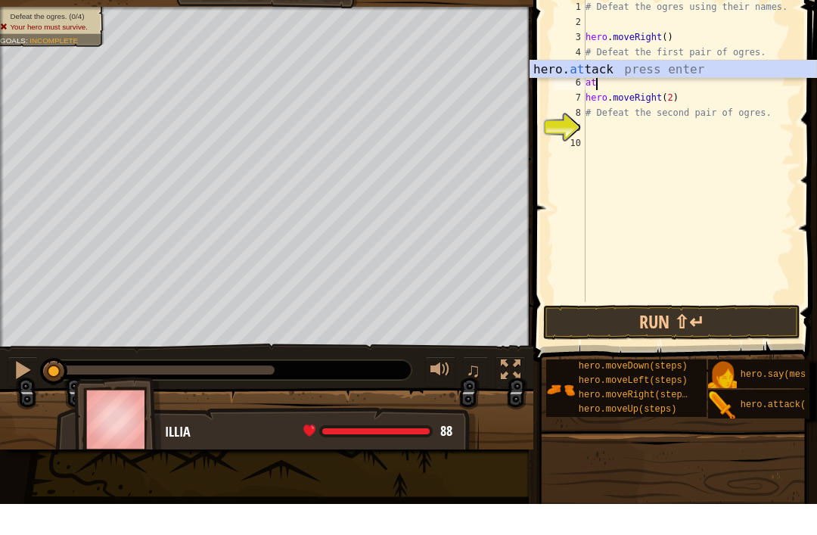
scroll to position [8, 1]
click at [645, 92] on div "hero. att ack press enter" at bounding box center [673, 119] width 286 height 54
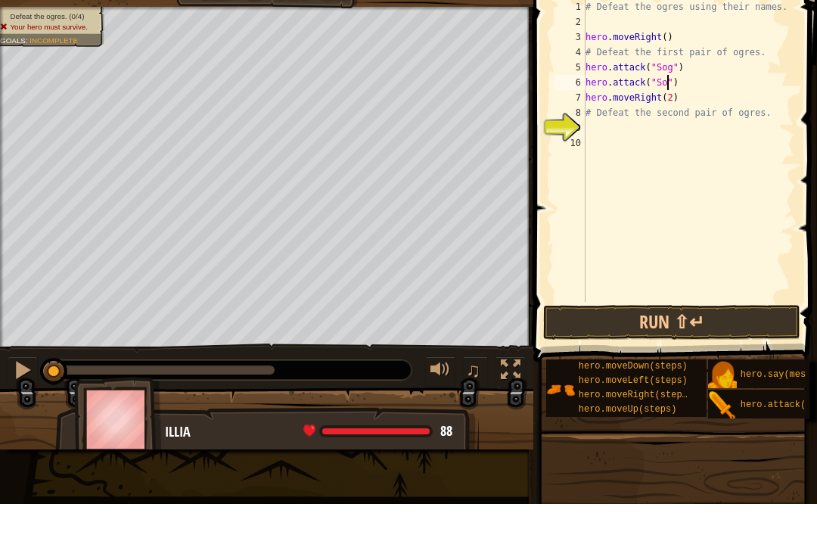
type textarea "hero.attack("Sog")"
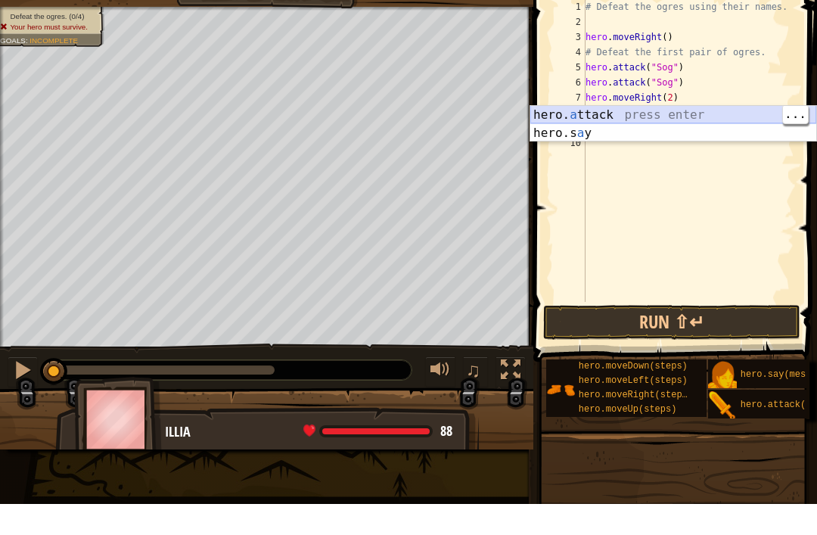
click at [630, 137] on div "hero. a ttack press enter hero.s a y press enter" at bounding box center [673, 173] width 286 height 73
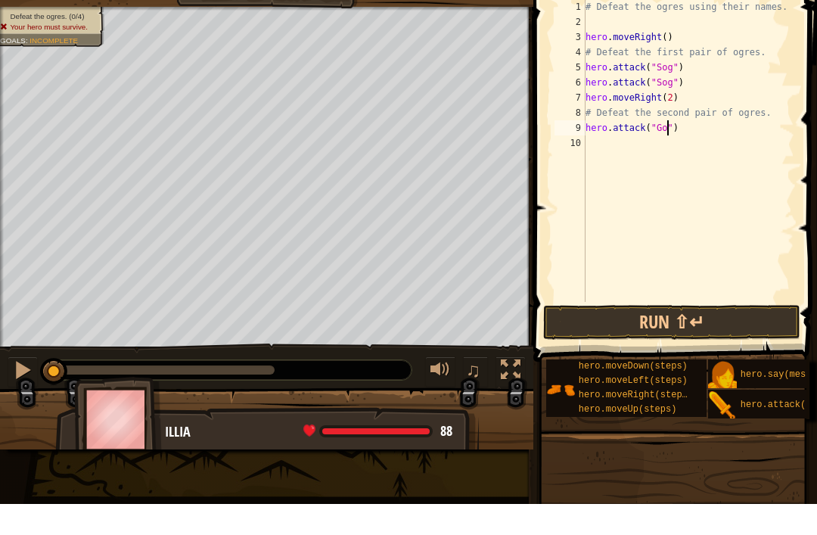
type textarea "hero.attack("Gos")"
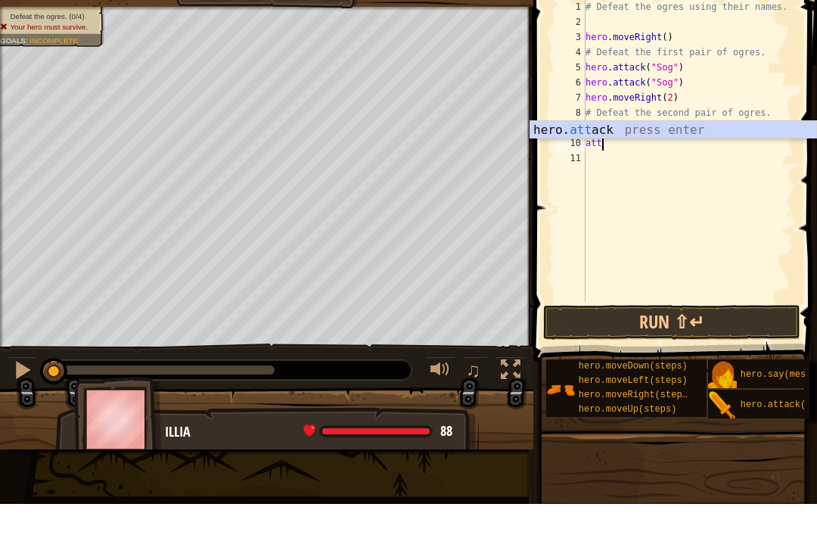
scroll to position [8, 1]
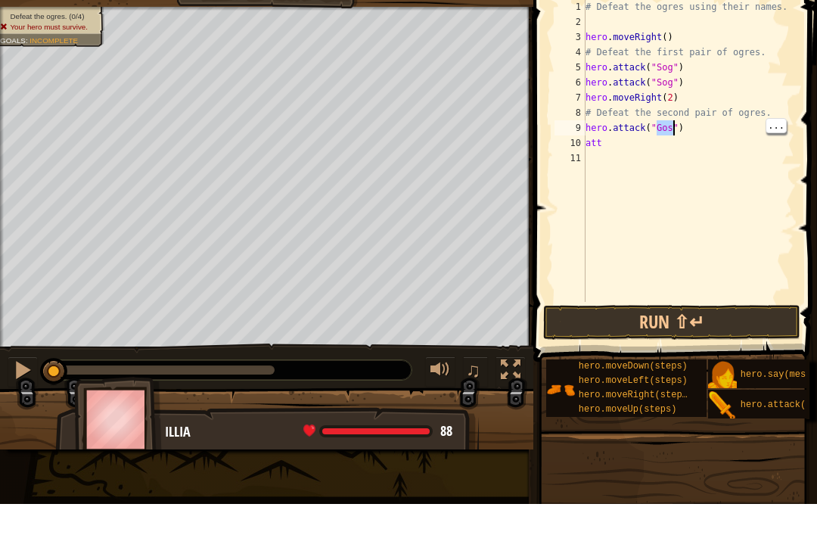
click at [611, 137] on div "# Defeat the ogres using their names. hero . moveRight ( ) # Defeat the first p…" at bounding box center [688, 196] width 212 height 333
click at [617, 139] on div "# Defeat the ogres using their names. hero . moveRight ( ) # Defeat the first p…" at bounding box center [688, 196] width 212 height 333
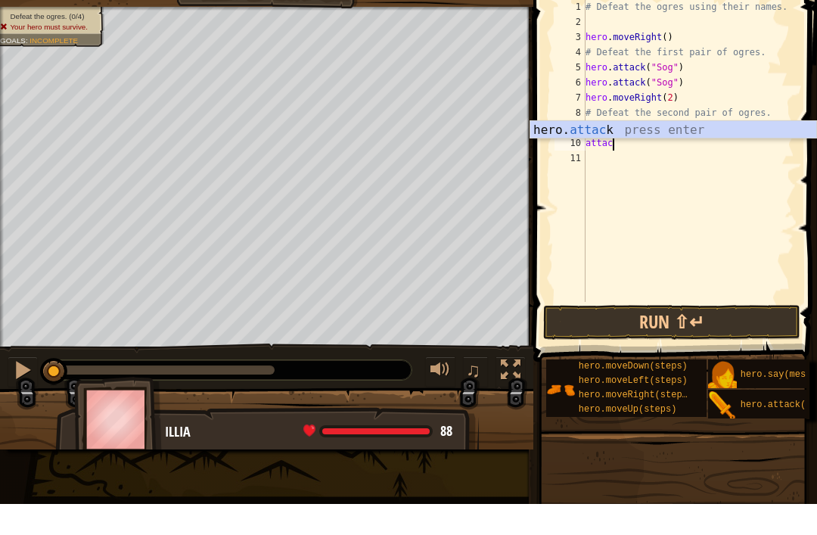
scroll to position [8, 2]
click at [618, 152] on div "hero. attac k press enter" at bounding box center [673, 179] width 286 height 54
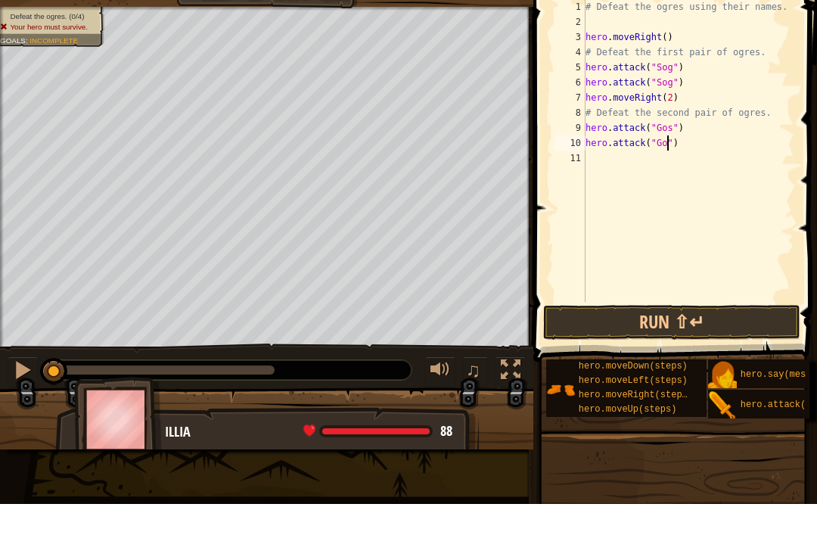
type textarea "hero.attack("Gos")"
click at [597, 156] on div "# Defeat the ogres using their names. hero . moveRight ( ) # Defeat the first p…" at bounding box center [688, 196] width 212 height 333
click at [633, 87] on div "# Defeat the ogres using their names. hero . moveRight ( ) # Defeat the first p…" at bounding box center [688, 196] width 212 height 333
click at [641, 95] on div "# Defeat the ogres using their names. hero . moveRight ( ) # Defeat the first p…" at bounding box center [688, 196] width 212 height 333
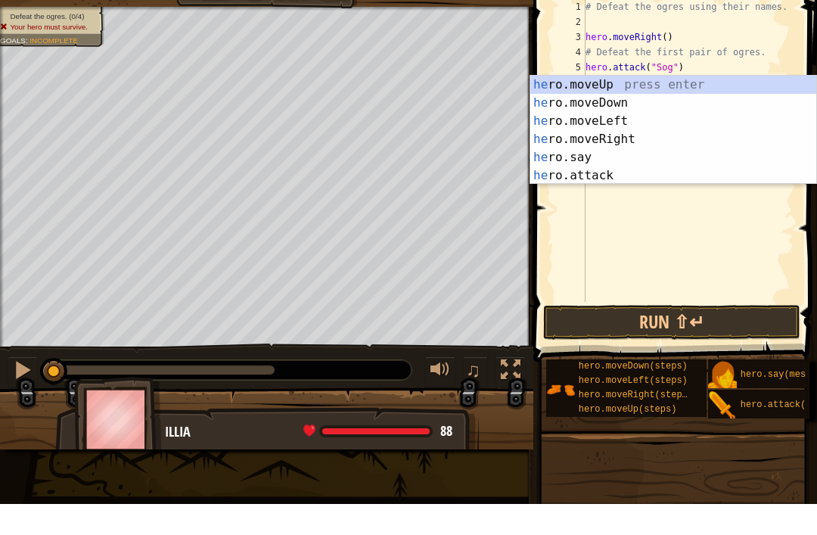
type textarea "h"
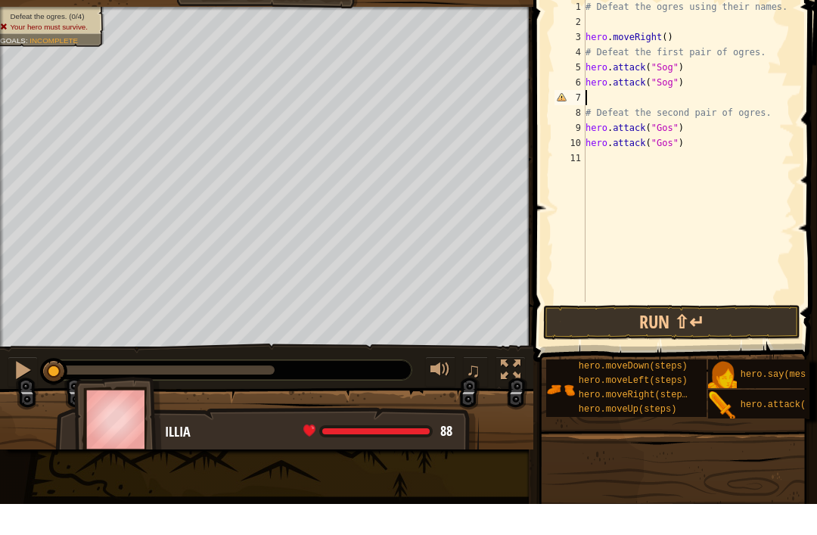
type textarea "hero.attack("Sog")"
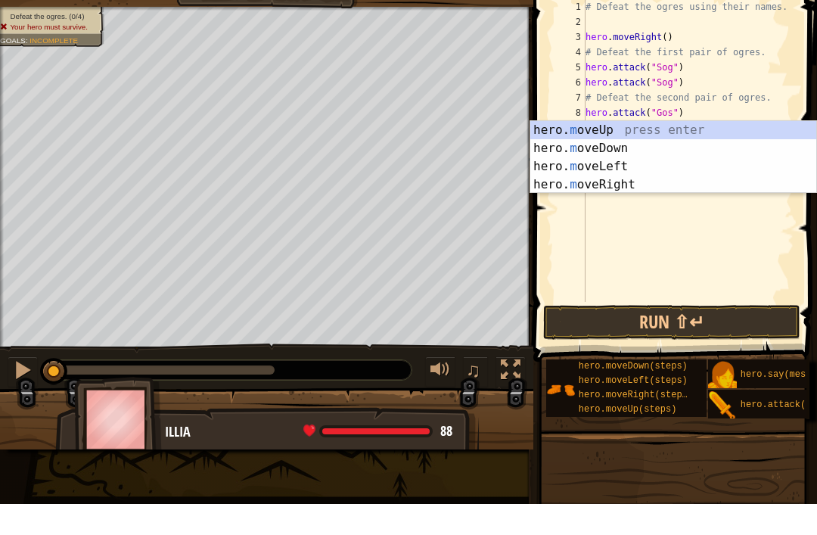
type textarea "mo"
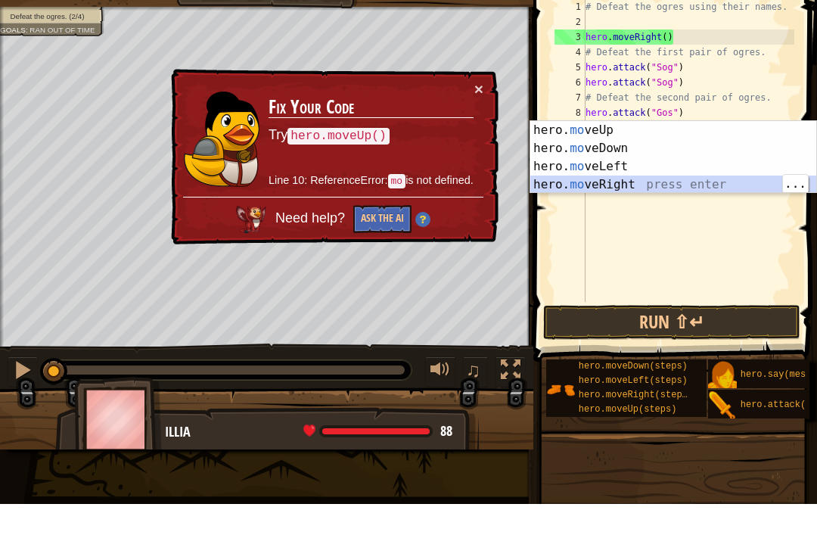
click at [627, 175] on div "hero. mo veUp press enter hero. mo veDown press enter hero. mo veLeft press ent…" at bounding box center [673, 206] width 286 height 109
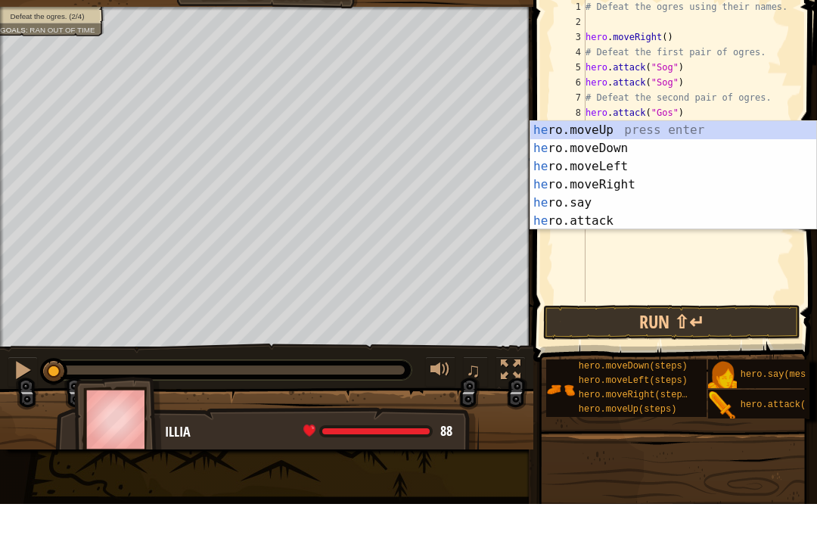
type textarea "h"
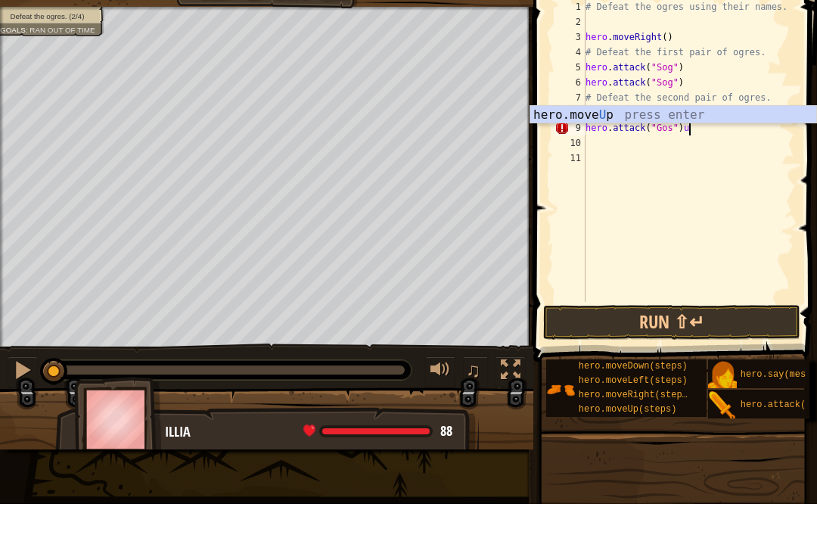
scroll to position [8, 8]
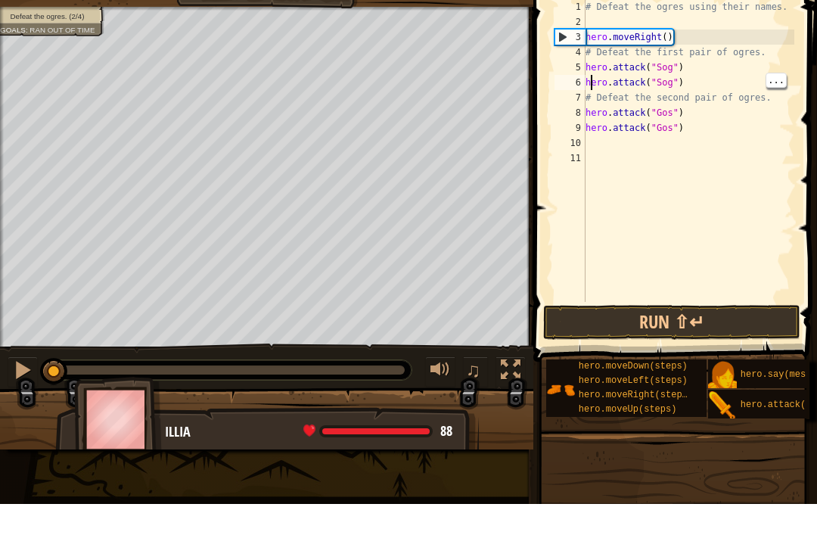
click at [577, 106] on div "6" at bounding box center [569, 113] width 31 height 15
click at [580, 106] on div "6" at bounding box center [569, 113] width 31 height 15
click at [583, 106] on div "6" at bounding box center [569, 113] width 31 height 15
click at [582, 121] on div "7" at bounding box center [569, 128] width 31 height 15
click at [584, 121] on div "7" at bounding box center [569, 128] width 31 height 15
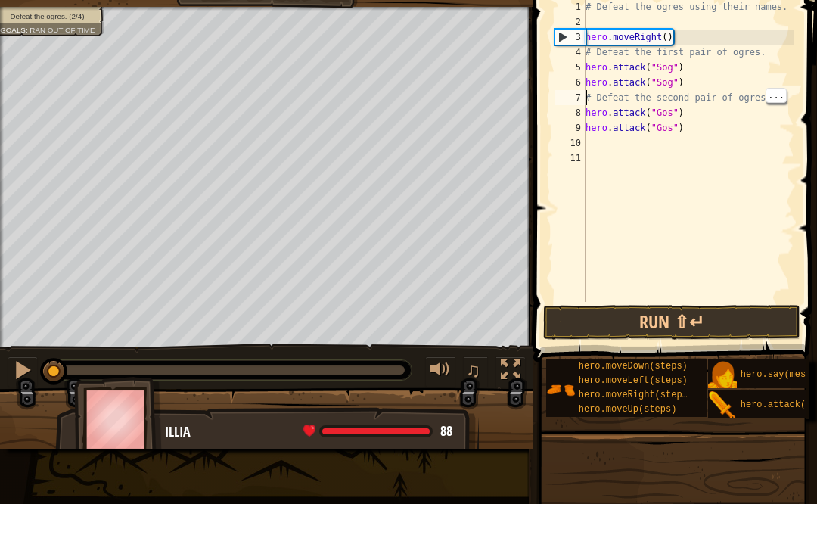
click at [750, 93] on div "# Defeat the ogres using their names. hero . moveRight ( ) # Defeat the first p…" at bounding box center [688, 196] width 212 height 333
click at [772, 99] on div "# Defeat the ogres using their names. hero . moveRight ( ) # Defeat the first p…" at bounding box center [688, 196] width 212 height 333
type textarea "#"
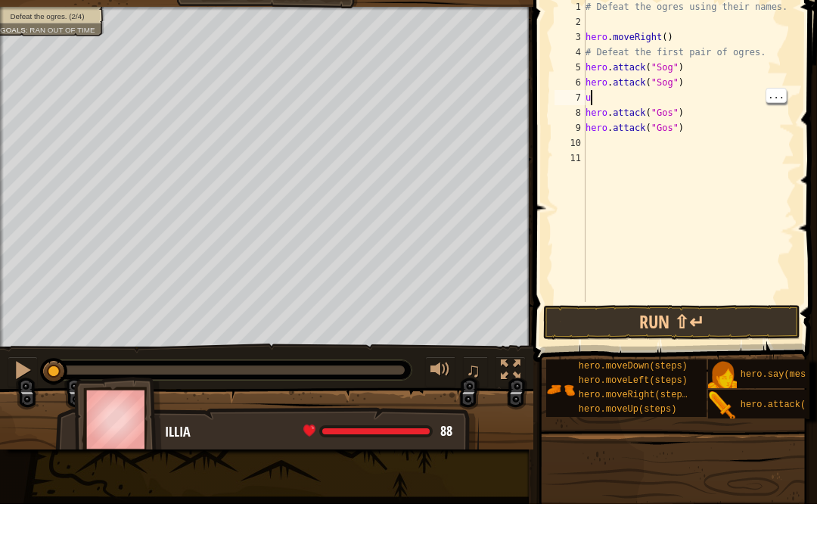
click at [594, 92] on div "# Defeat the ogres using their names. hero . moveRight ( ) # Defeat the first p…" at bounding box center [688, 196] width 212 height 333
type textarea "up"
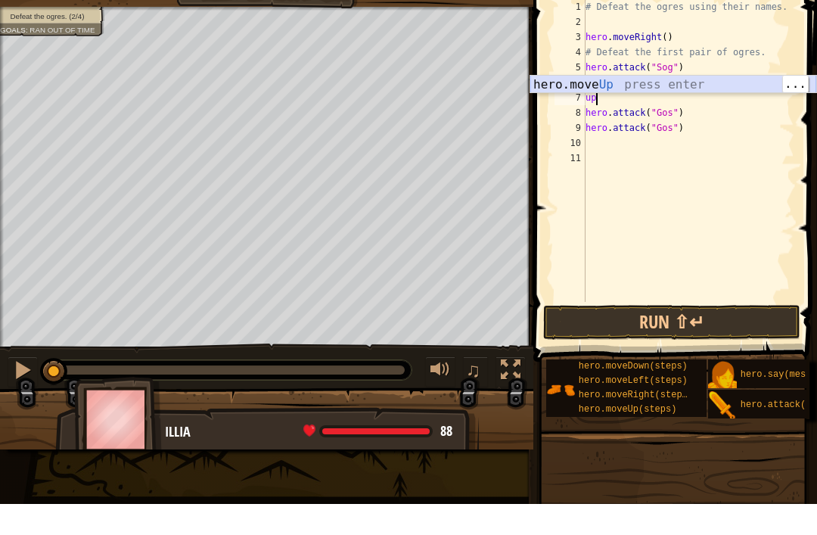
click at [649, 107] on div "hero.move Up press enter" at bounding box center [673, 134] width 286 height 54
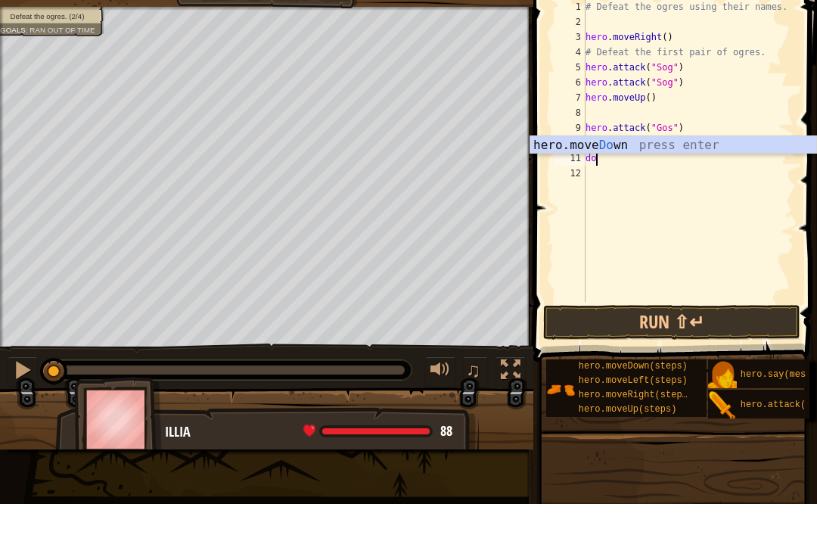
scroll to position [8, 1]
type textarea "down"
click at [653, 167] on div "hero.move Down press enter" at bounding box center [673, 194] width 286 height 54
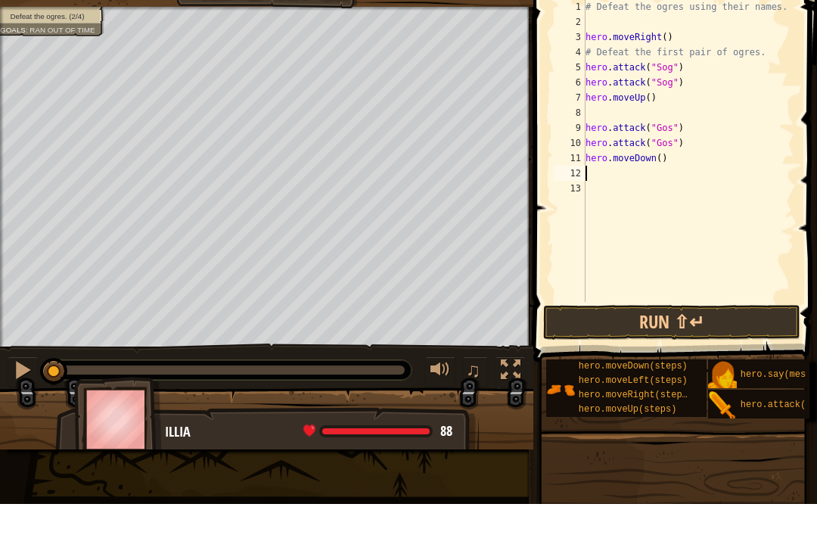
scroll to position [8, 0]
click at [659, 154] on div "# Defeat the ogres using their names. hero . moveRight ( ) # Defeat the first p…" at bounding box center [688, 196] width 212 height 333
click at [662, 151] on div "# Defeat the ogres using their names. hero . moveRight ( ) # Defeat the first p…" at bounding box center [688, 196] width 212 height 333
type textarea "hero.moveDown(2)"
click at [604, 165] on div "# Defeat the ogres using their names. hero . moveRight ( ) # Defeat the first p…" at bounding box center [688, 196] width 212 height 333
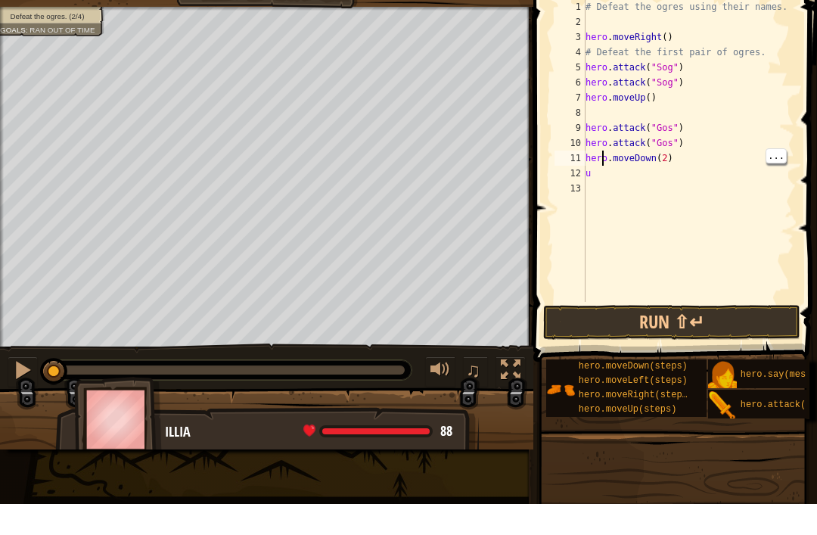
click at [602, 167] on div "# Defeat the ogres using their names. hero . moveRight ( ) # Defeat the first p…" at bounding box center [688, 196] width 212 height 333
click at [608, 165] on div "# Defeat the ogres using their names. hero . moveRight ( ) # Defeat the first p…" at bounding box center [688, 196] width 212 height 333
click at [608, 175] on div "# Defeat the ogres using their names. hero . moveRight ( ) # Defeat the first p…" at bounding box center [688, 196] width 212 height 333
type textarea "u"
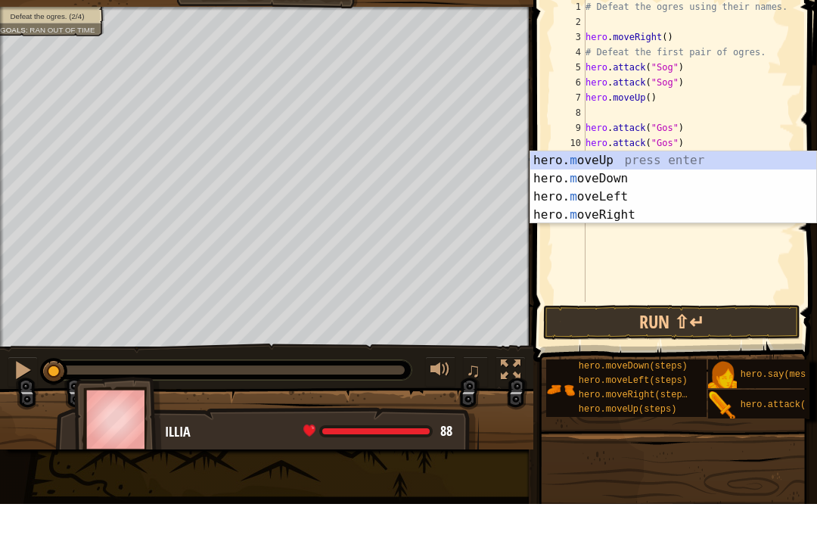
type textarea "mo"
click at [626, 182] on div "hero. mo veUp press enter hero. mo veDown press enter hero. mo veLeft press ent…" at bounding box center [673, 236] width 286 height 109
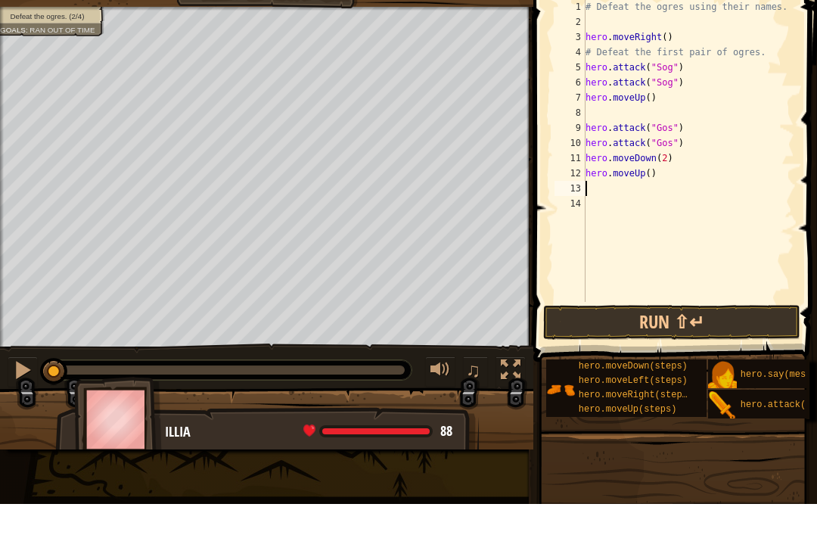
type textarea "hero.moveUp()"
click at [594, 194] on div "# Defeat the ogres using their names. hero . moveRight ( ) # Defeat the first p…" at bounding box center [688, 196] width 212 height 333
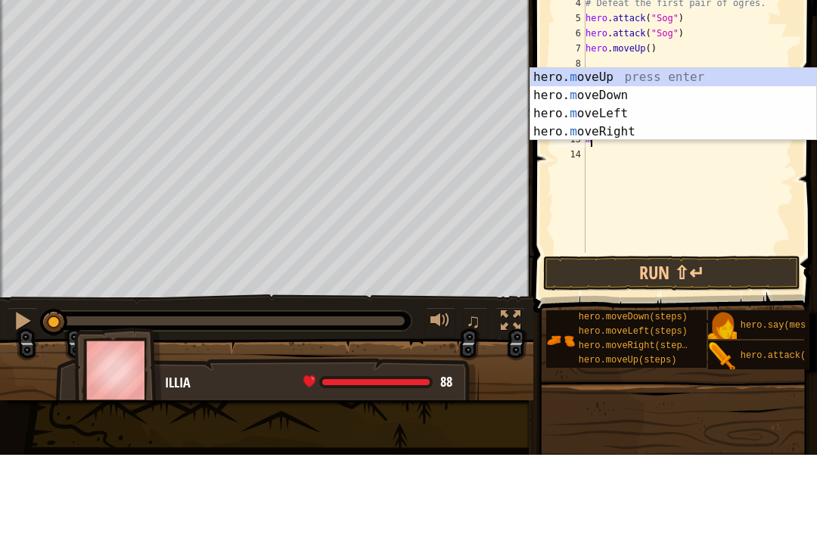
type textarea "mo"
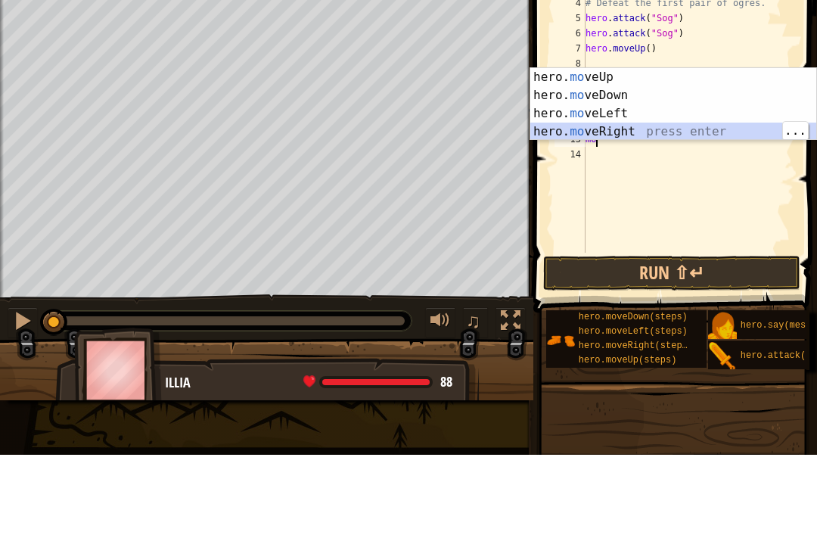
click at [617, 148] on div "hero. mo veUp press enter hero. mo veDown press enter hero. mo veLeft press ent…" at bounding box center [673, 202] width 286 height 109
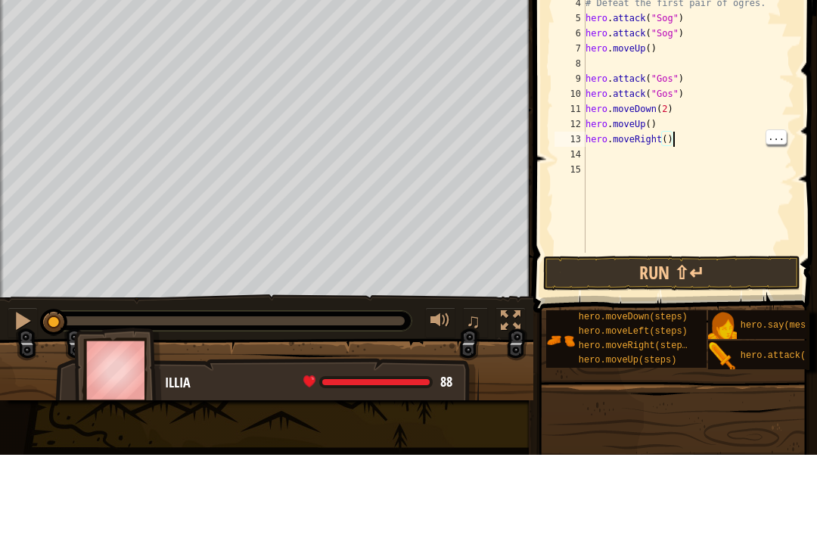
click at [677, 137] on div "# Defeat the ogres using their names. hero . moveRight ( ) # Defeat the first p…" at bounding box center [688, 196] width 212 height 333
click at [667, 137] on div "# Defeat the ogres using their names. hero . moveRight ( ) # Defeat the first p…" at bounding box center [688, 196] width 212 height 333
type textarea "hero.moveRight(2)"
click at [605, 149] on div "# Defeat the ogres using their names. hero . moveRight ( ) # Defeat the first p…" at bounding box center [688, 196] width 212 height 333
click at [602, 151] on div "# Defeat the ogres using their names. hero . moveRight ( ) # Defeat the first p…" at bounding box center [688, 196] width 212 height 333
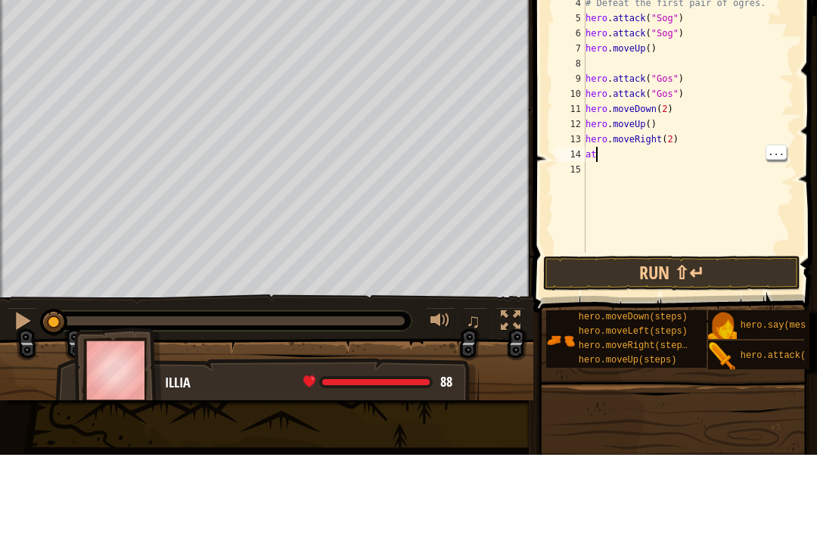
scroll to position [8, 1]
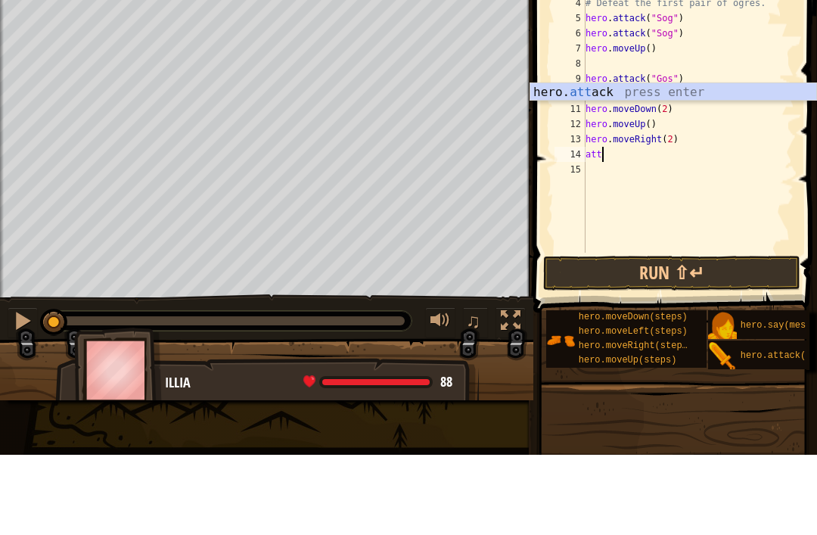
click at [550, 76] on span at bounding box center [677, 174] width 296 height 437
type textarea "a"
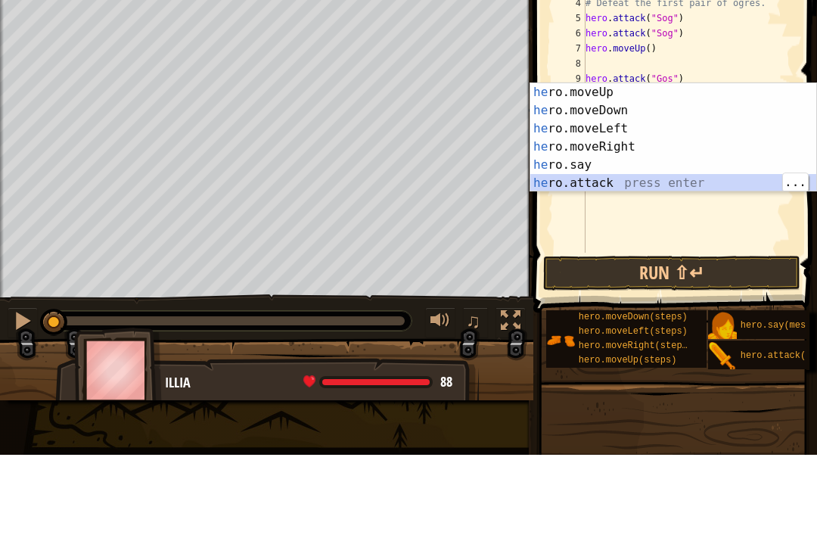
click at [613, 177] on div "he ro.moveUp press enter he ro.moveDown press enter he ro.moveLeft press enter …" at bounding box center [673, 235] width 286 height 145
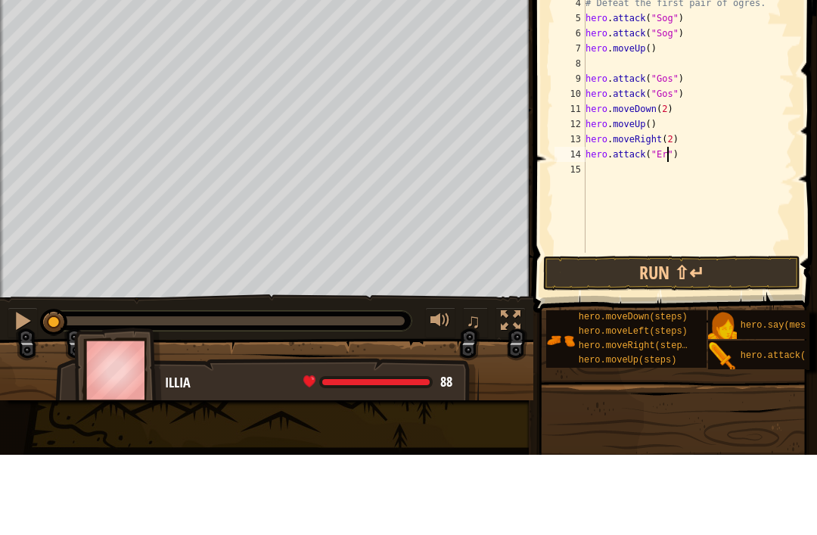
scroll to position [8, 8]
type textarea "hero.attack("Ergo")"
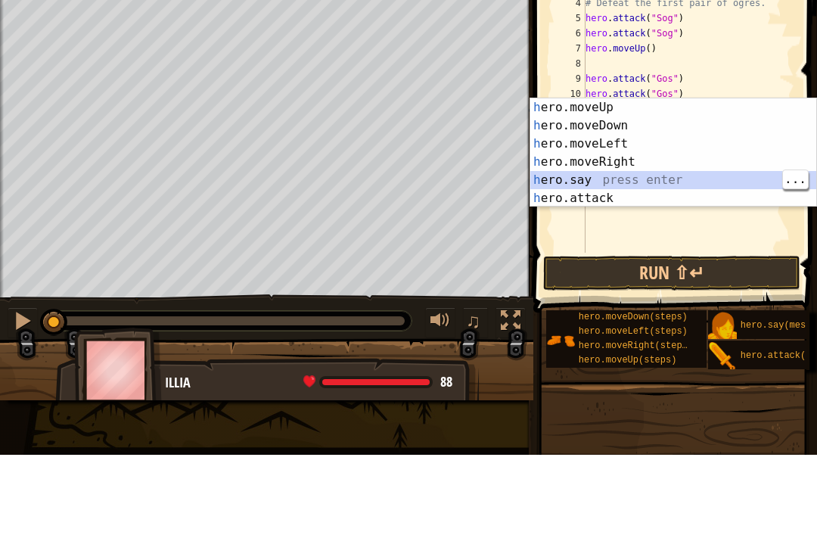
click at [584, 192] on div "h ero.moveUp press enter h ero.moveDown press enter h ero.moveLeft press enter …" at bounding box center [673, 251] width 286 height 145
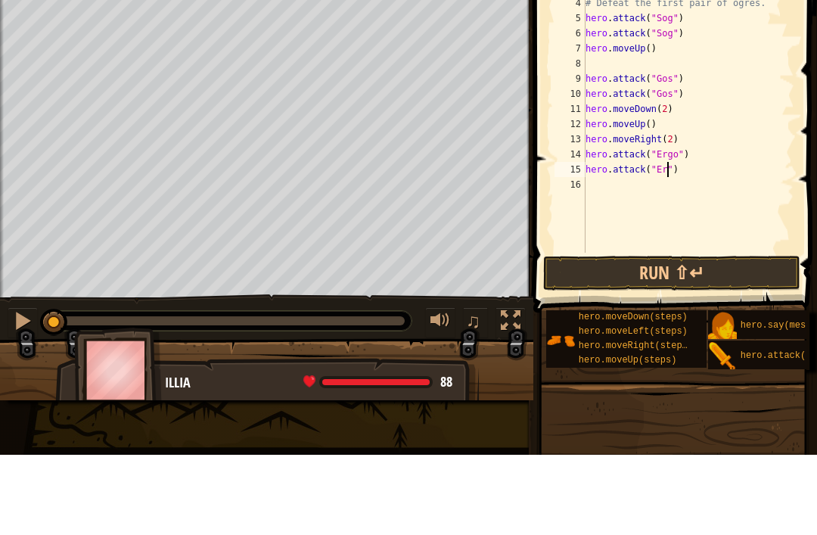
scroll to position [8, 8]
type textarea "hero.attack("Ergo")"
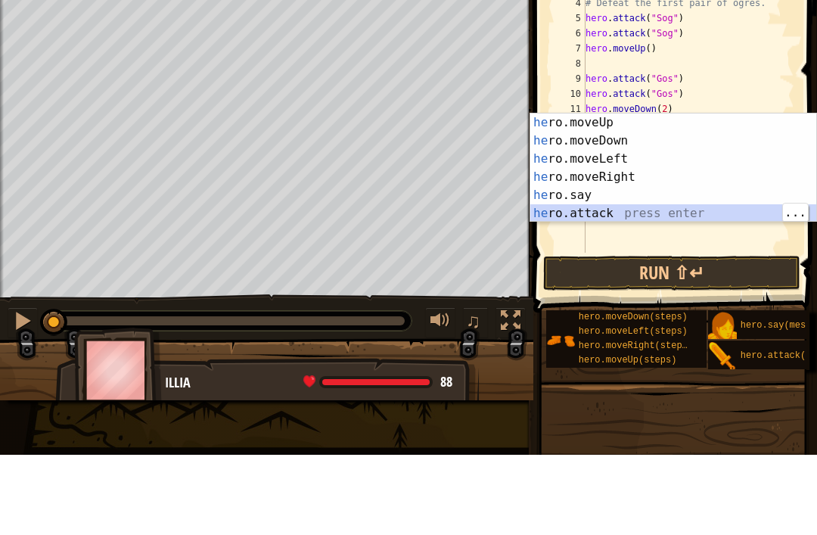
click at [592, 207] on div "he ro.moveUp press enter he ro.moveDown press enter he ro.moveLeft press enter …" at bounding box center [673, 266] width 286 height 145
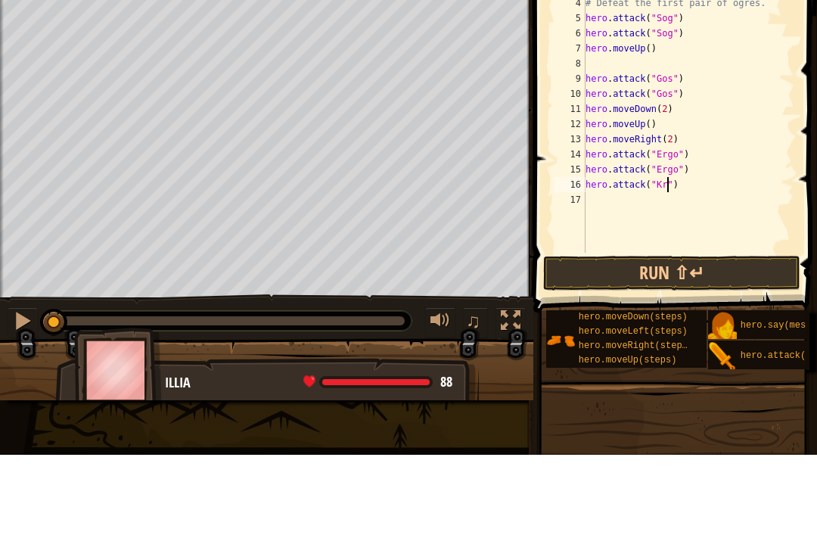
type textarea "hero.attack("Kro")"
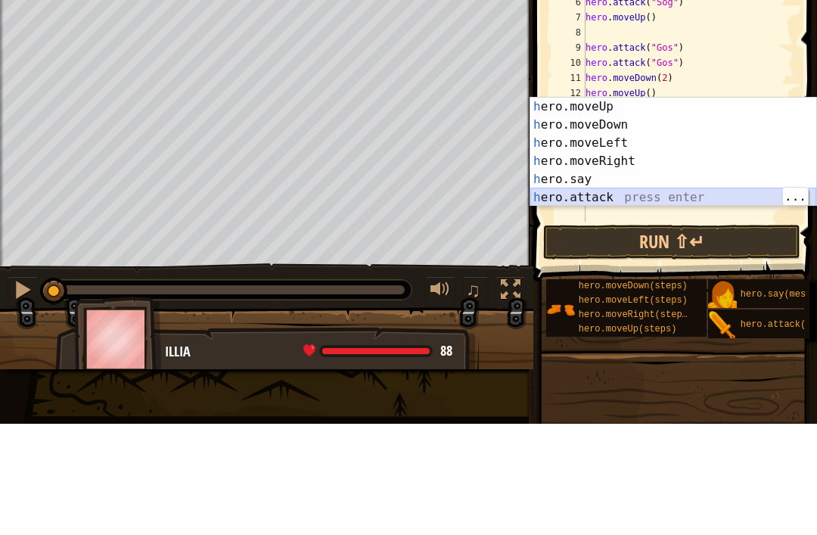
click at [627, 209] on div "h ero.moveUp press enter h ero.moveDown press enter h ero.moveLeft press enter …" at bounding box center [673, 281] width 286 height 145
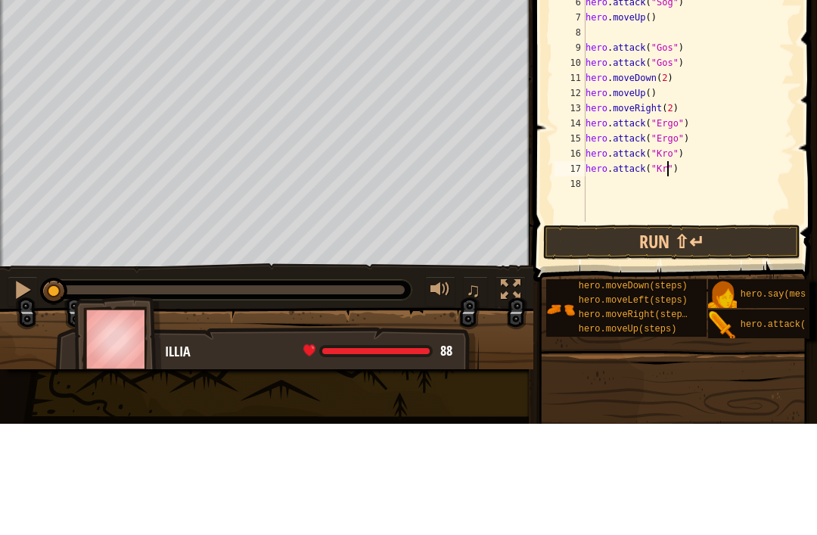
type textarea "hero.attack("Kro")"
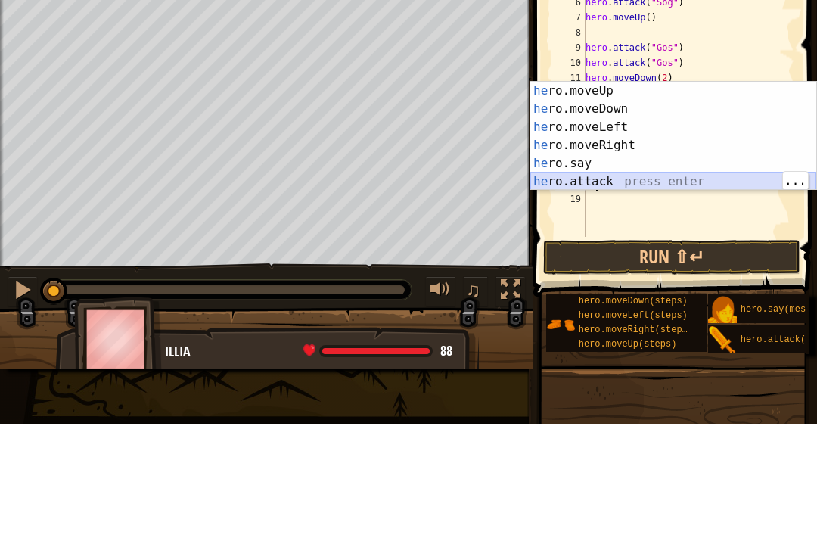
click at [613, 193] on div "he ro.moveUp press enter he ro.moveDown press enter he ro.moveLeft press enter …" at bounding box center [673, 265] width 286 height 145
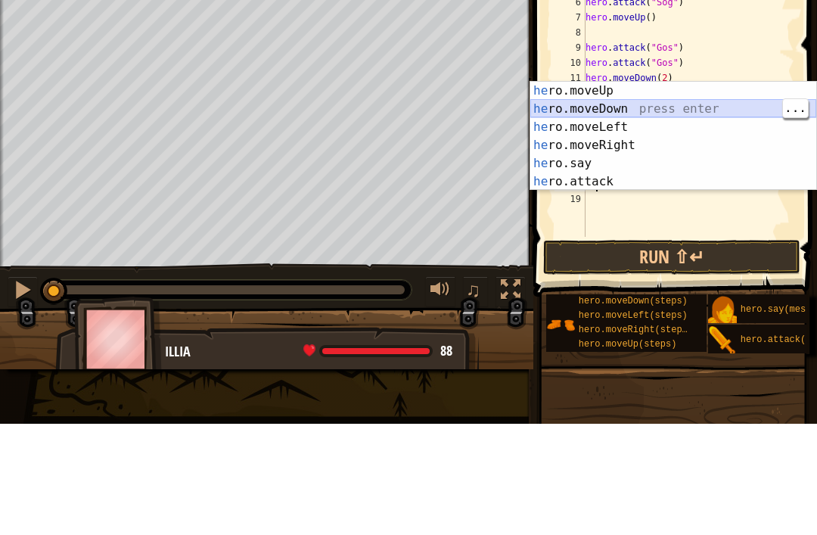
click at [603, 193] on div "he ro.moveUp press enter he ro.moveDown press enter he ro.moveLeft press enter …" at bounding box center [673, 265] width 286 height 145
type textarea "hero.moveDown()")"
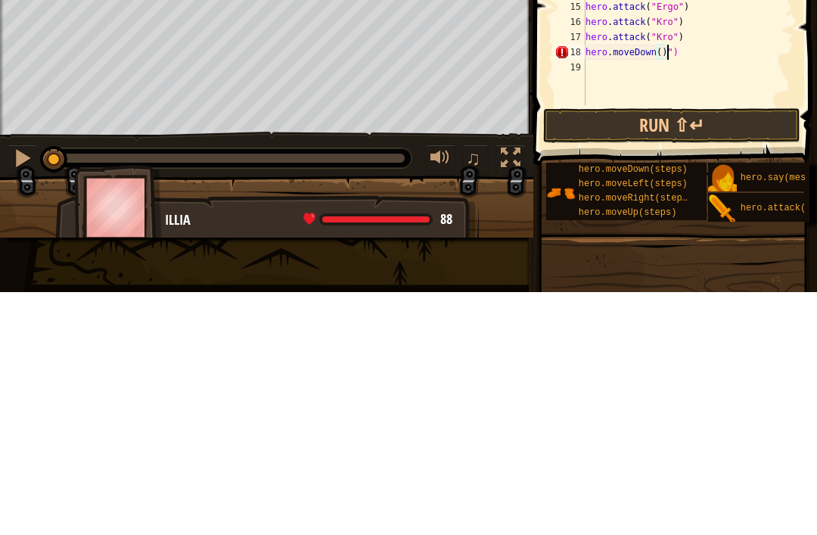
click at [725, 351] on button "Run ⇧↵" at bounding box center [671, 368] width 257 height 35
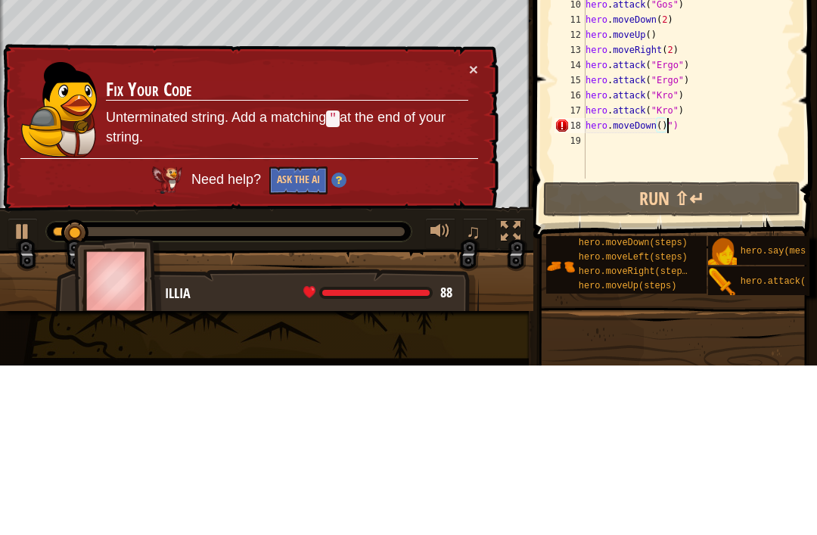
click at [462, 231] on td "Fix Your Code Unterminated string. Add a matching " at the end of your string." at bounding box center [287, 279] width 364 height 97
click at [469, 231] on button "×" at bounding box center [473, 239] width 9 height 16
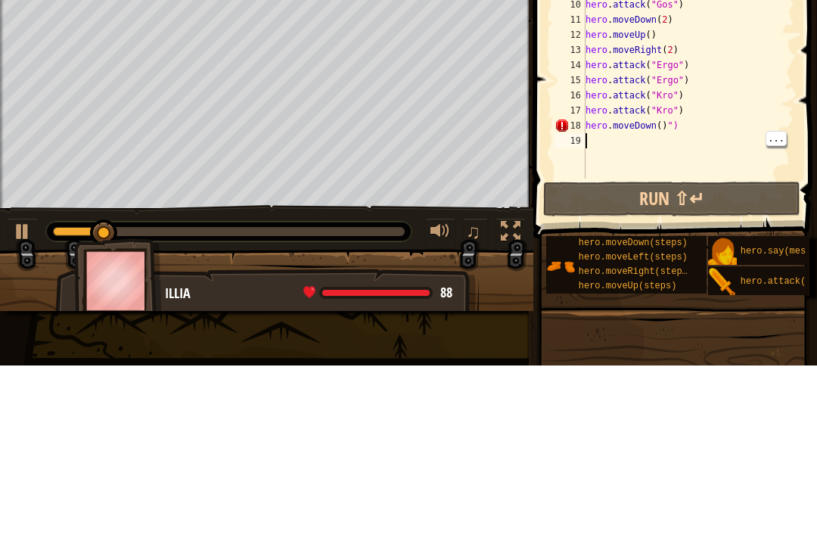
click at [704, 351] on button "Run ⇧↵" at bounding box center [671, 368] width 257 height 35
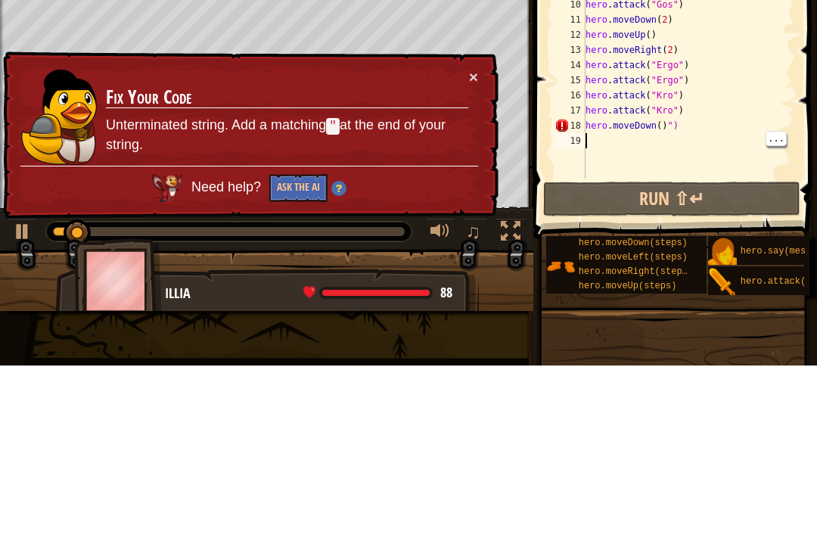
click at [697, 351] on button "Run ⇧↵" at bounding box center [671, 368] width 257 height 35
click at [676, 120] on div "# Defeat the ogres using their names. hero . moveRight ( ) # Defeat the first p…" at bounding box center [688, 204] width 212 height 348
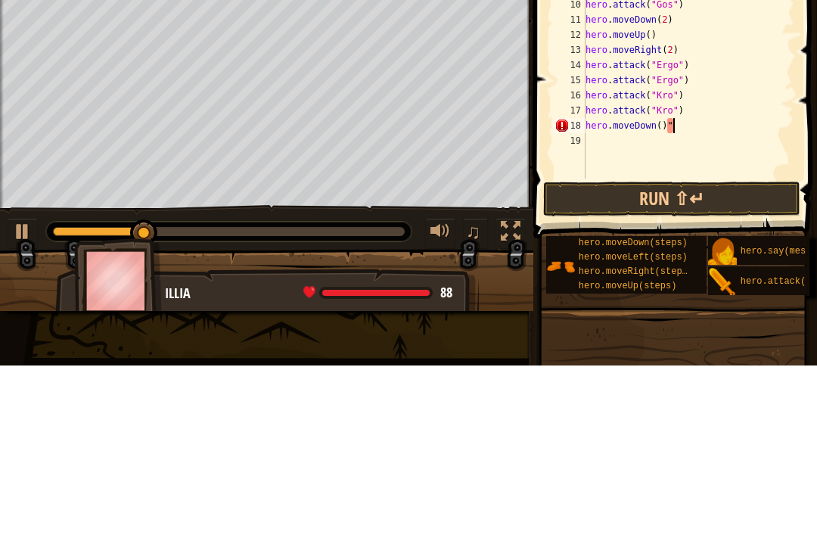
type textarea "hero.moveDown()"
click at [750, 351] on button "Run ⇧↵" at bounding box center [671, 368] width 257 height 35
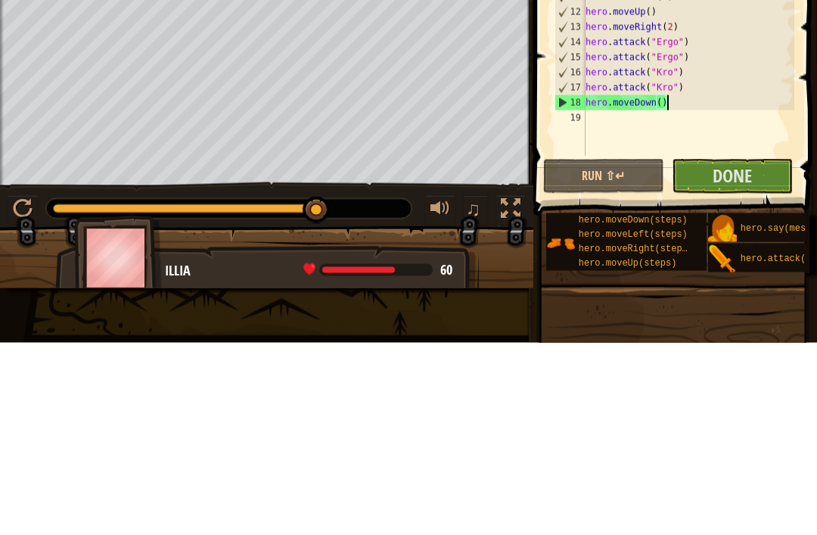
click at [730, 356] on span "Done" at bounding box center [732, 368] width 39 height 24
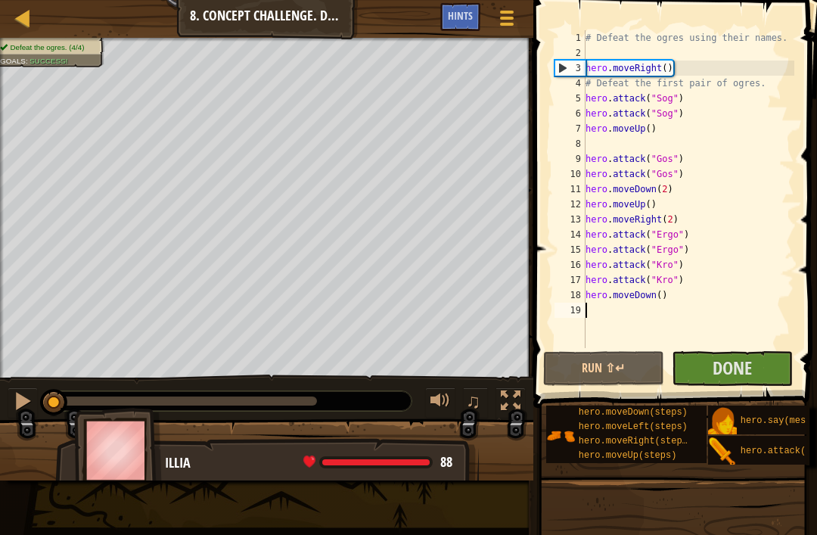
click at [734, 363] on span "Done" at bounding box center [732, 368] width 39 height 24
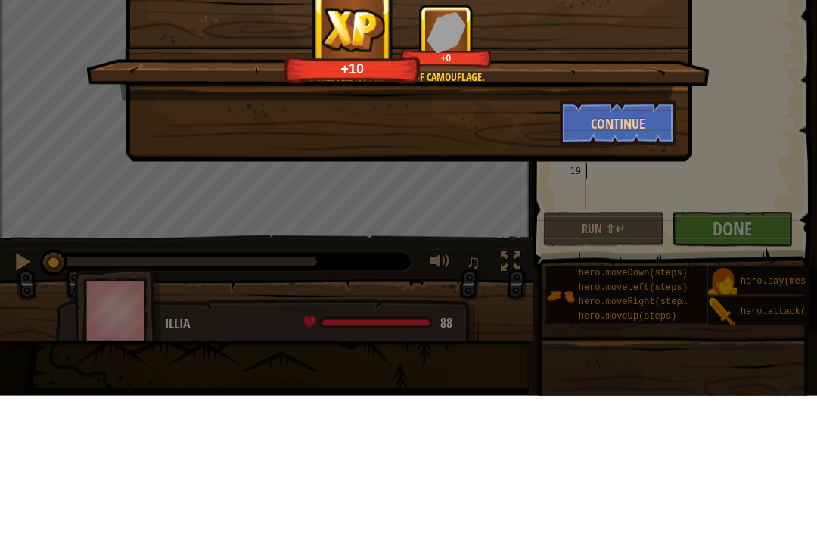
click at [631, 240] on button "Continue" at bounding box center [618, 262] width 117 height 45
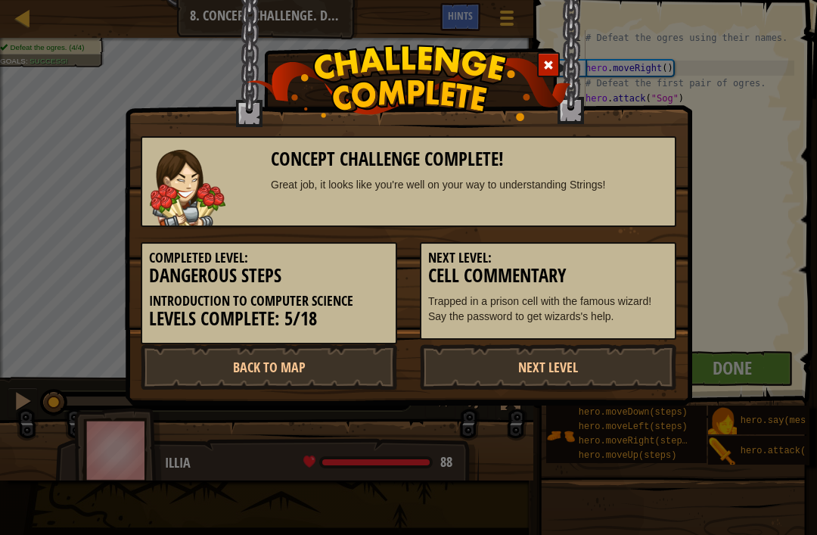
click at [344, 359] on link "Back to Map" at bounding box center [269, 366] width 256 height 45
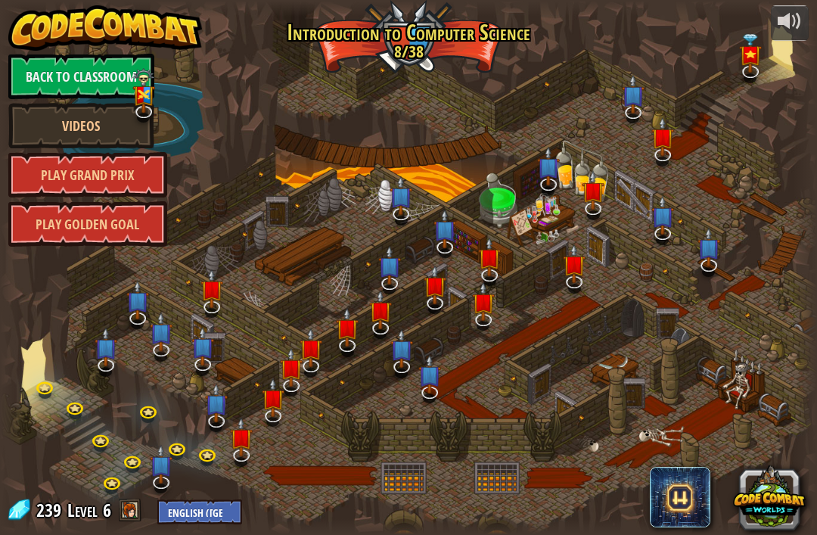
click at [346, 376] on div at bounding box center [408, 268] width 817 height 534
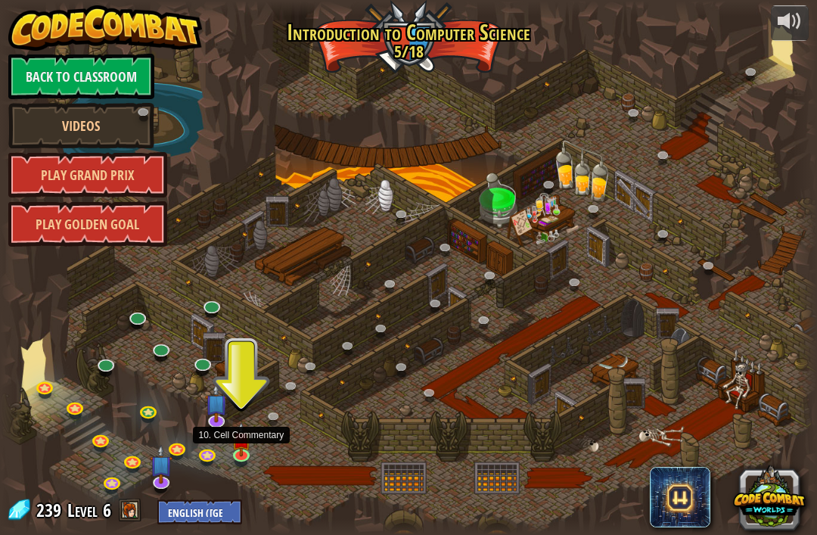
click at [240, 435] on img at bounding box center [241, 439] width 20 height 35
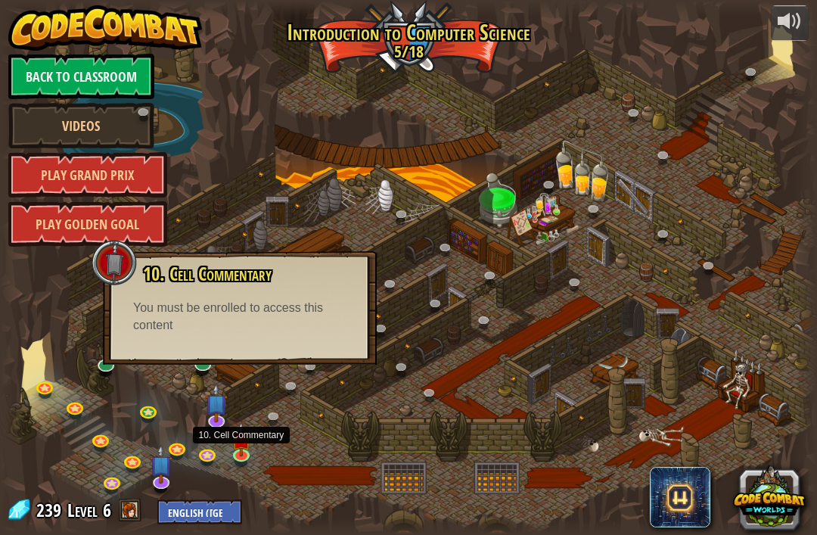
click at [238, 443] on img at bounding box center [241, 439] width 20 height 35
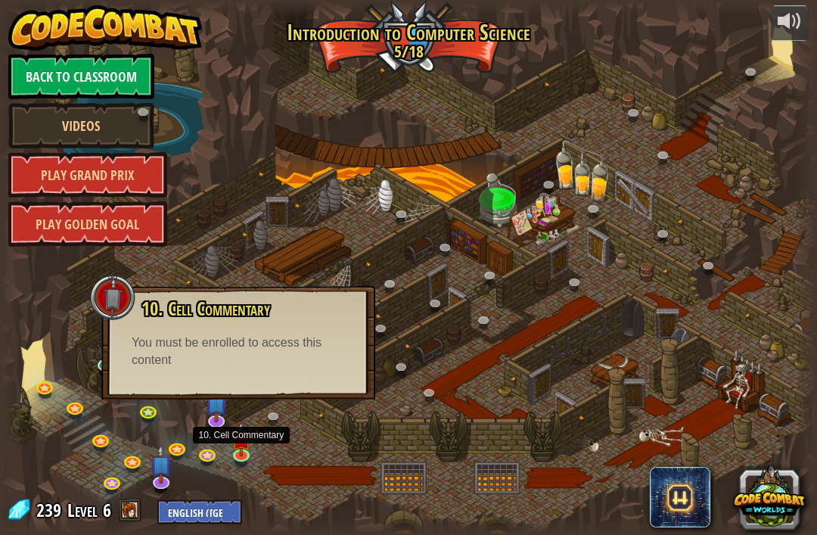
click at [246, 428] on img at bounding box center [241, 439] width 20 height 35
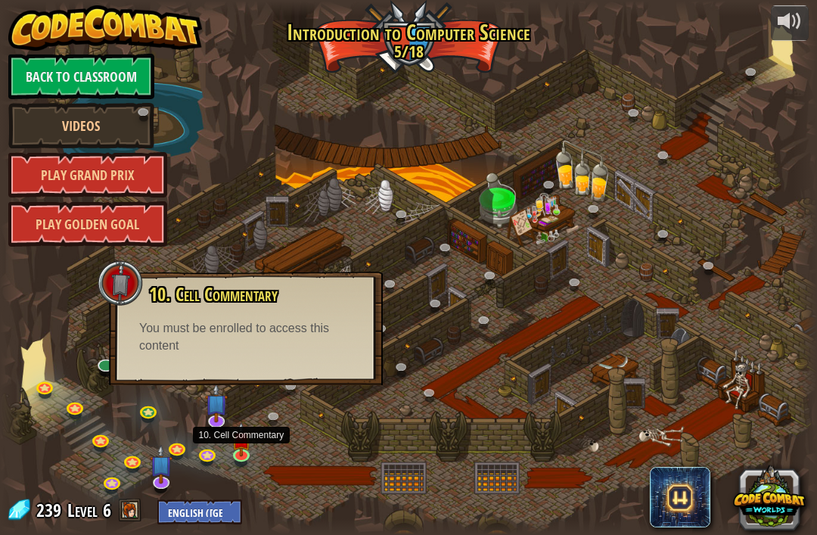
click at [238, 443] on img at bounding box center [241, 439] width 20 height 35
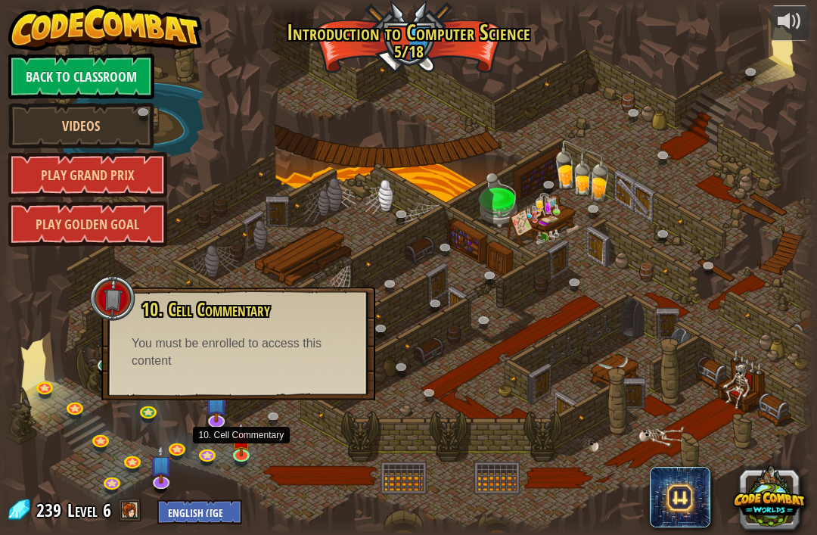
click at [244, 433] on img at bounding box center [241, 439] width 20 height 35
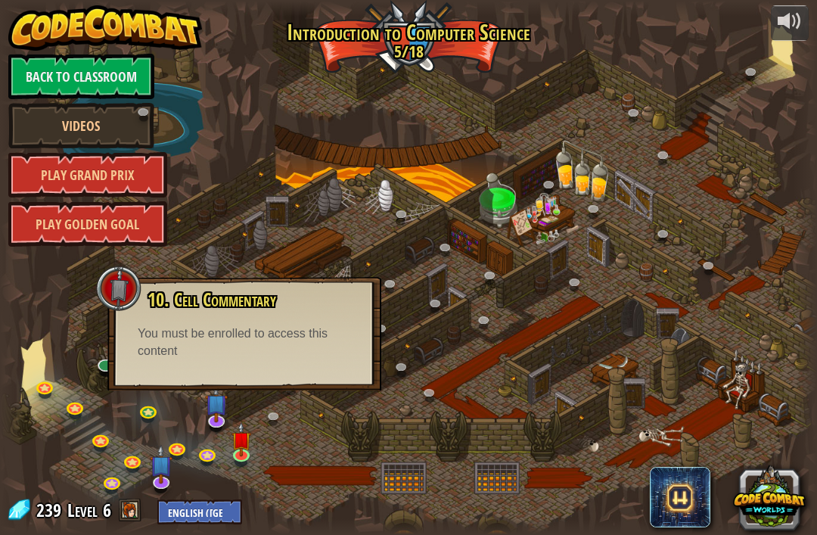
click at [172, 310] on div "10. Cell Commentary Trapped in a prison cell with the famous wizard! Say the pa…" at bounding box center [245, 325] width 244 height 70
click at [207, 409] on img at bounding box center [216, 403] width 23 height 39
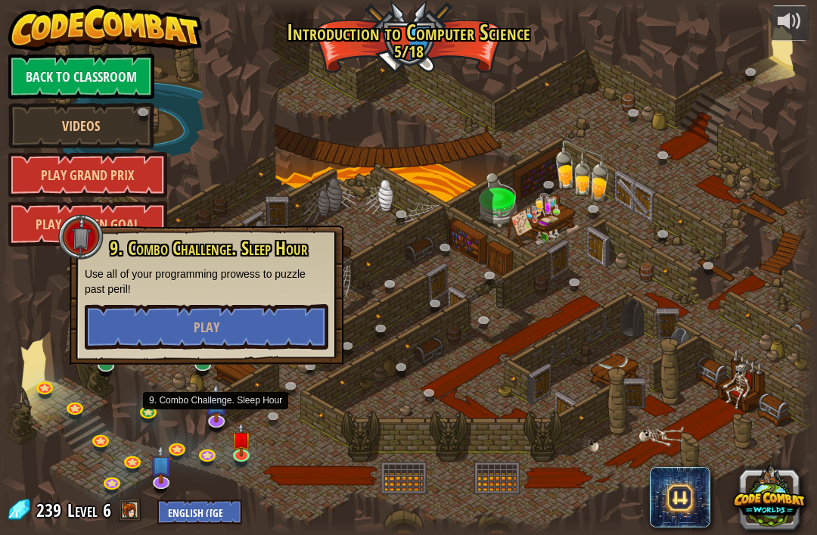
click at [142, 314] on button "Play" at bounding box center [207, 326] width 244 height 45
